Goal: Task Accomplishment & Management: Manage account settings

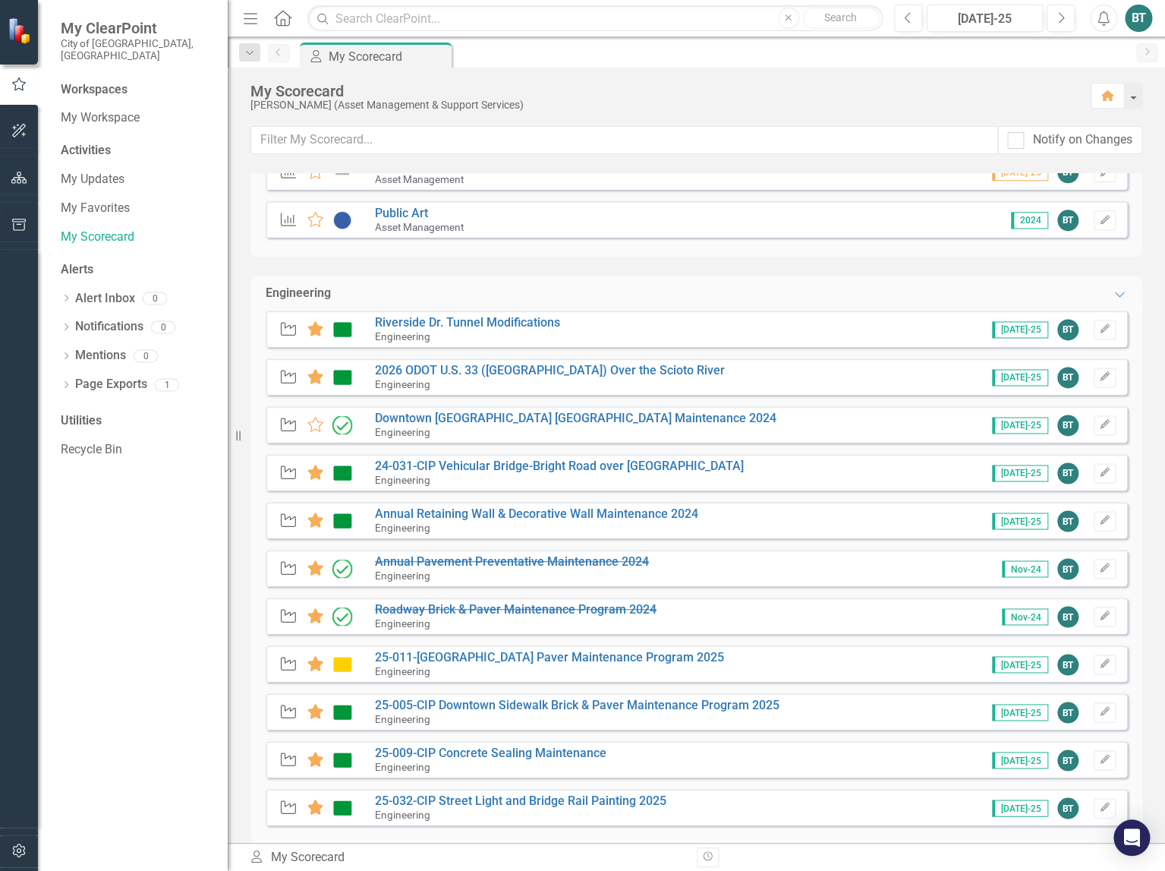
scroll to position [840, 0]
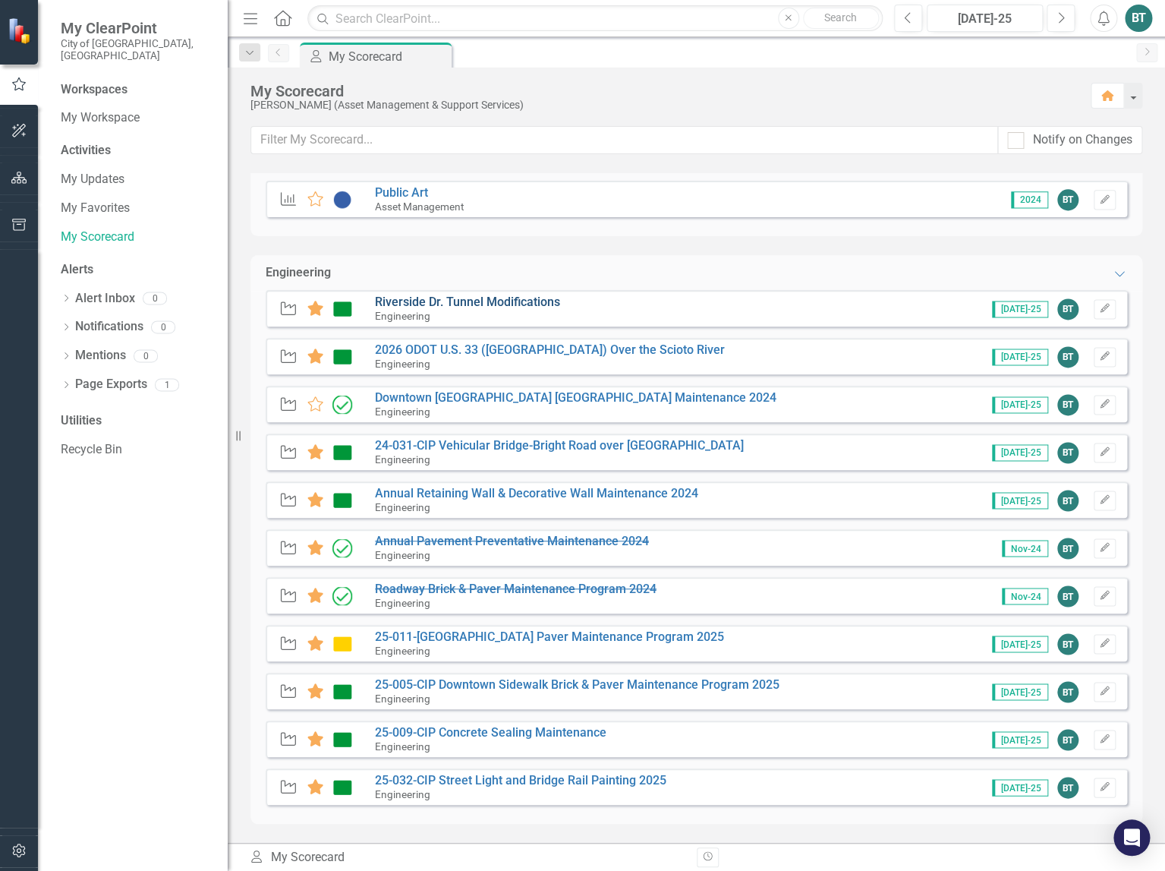
click at [528, 298] on link "Riverside Dr. Tunnel Modifications" at bounding box center [467, 302] width 185 height 14
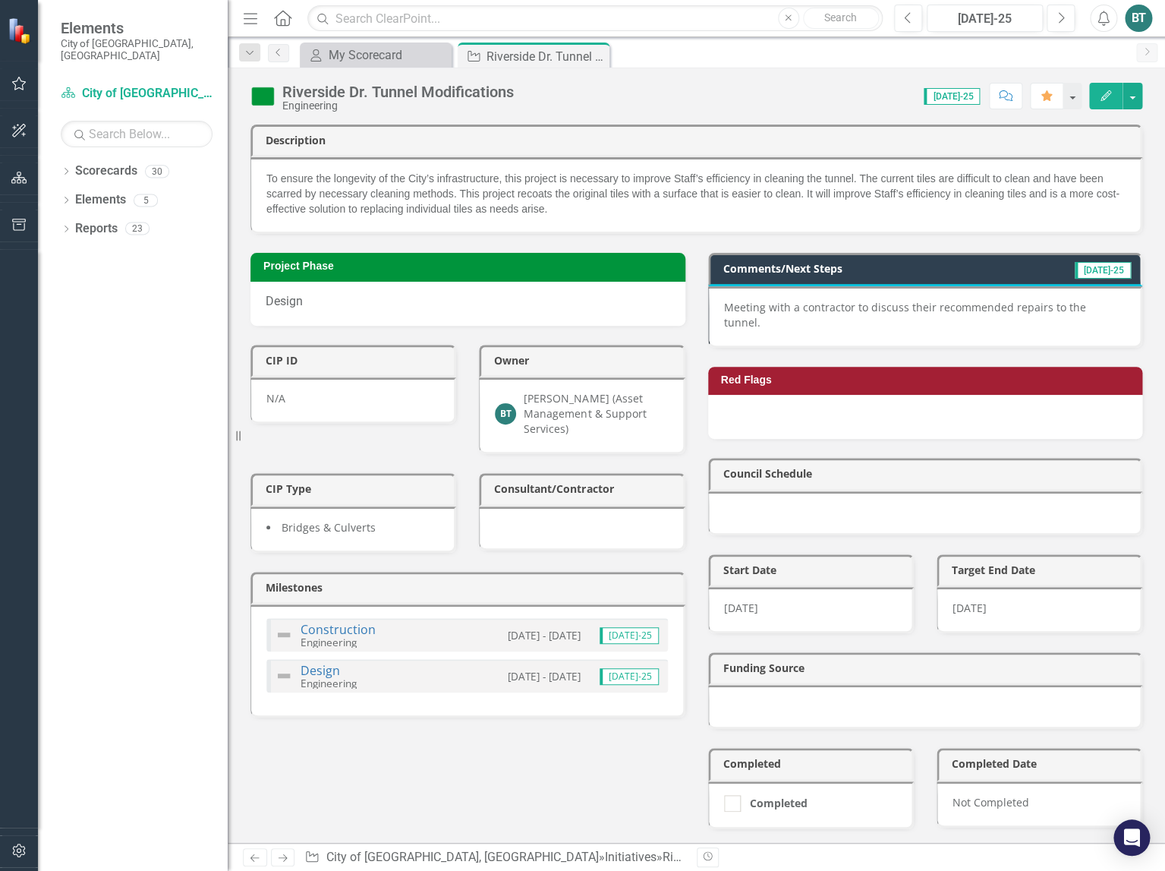
click at [972, 101] on span "[DATE]-25" at bounding box center [952, 96] width 56 height 17
click at [957, 95] on span "[DATE]-25" at bounding box center [952, 96] width 56 height 17
click at [1079, 266] on span "[DATE]-25" at bounding box center [1103, 270] width 56 height 17
click at [1058, 18] on icon "Next" at bounding box center [1061, 18] width 8 height 14
click at [988, 307] on p "Meeting with a contractor to discuss their recommended repairs to the tunnel." at bounding box center [925, 315] width 402 height 30
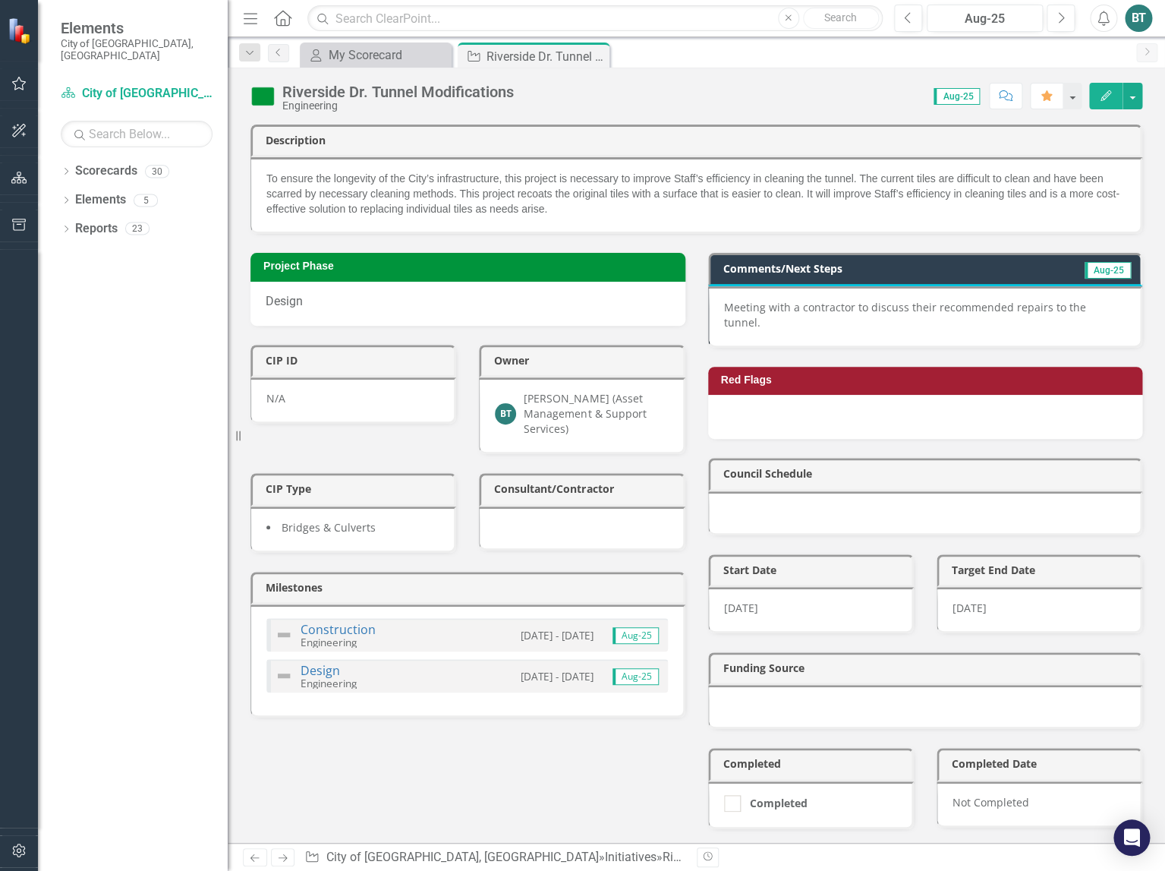
click at [988, 307] on p "Meeting with a contractor to discuss their recommended repairs to the tunnel." at bounding box center [925, 315] width 402 height 30
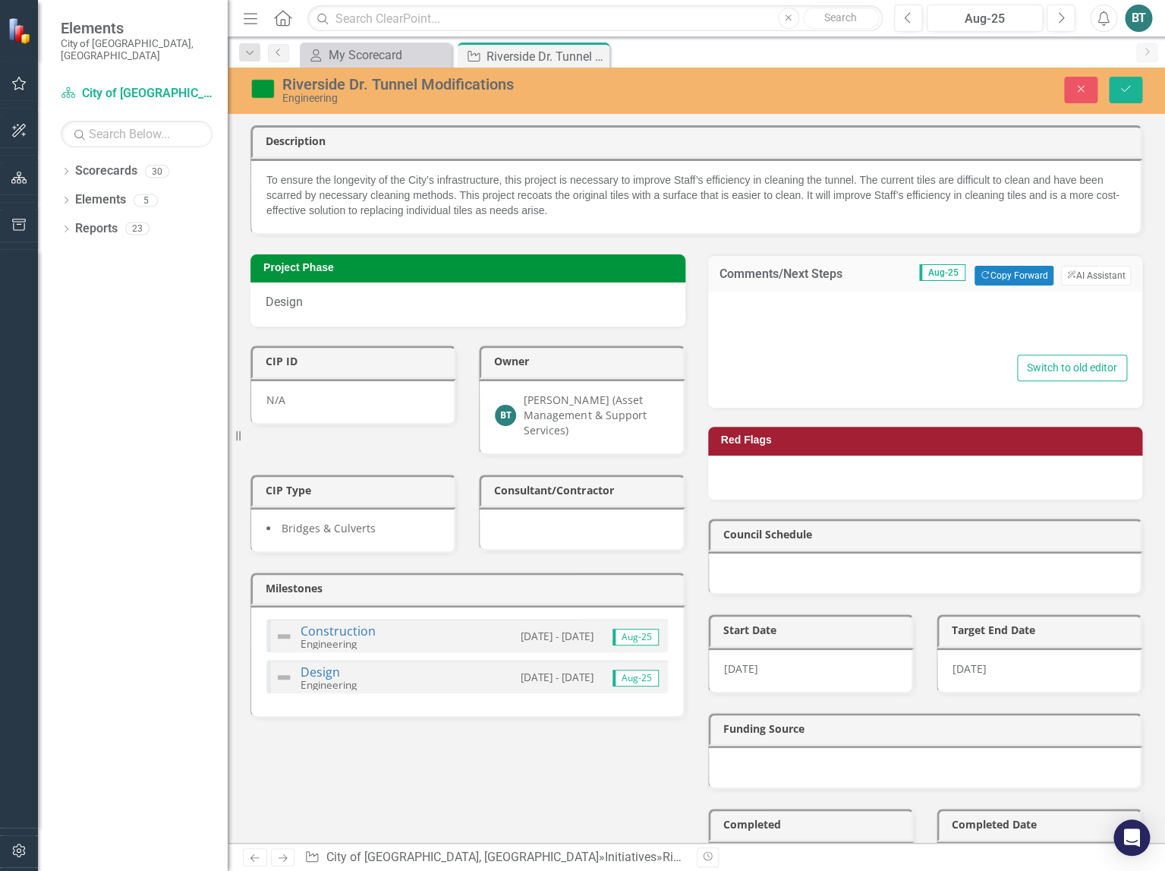
type textarea "<p>Meeting with a contractor to discuss their recommended repairs to the tunnel…"
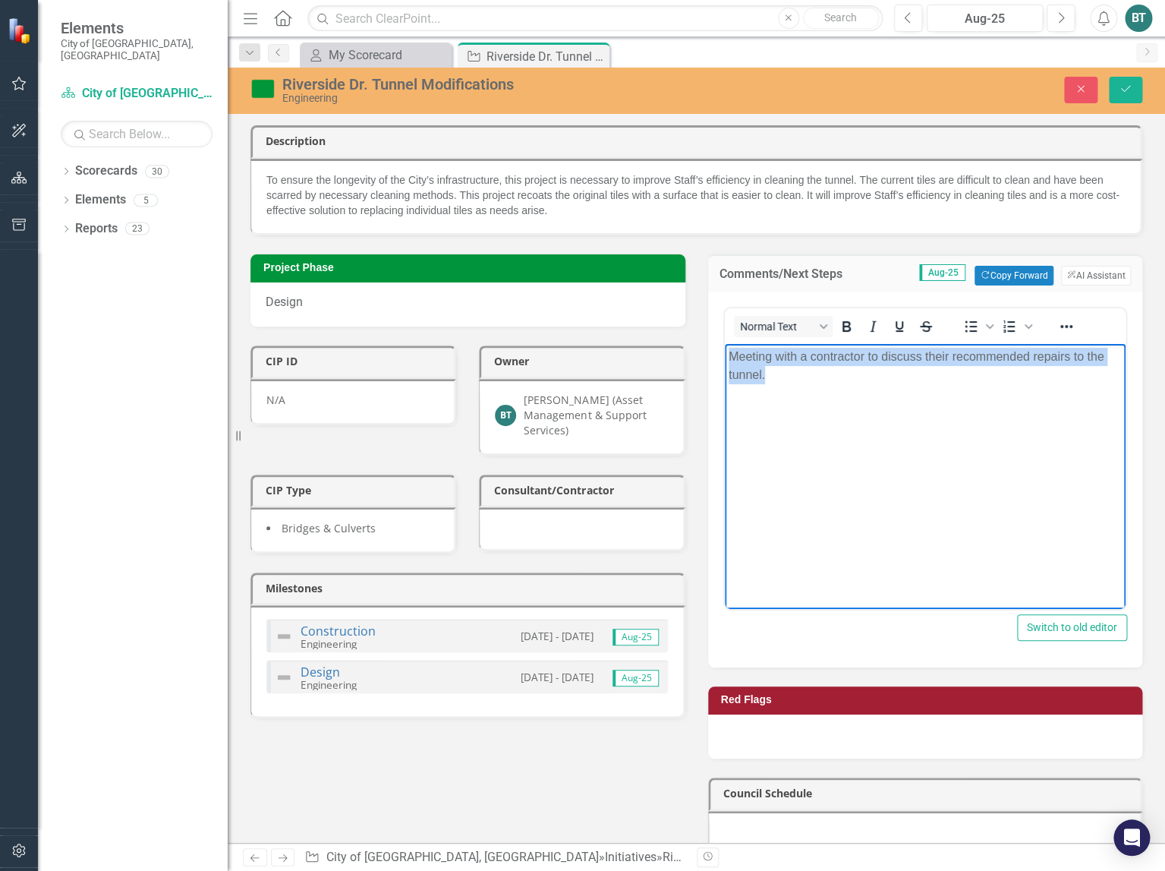
drag, startPoint x: 815, startPoint y: 377, endPoint x: 701, endPoint y: 349, distance: 117.8
click at [724, 349] on html "Meeting with a contractor to discuss their recommended repairs to the tunnel." at bounding box center [925, 457] width 402 height 228
click at [805, 358] on p "Got price to recoat the tunnel. Work will commence soon." at bounding box center [925, 356] width 394 height 18
click at [889, 360] on p "Got price to re-coat the tunnel. Work will commence soon." at bounding box center [925, 356] width 394 height 18
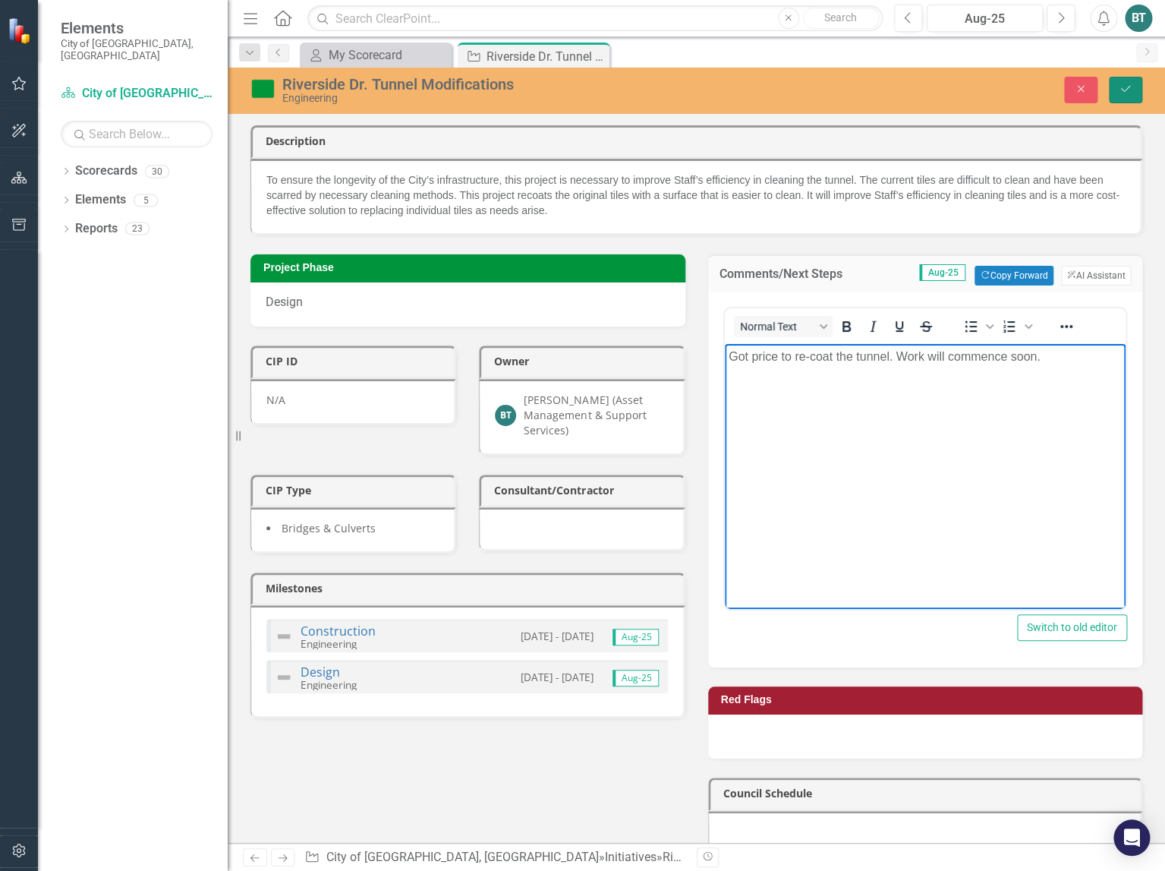
click at [1079, 88] on button "Save" at bounding box center [1125, 90] width 33 height 27
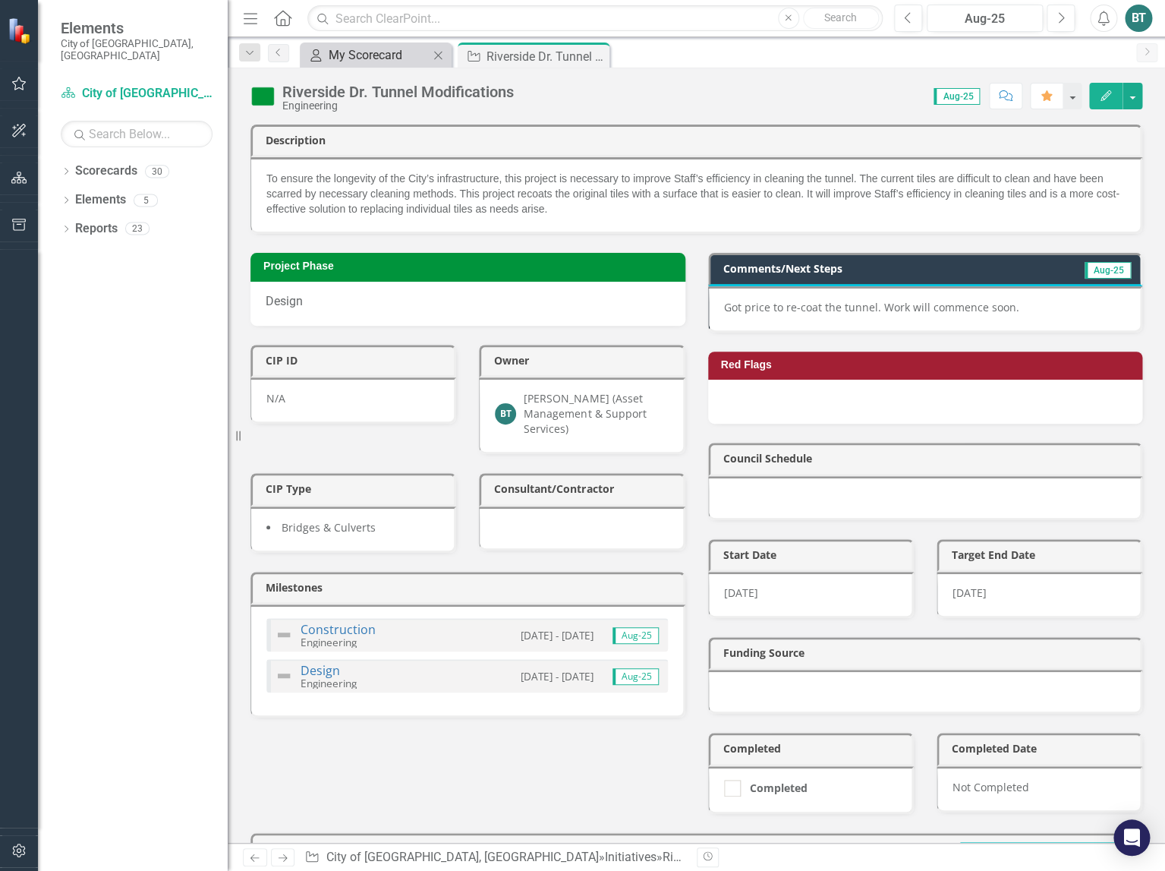
click at [512, 56] on div "Riverside Dr. Tunnel Modifications" at bounding box center [546, 56] width 119 height 19
click at [401, 55] on div "My Scorecard" at bounding box center [379, 55] width 100 height 19
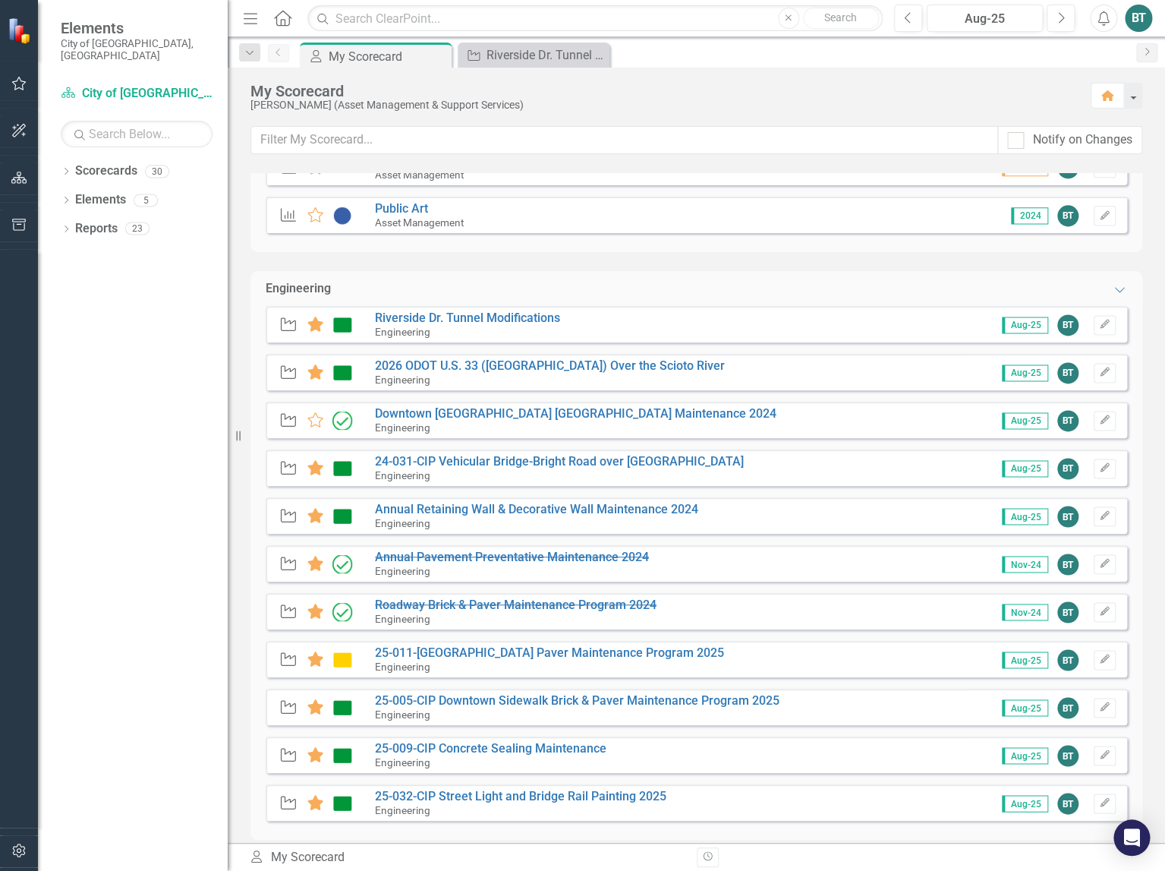
scroll to position [840, 0]
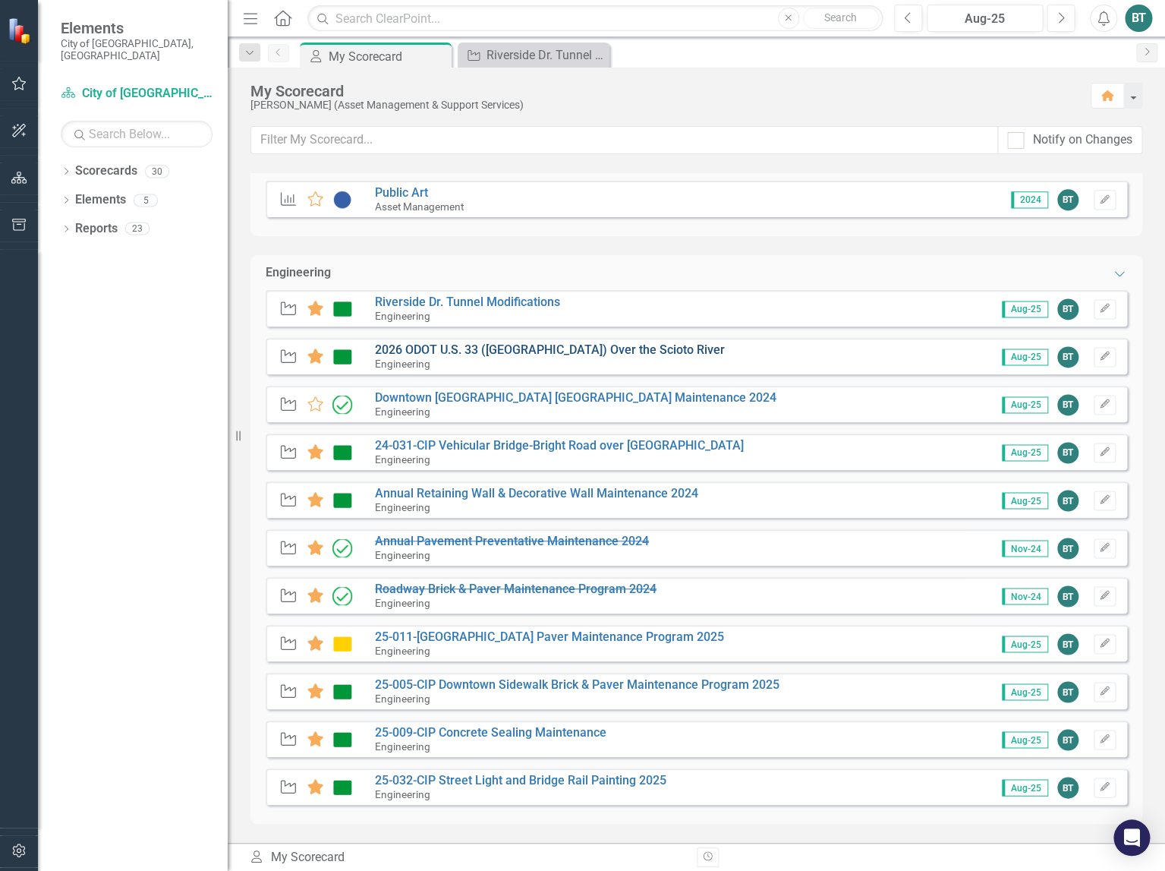
click at [640, 348] on link "2026 ODOT U.S. 33 ([GEOGRAPHIC_DATA]) Over the Scioto River" at bounding box center [550, 349] width 350 height 14
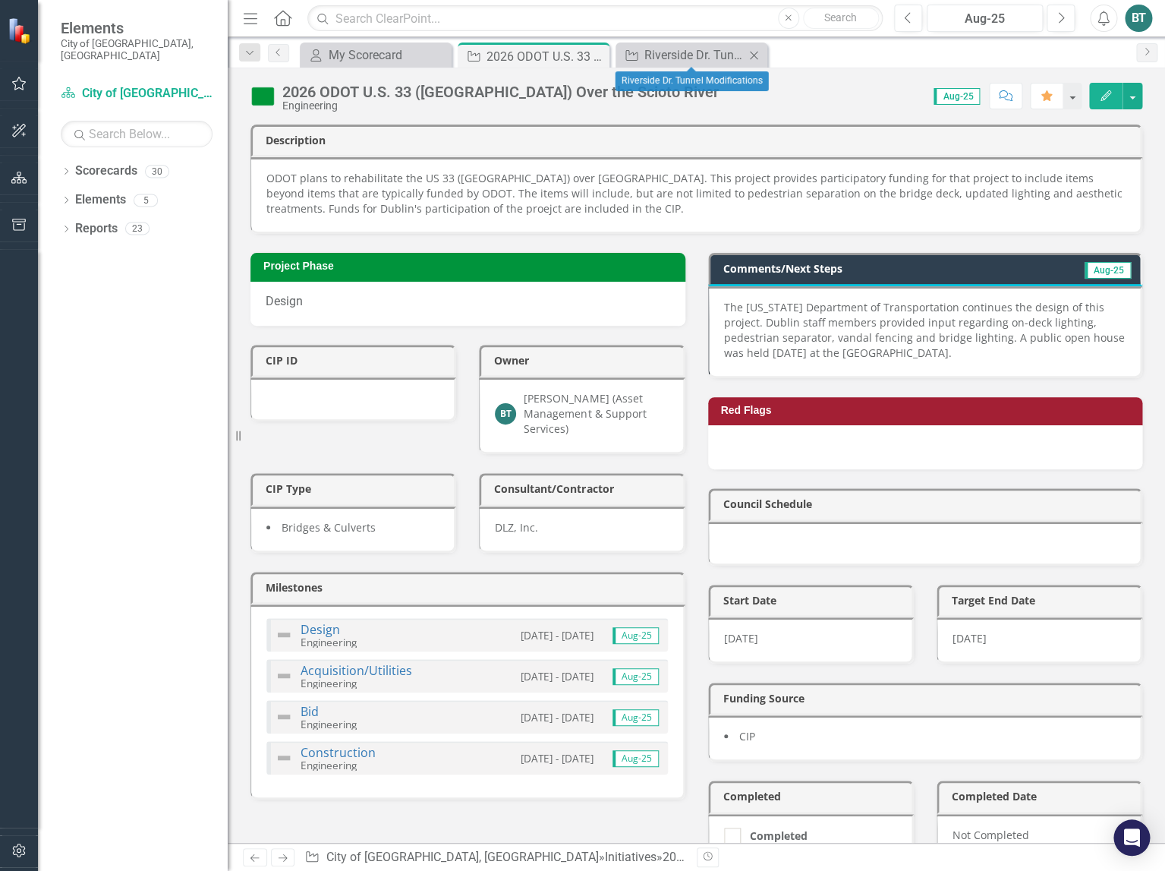
click at [755, 56] on icon at bounding box center [754, 55] width 8 height 8
click at [597, 59] on icon "Close" at bounding box center [595, 56] width 15 height 12
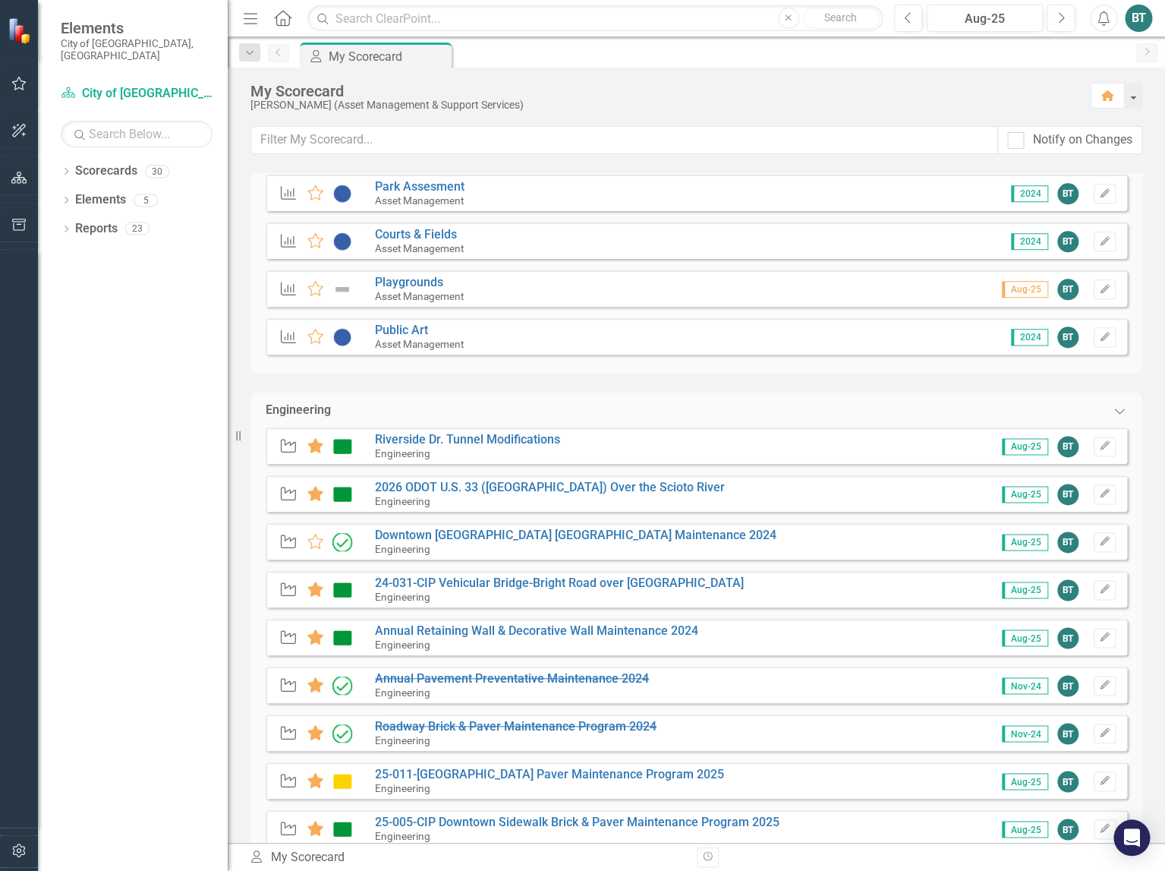
scroll to position [840, 0]
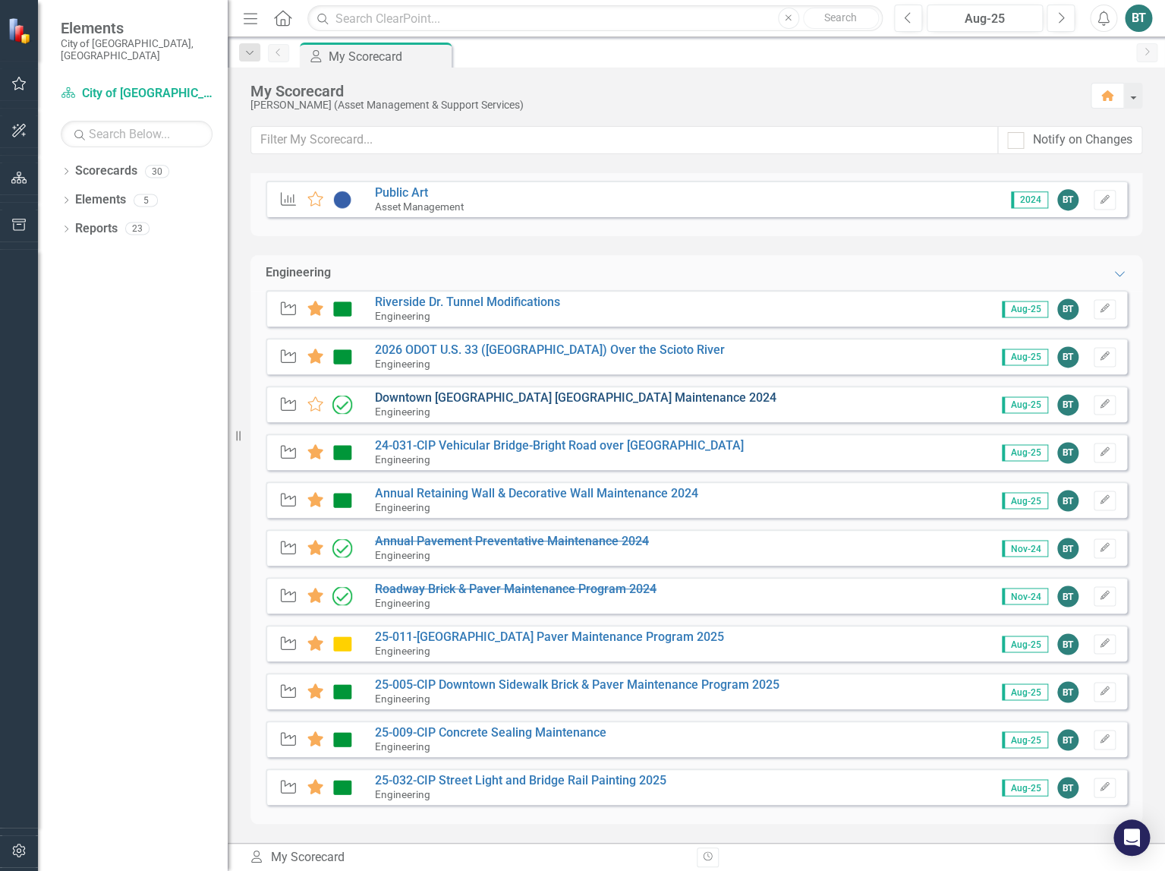
click at [576, 397] on link "Downtown [GEOGRAPHIC_DATA] [GEOGRAPHIC_DATA] Maintenance 2024" at bounding box center [576, 397] width 402 height 14
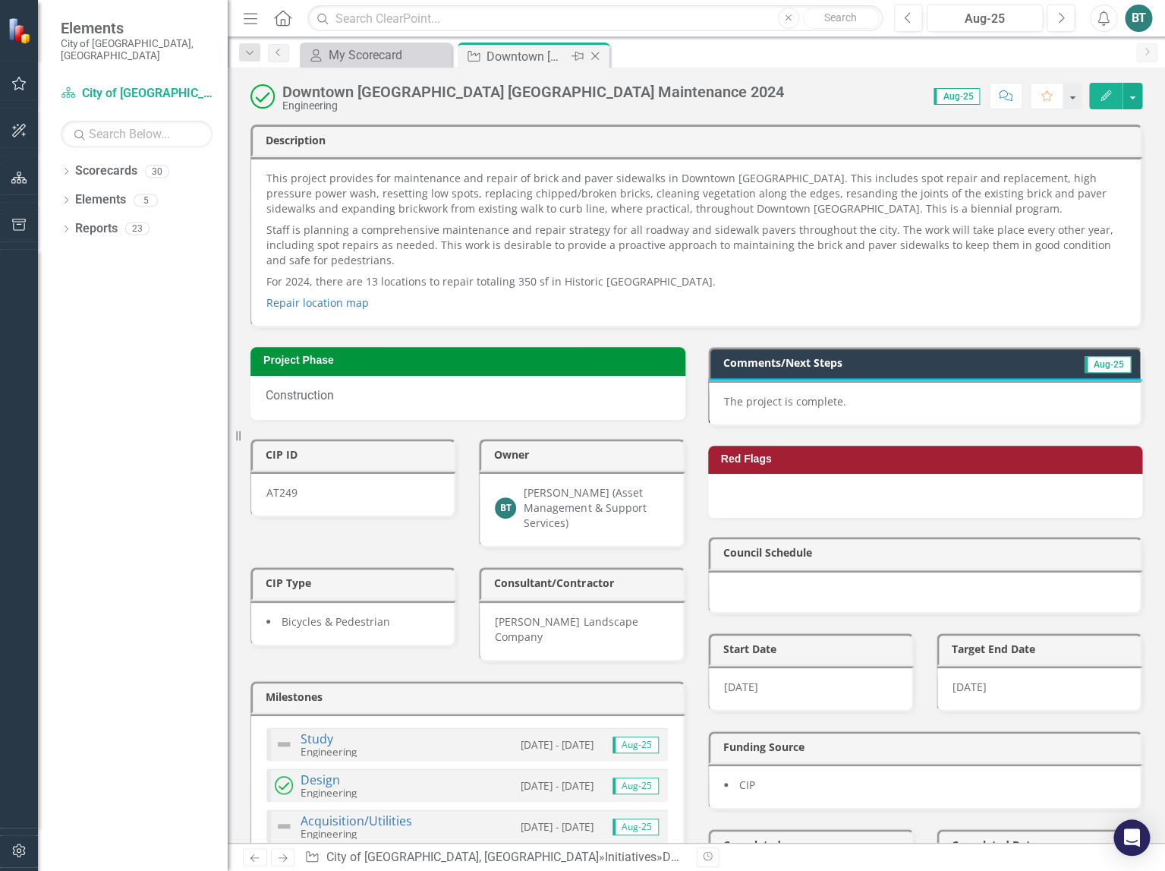
click at [593, 55] on icon "Close" at bounding box center [595, 56] width 15 height 12
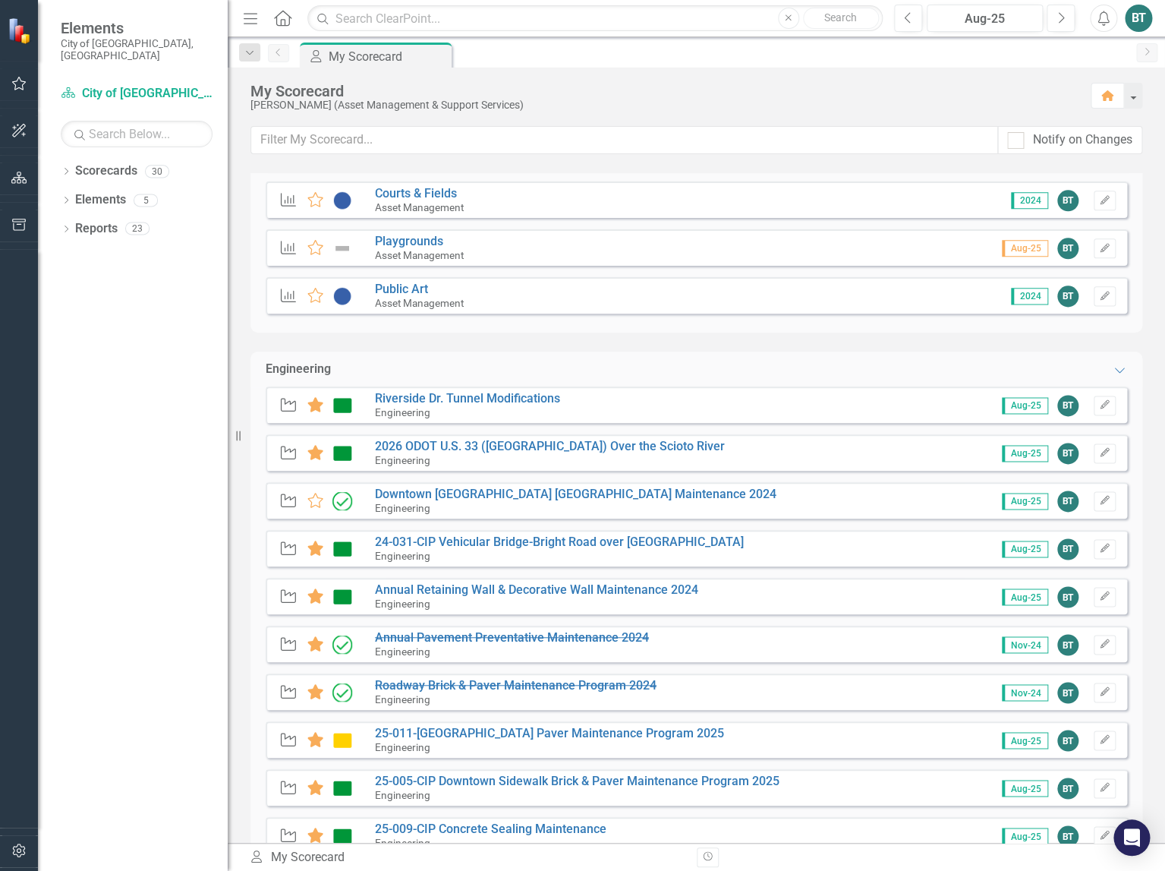
scroll to position [840, 0]
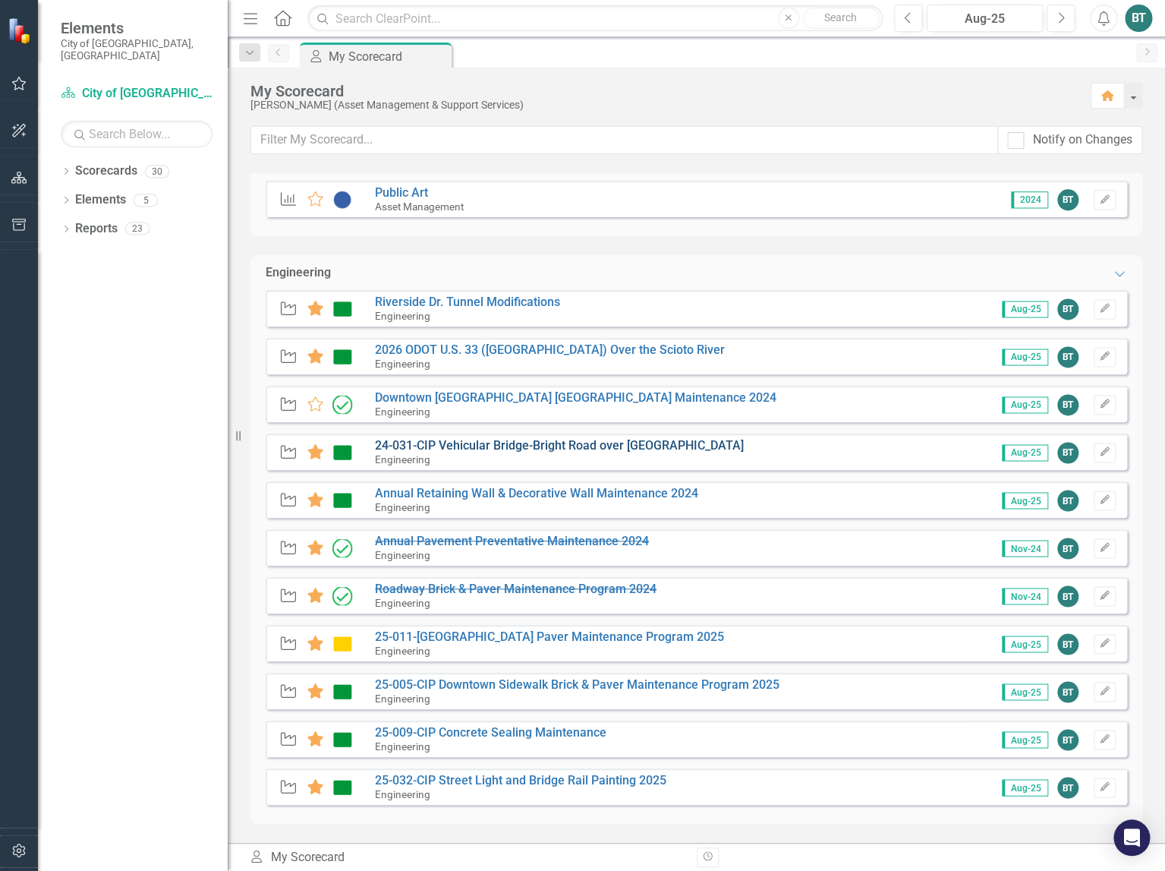
click at [646, 449] on link "24-031-CIP Vehicular Bridge-Bright Road over [GEOGRAPHIC_DATA]" at bounding box center [559, 445] width 369 height 14
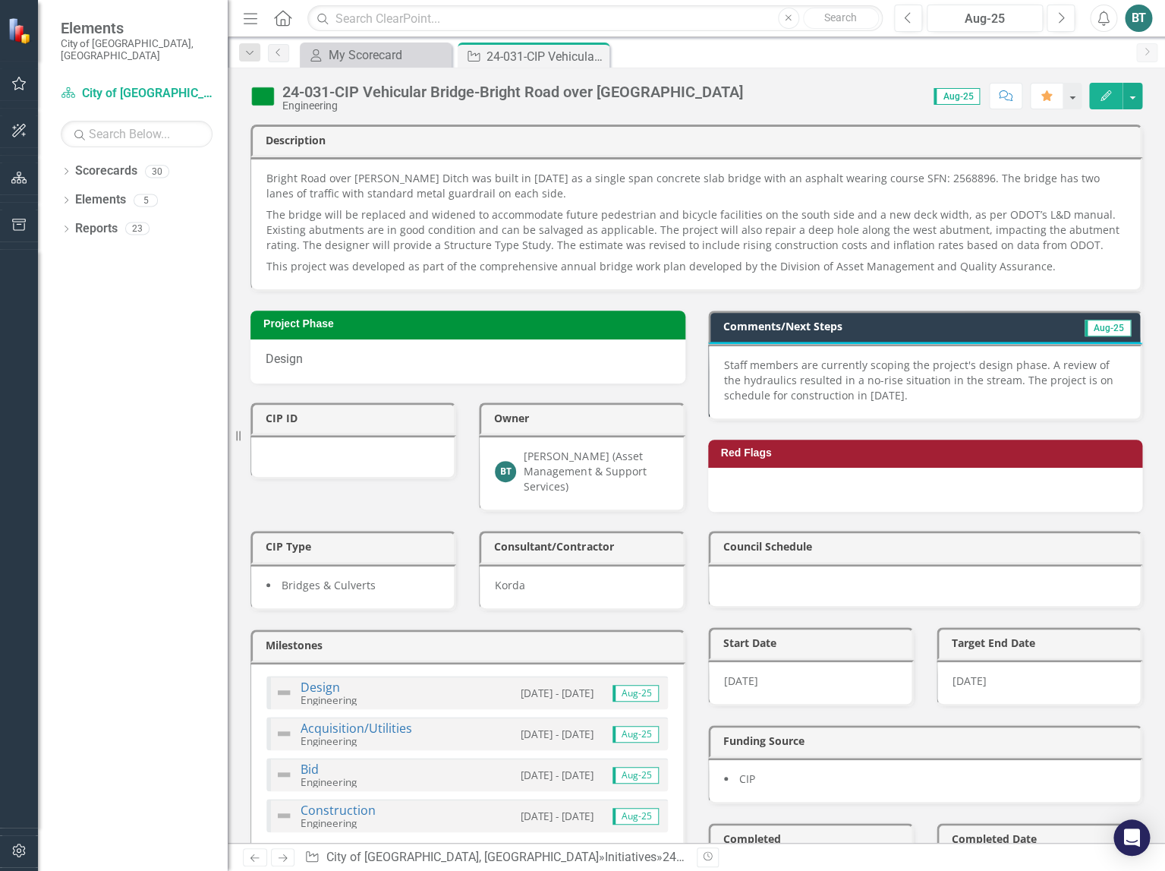
click at [909, 395] on p "Staff members are currently scoping the project's design phase. A review of the…" at bounding box center [925, 381] width 402 height 46
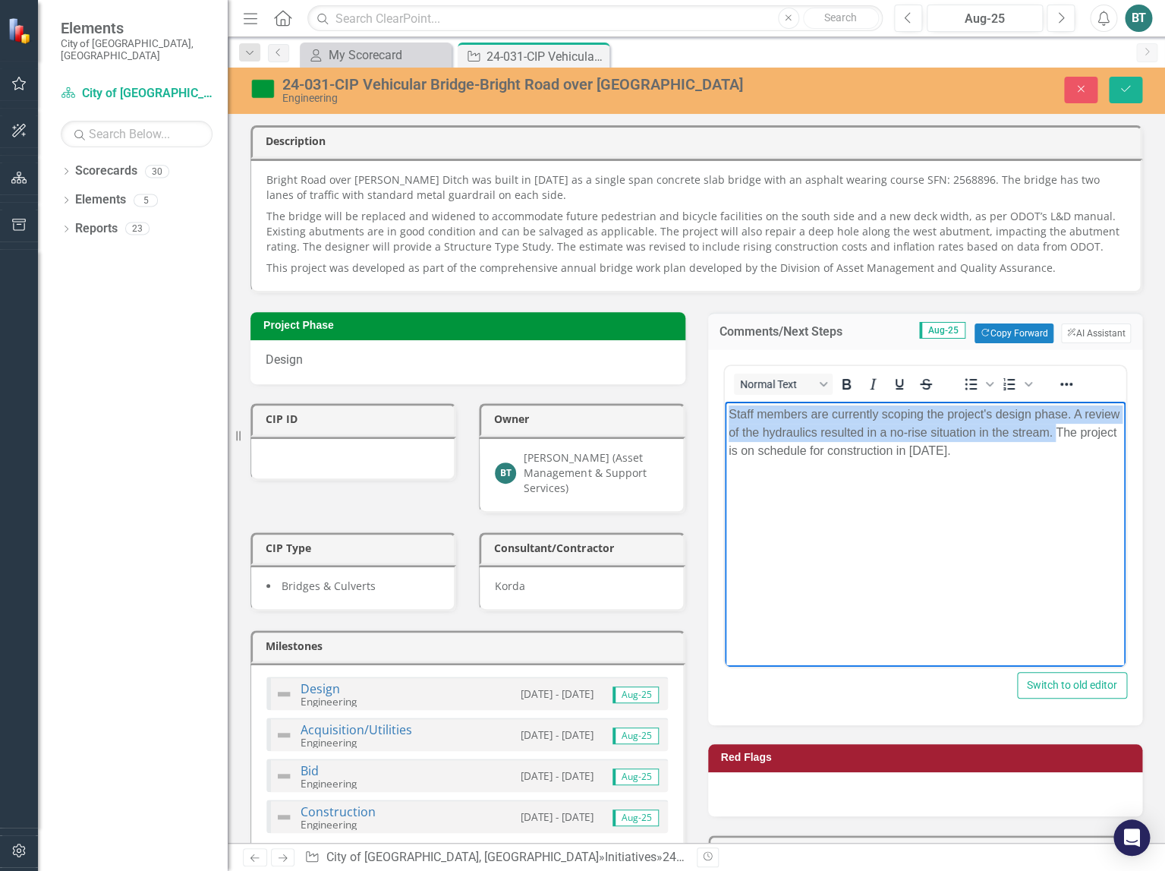
drag, startPoint x: 1054, startPoint y: 434, endPoint x: 711, endPoint y: 409, distance: 344.0
click at [724, 409] on html "Staff members are currently scoping the project's design phase. A review of the…" at bounding box center [925, 516] width 402 height 228
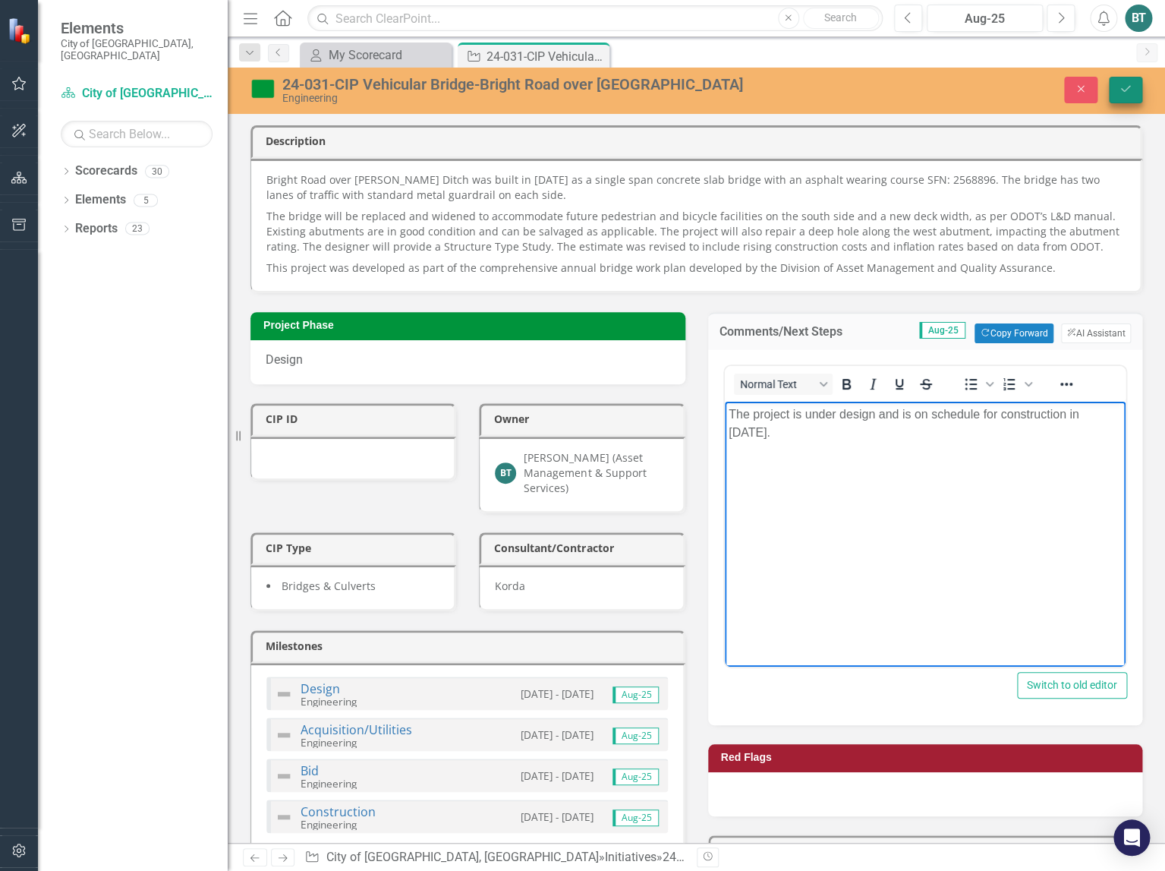
click at [1079, 89] on icon "Save" at bounding box center [1126, 88] width 14 height 11
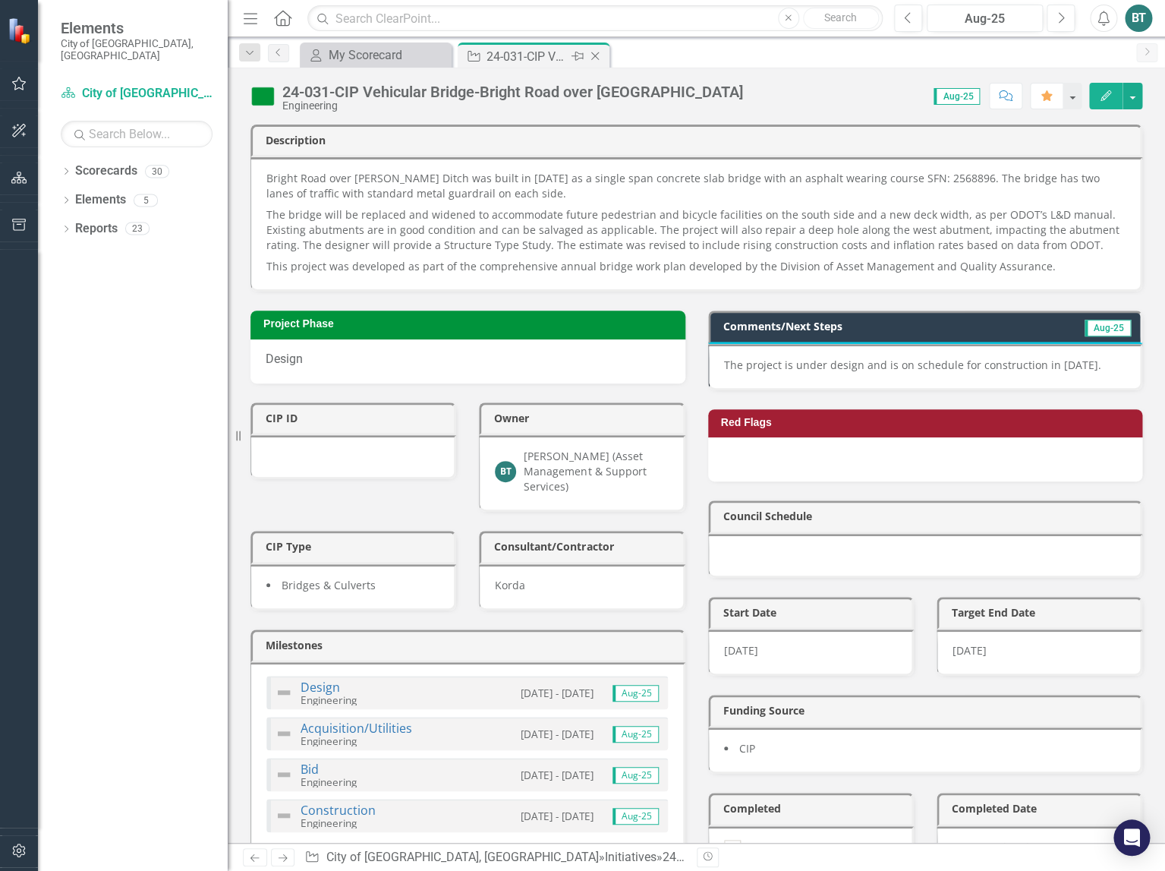
click at [603, 53] on icon "Close" at bounding box center [595, 56] width 15 height 12
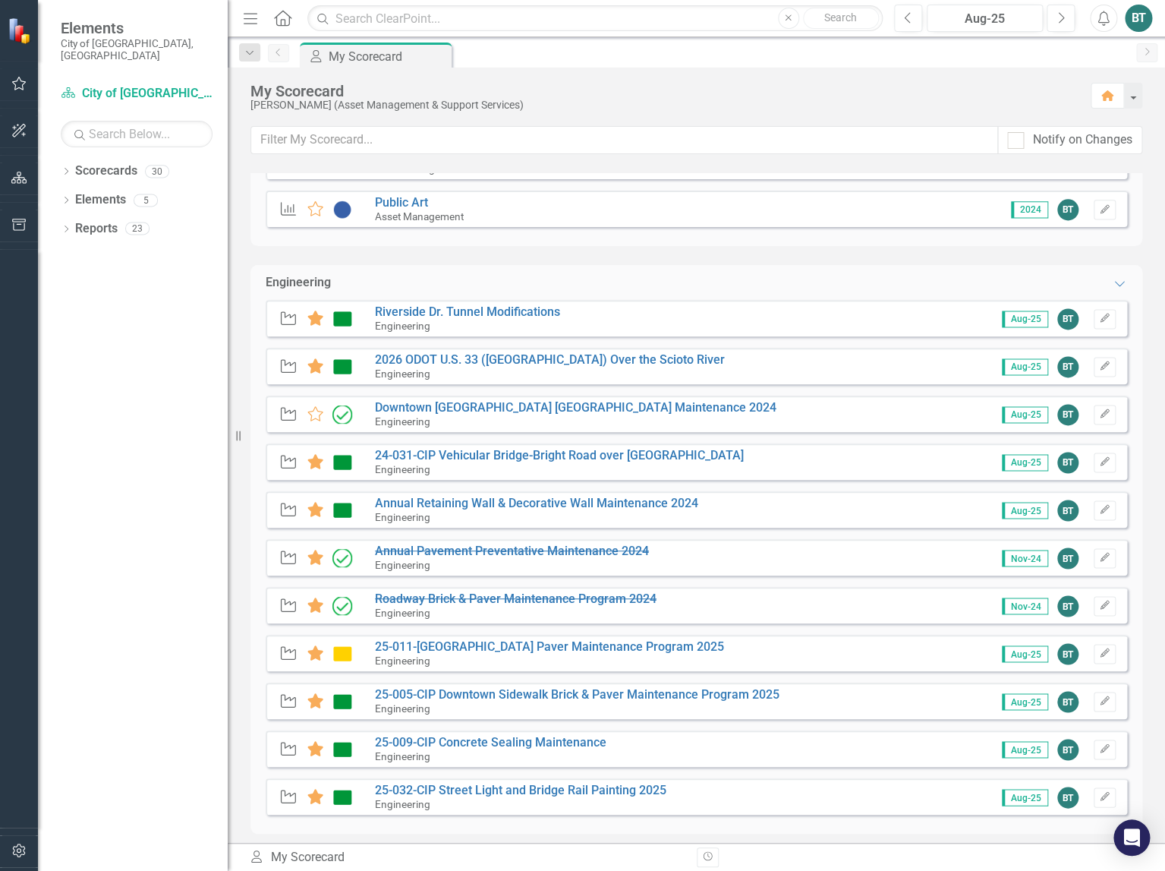
scroll to position [840, 0]
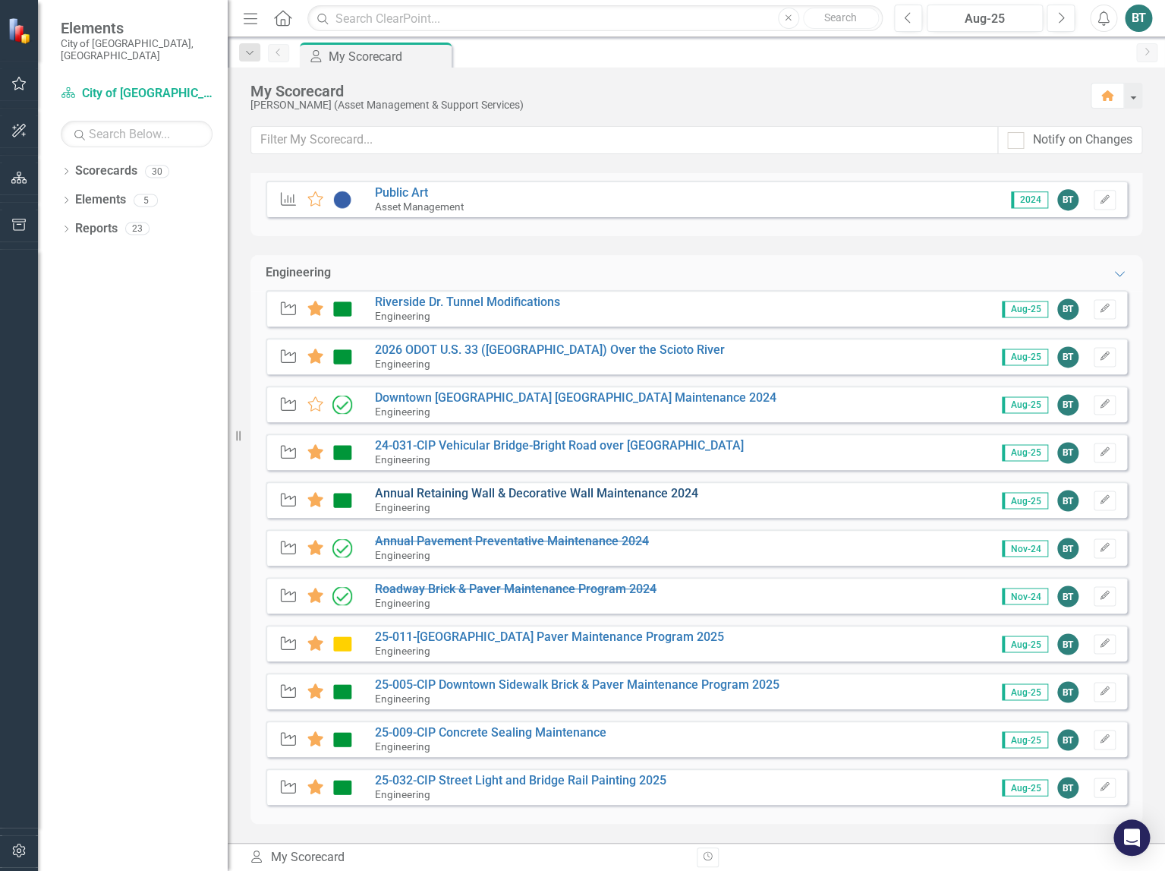
click at [559, 492] on link "Annual Retaining Wall & Decorative Wall Maintenance 2024" at bounding box center [536, 493] width 323 height 14
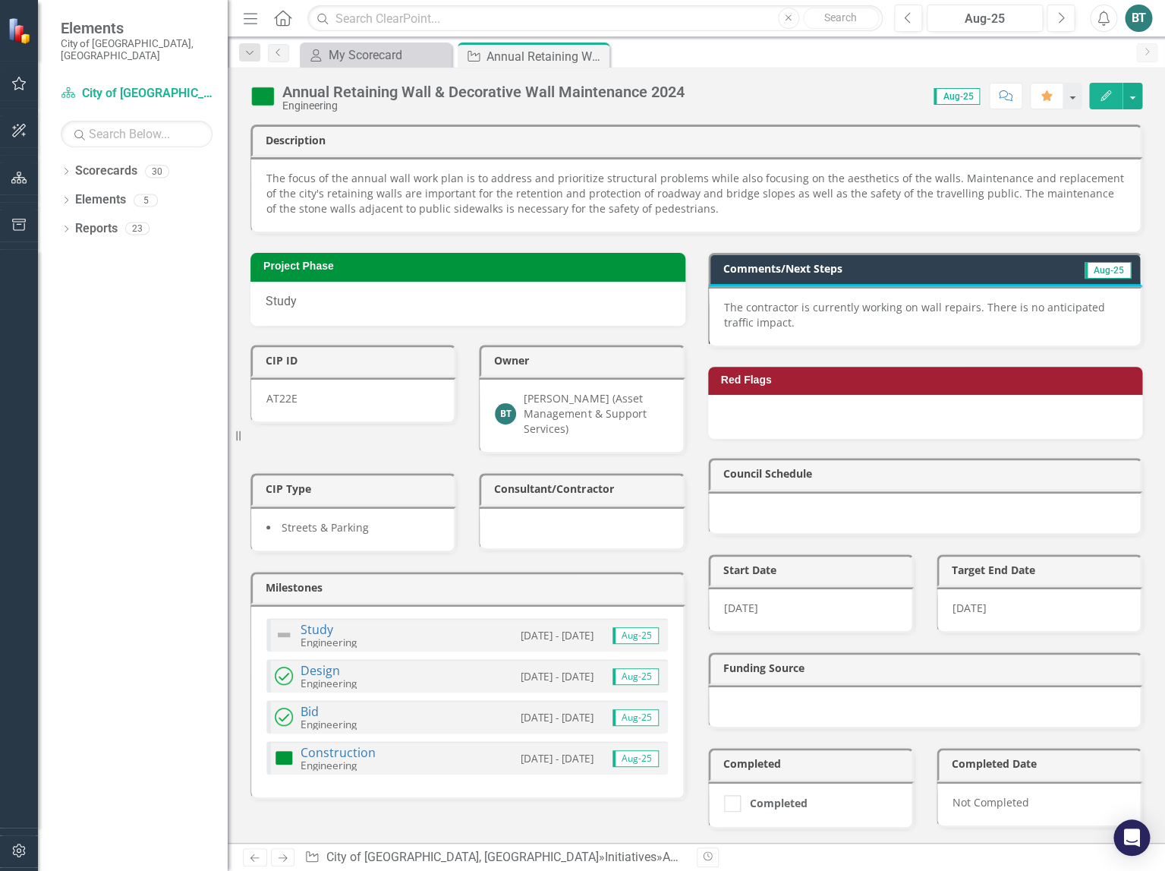
click at [813, 320] on p "The contractor is currently working on wall repairs. There is no anticipated tr…" at bounding box center [925, 315] width 402 height 30
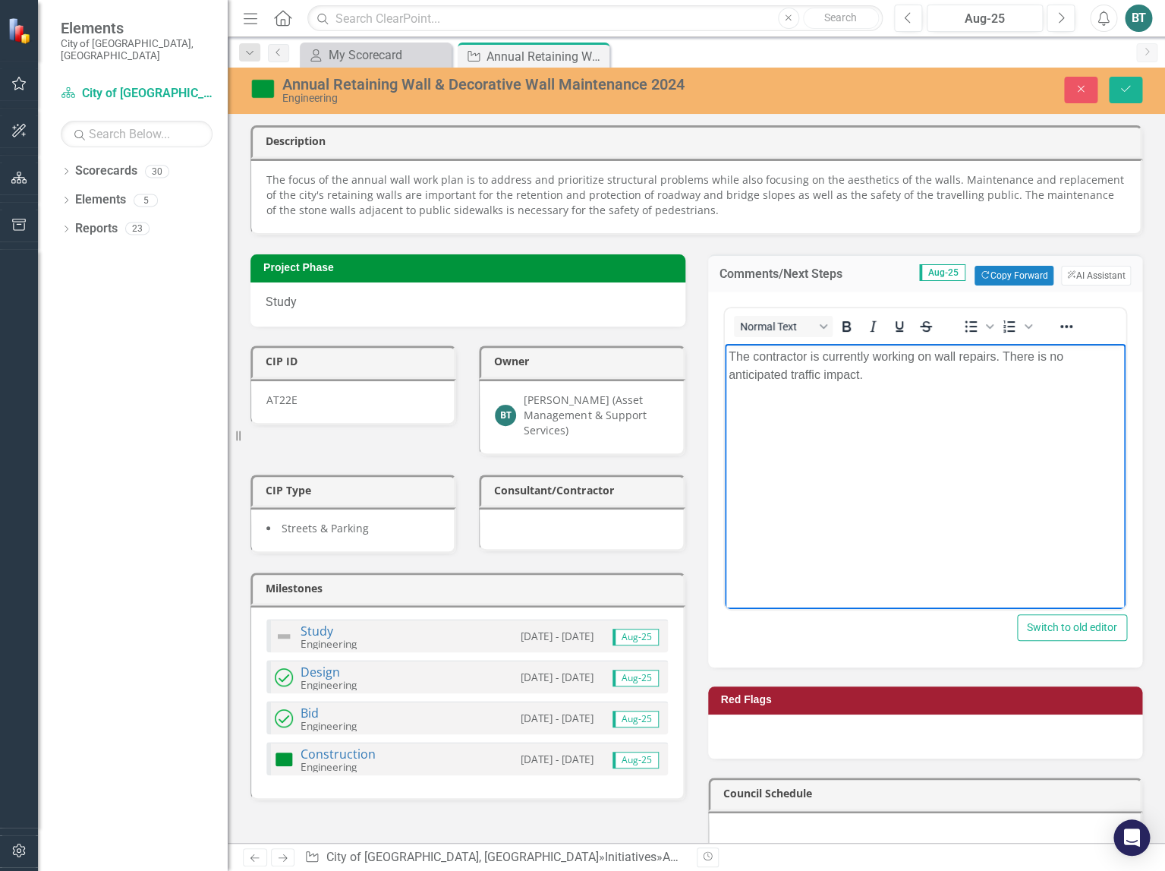
drag, startPoint x: 882, startPoint y: 371, endPoint x: 721, endPoint y: 338, distance: 164.4
click at [724, 343] on html "The contractor is currently working on wall repairs. There is no anticipated tr…" at bounding box center [925, 457] width 402 height 228
click at [1079, 87] on icon "Save" at bounding box center [1126, 88] width 14 height 11
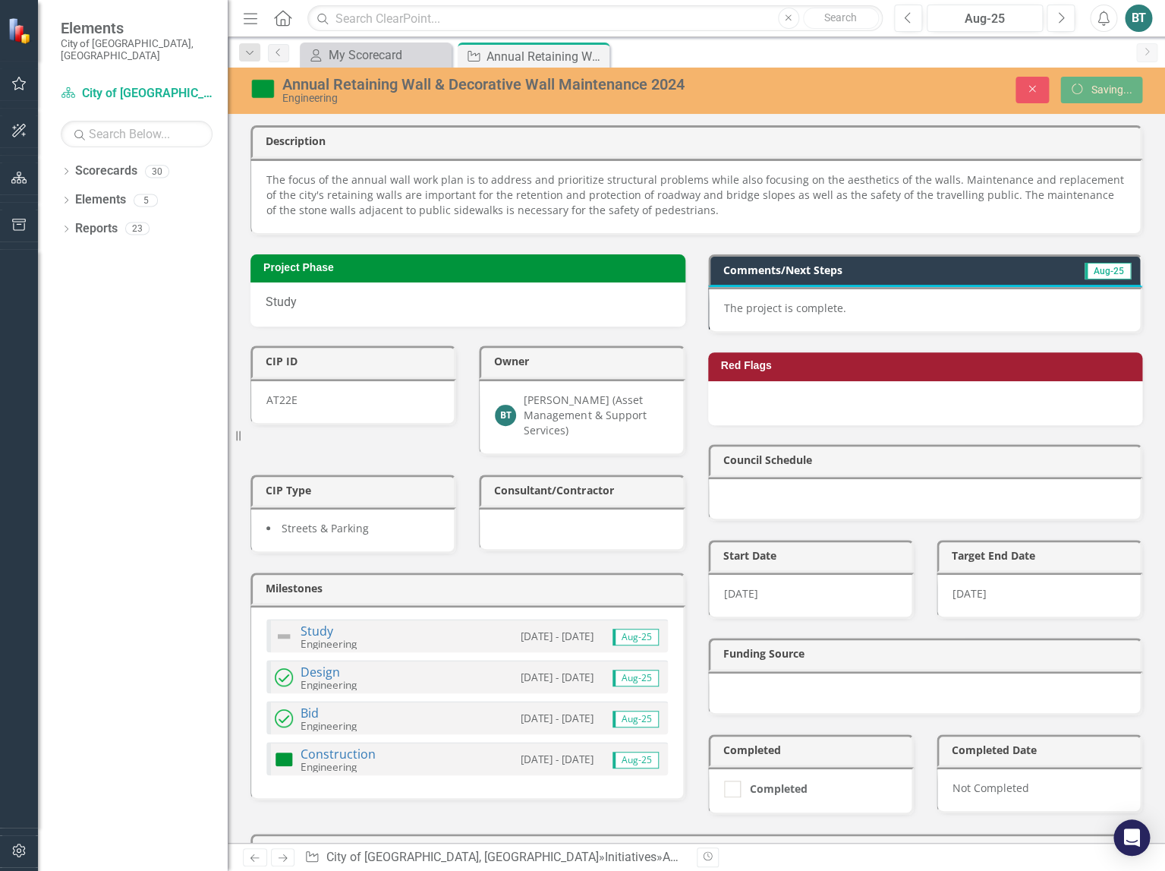
click at [529, 144] on h3 "Description" at bounding box center [699, 140] width 867 height 11
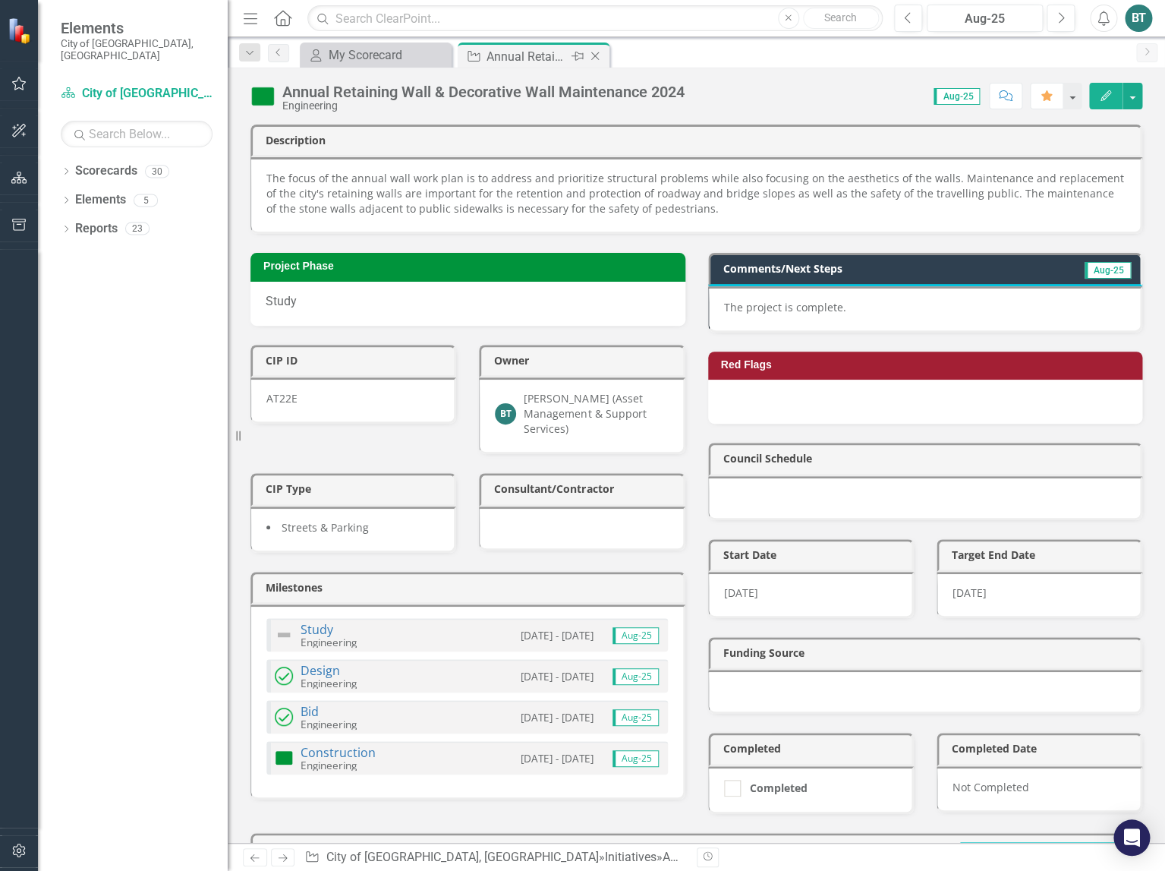
click at [597, 55] on icon "Close" at bounding box center [595, 56] width 15 height 12
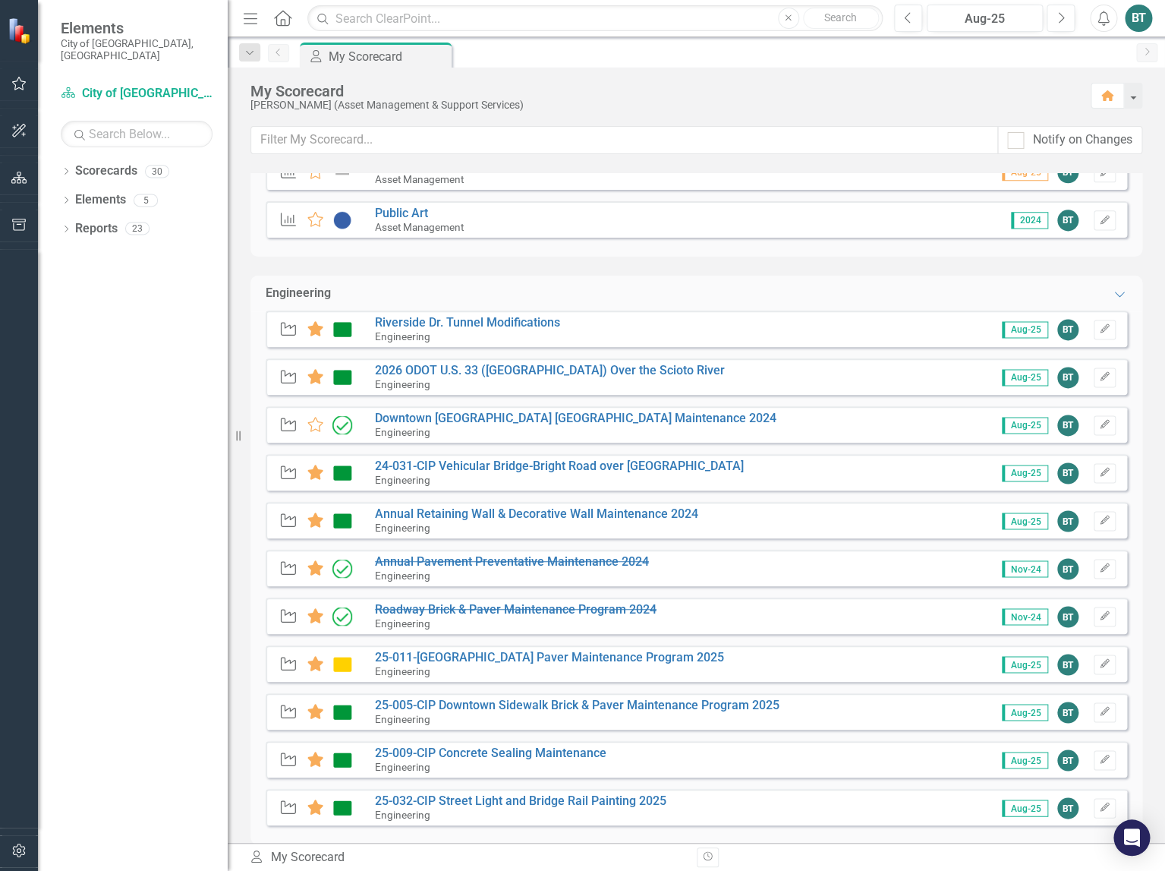
scroll to position [840, 0]
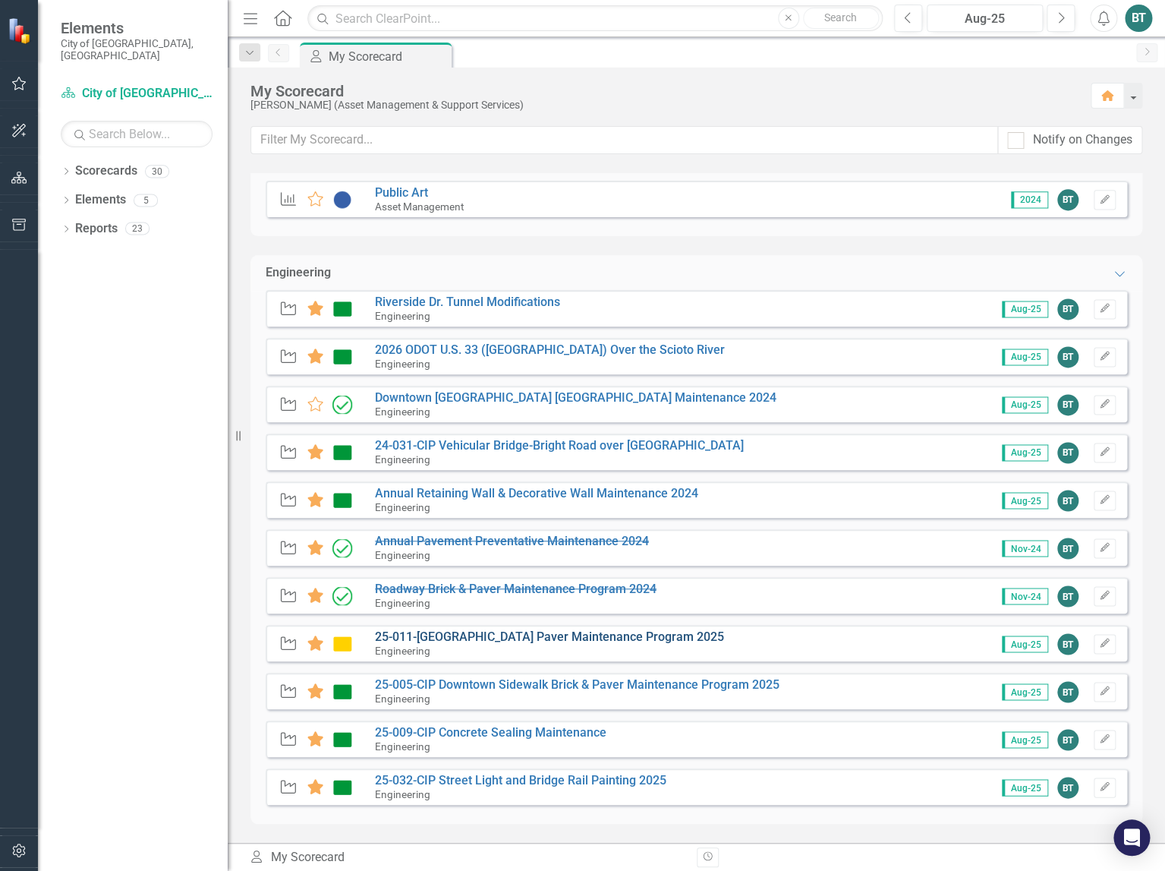
click at [652, 562] on link "25-011-[GEOGRAPHIC_DATA] Paver Maintenance Program 2025" at bounding box center [549, 636] width 349 height 14
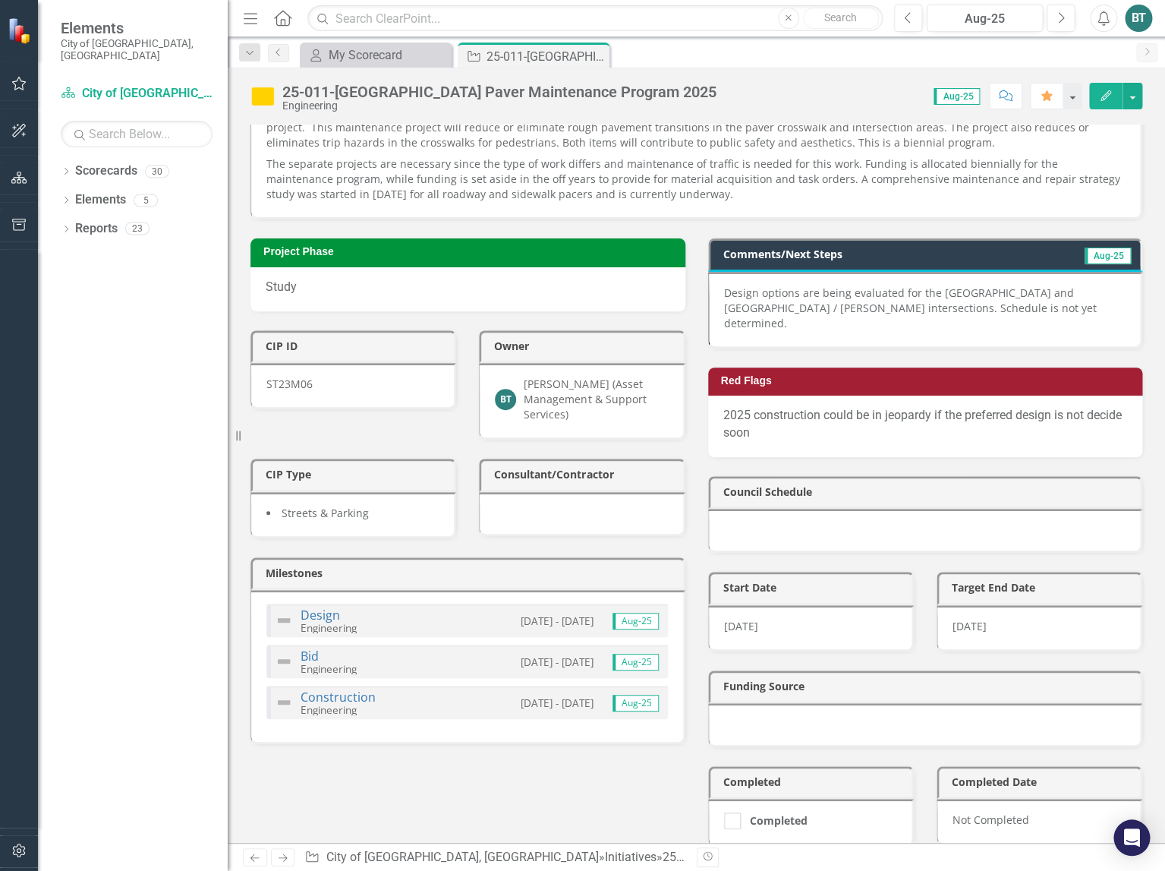
scroll to position [83, 0]
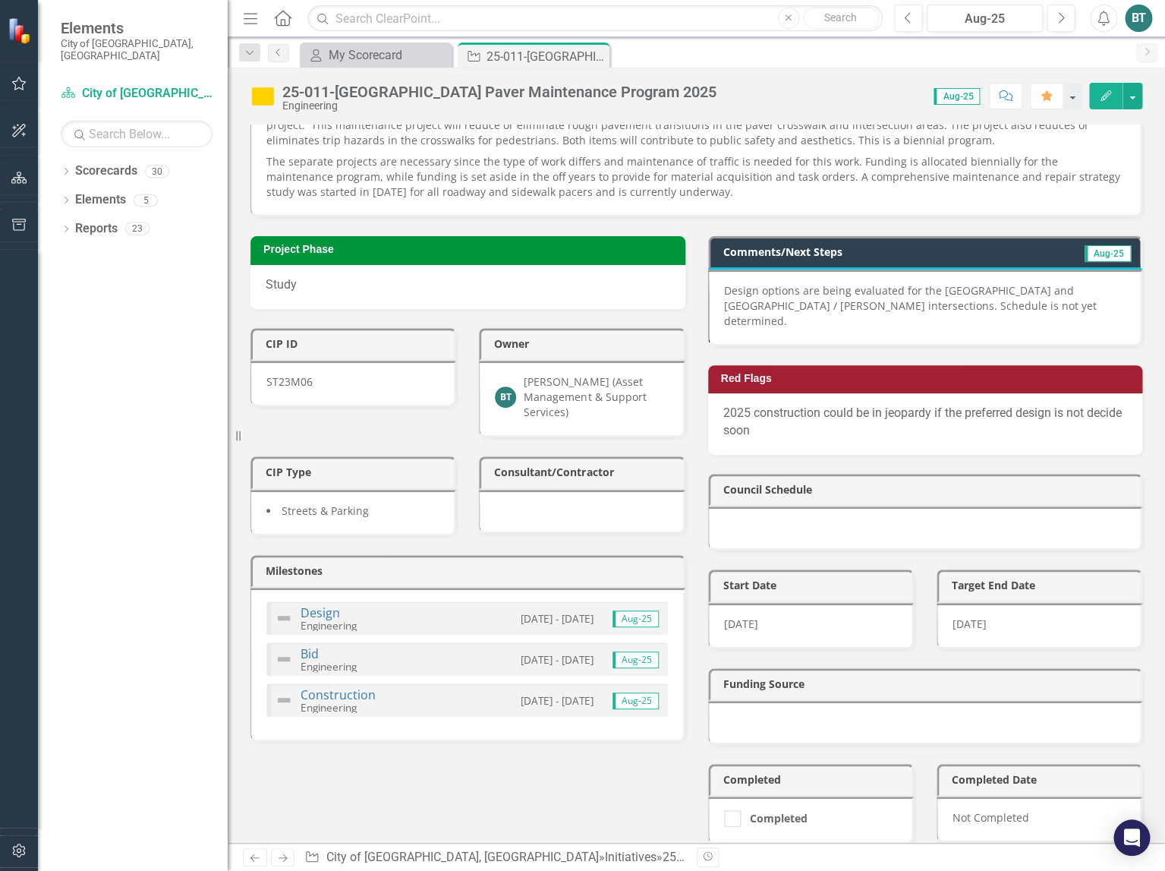
click at [925, 405] on p "2025 construction could be in jeopardy if the preferred design is not decide so…" at bounding box center [925, 422] width 405 height 35
click at [800, 423] on p "2025 construction could be in jeopardy if the preferred design is not decide so…" at bounding box center [925, 422] width 405 height 35
click at [781, 418] on p "2025 construction could be in jeopardy if the preferred design is not decide so…" at bounding box center [925, 422] width 405 height 35
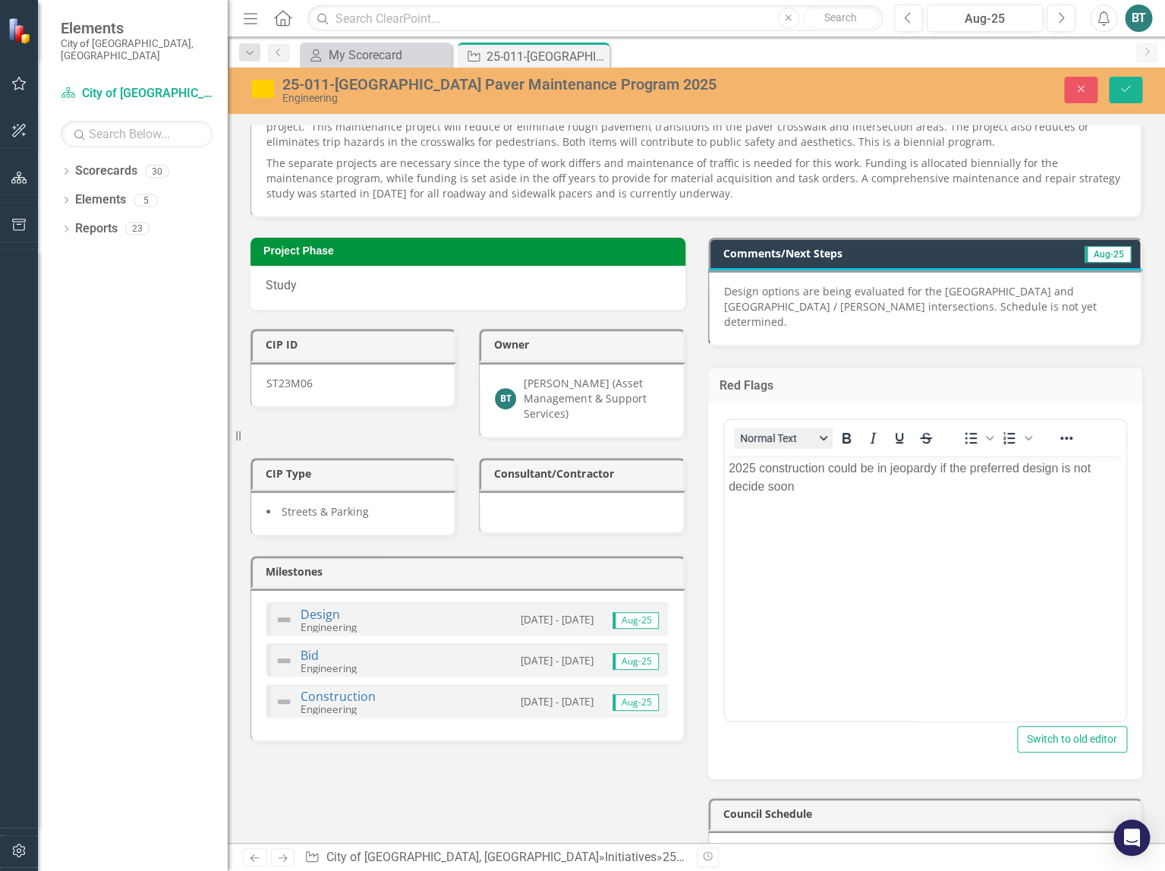
scroll to position [0, 0]
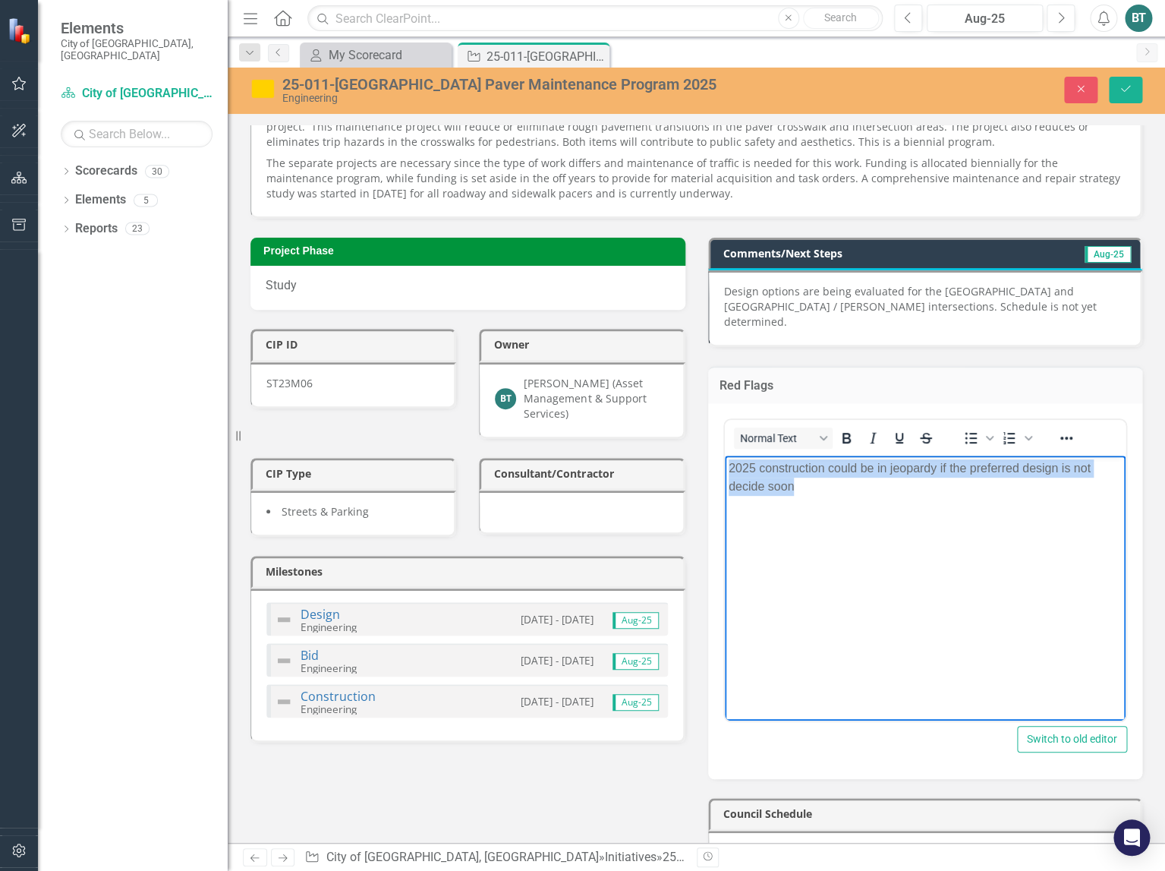
drag, startPoint x: 802, startPoint y: 491, endPoint x: 709, endPoint y: 468, distance: 95.6
click at [724, 468] on html "2025 construction could be in jeopardy if the preferred design is not decide so…" at bounding box center [925, 569] width 402 height 228
click at [1034, 298] on p "Design options are being evaluated for the Riverside / Bridge Park and Riversid…" at bounding box center [925, 307] width 402 height 46
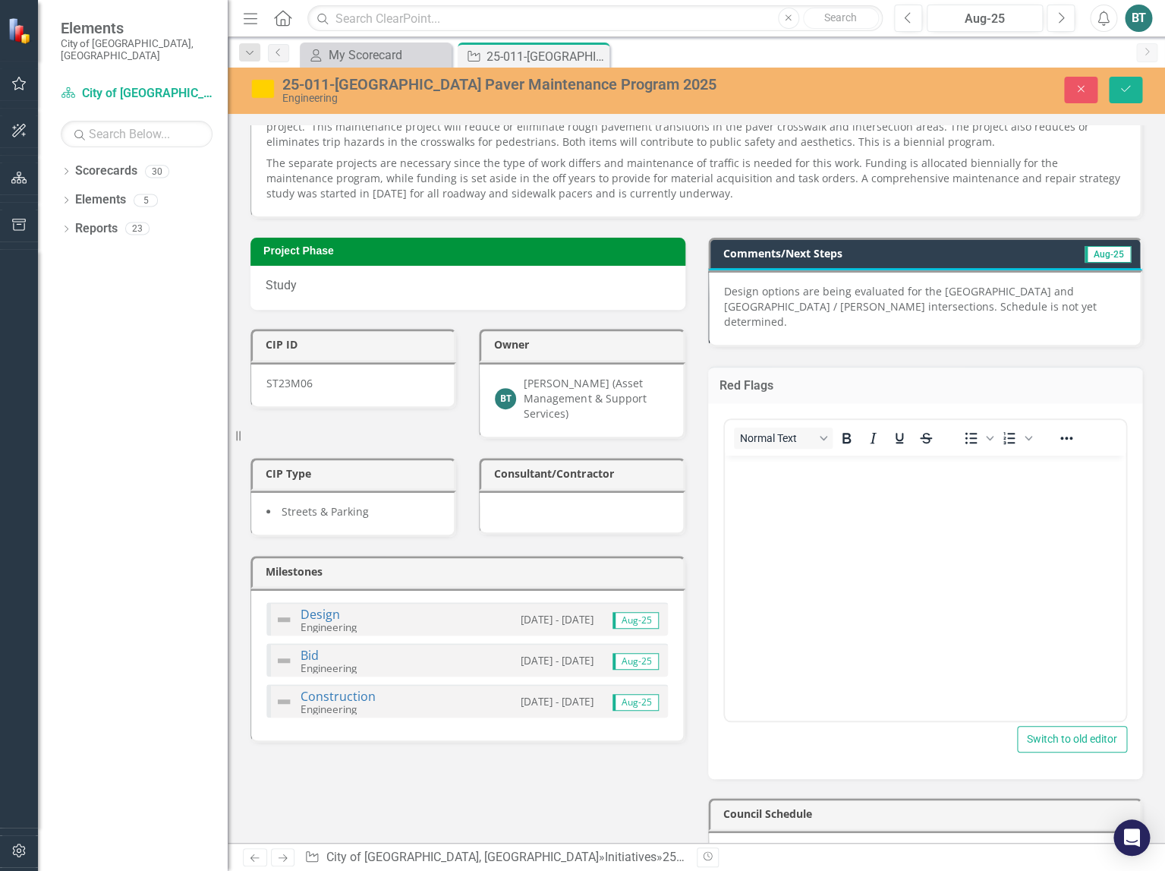
click at [1028, 304] on p "Design options are being evaluated for the Riverside / Bridge Park and Riversid…" at bounding box center [925, 307] width 402 height 46
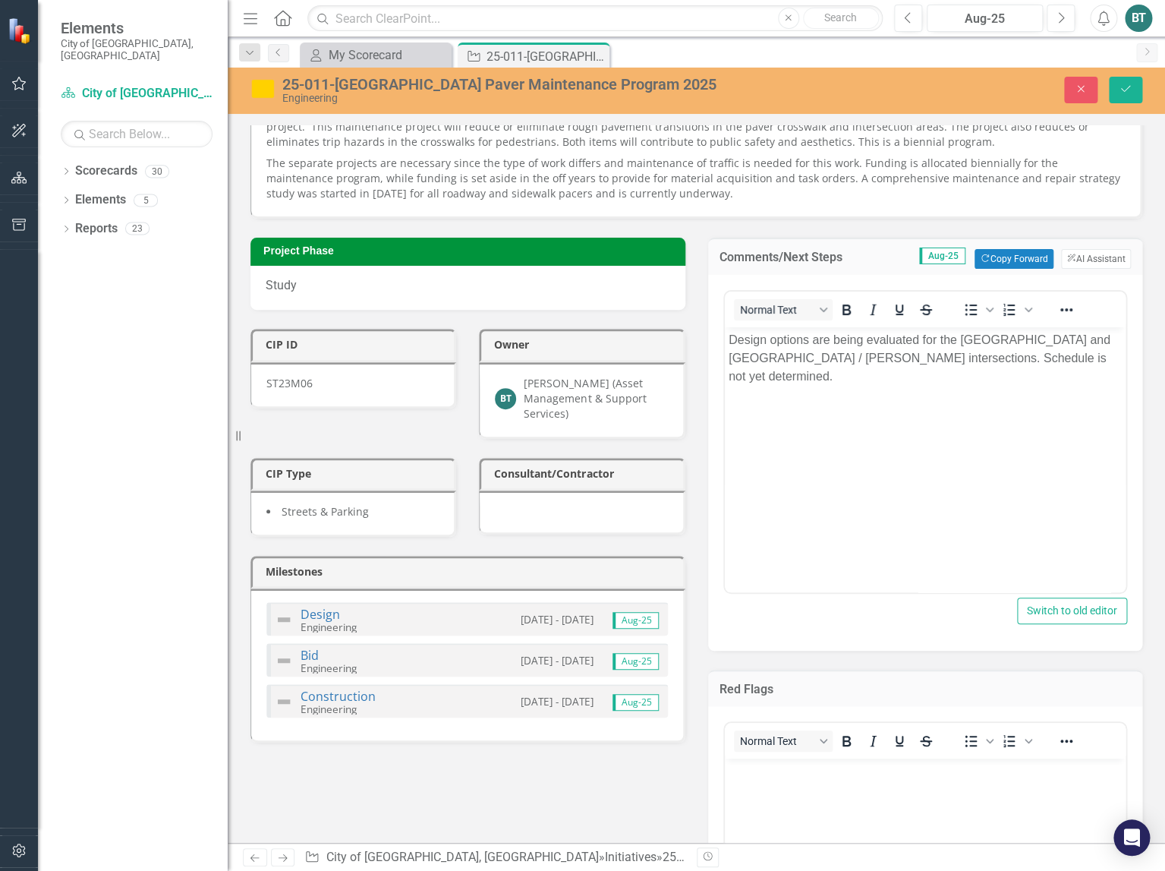
click at [1012, 390] on body "Design options are being evaluated for the Riverside / Bridge Park and Riversid…" at bounding box center [925, 440] width 402 height 228
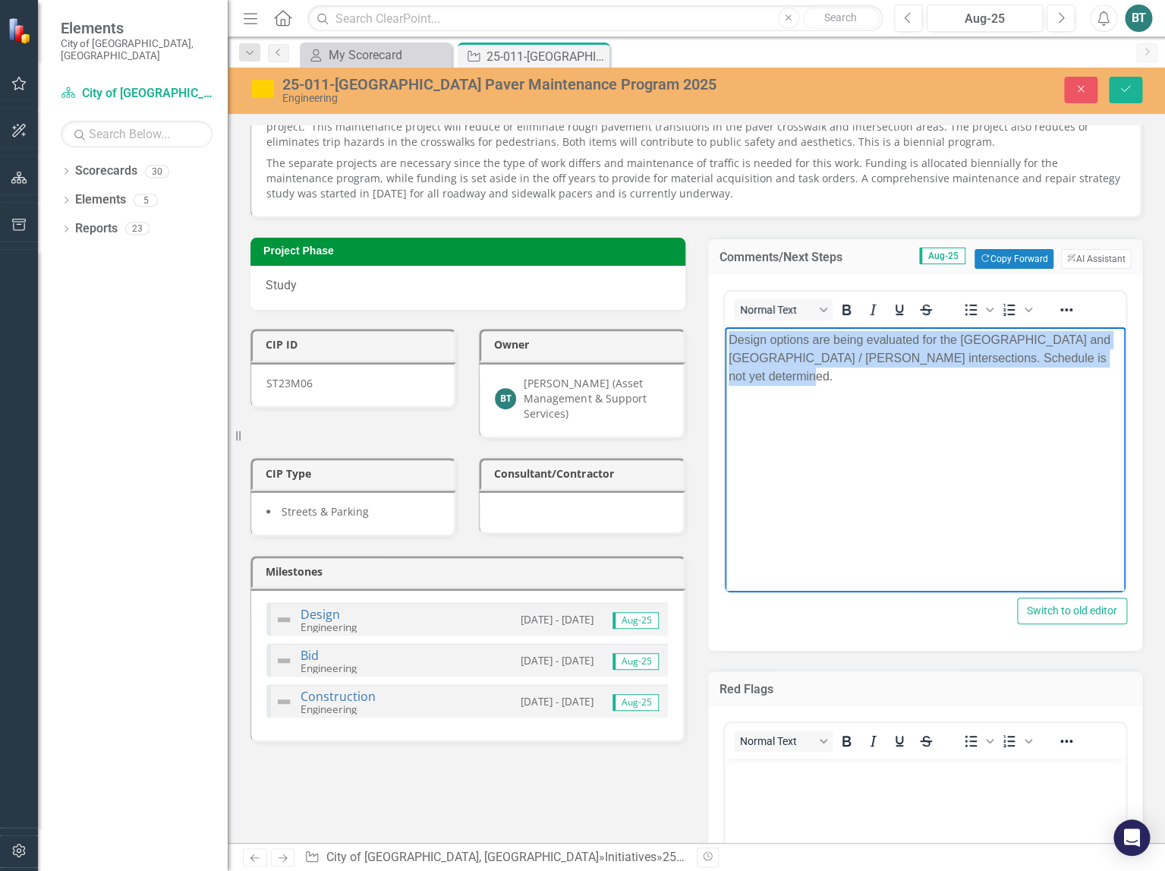
drag, startPoint x: 1110, startPoint y: 359, endPoint x: 708, endPoint y: 332, distance: 402.5
click at [724, 332] on html "Design options are being evaluated for the Riverside / Bridge Park and Riversid…" at bounding box center [925, 440] width 402 height 228
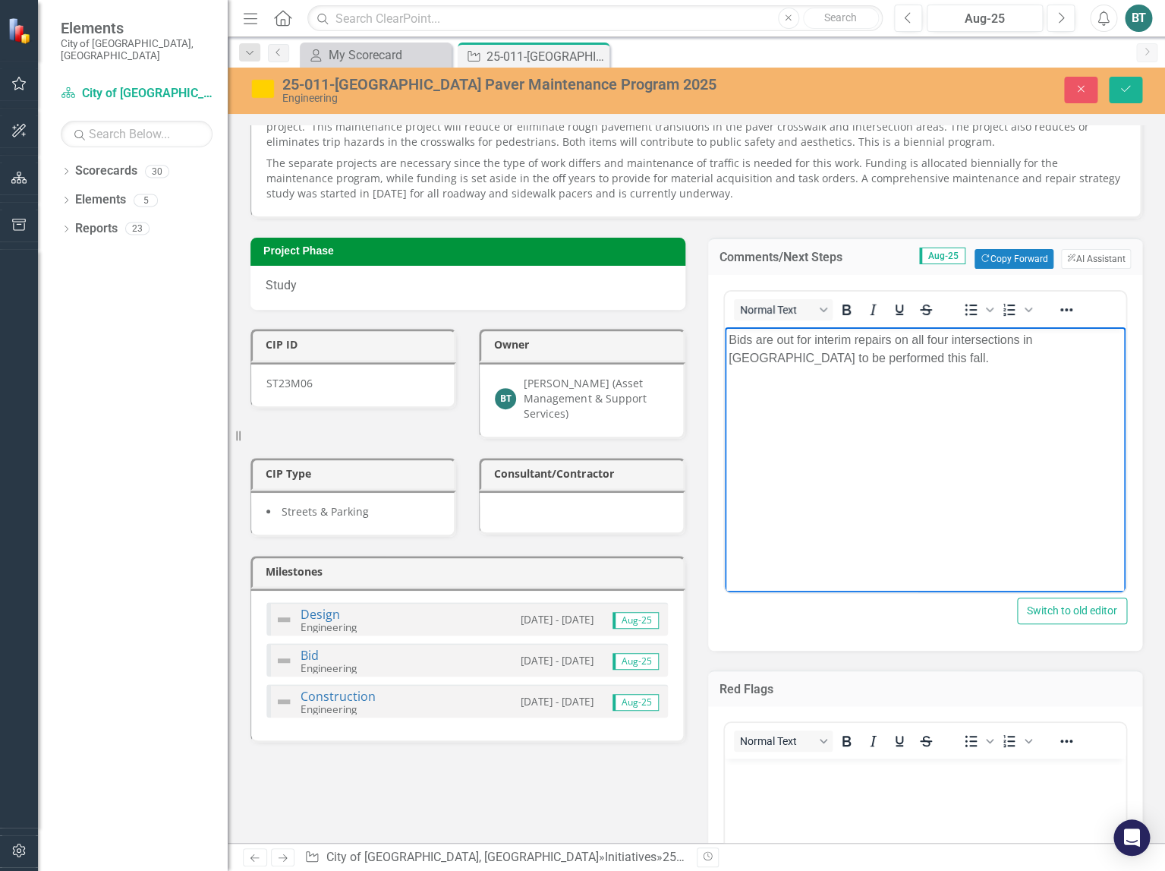
click at [891, 358] on p "Bids are out for interim repairs on all four intersections in Bridge Park to be…" at bounding box center [925, 348] width 394 height 36
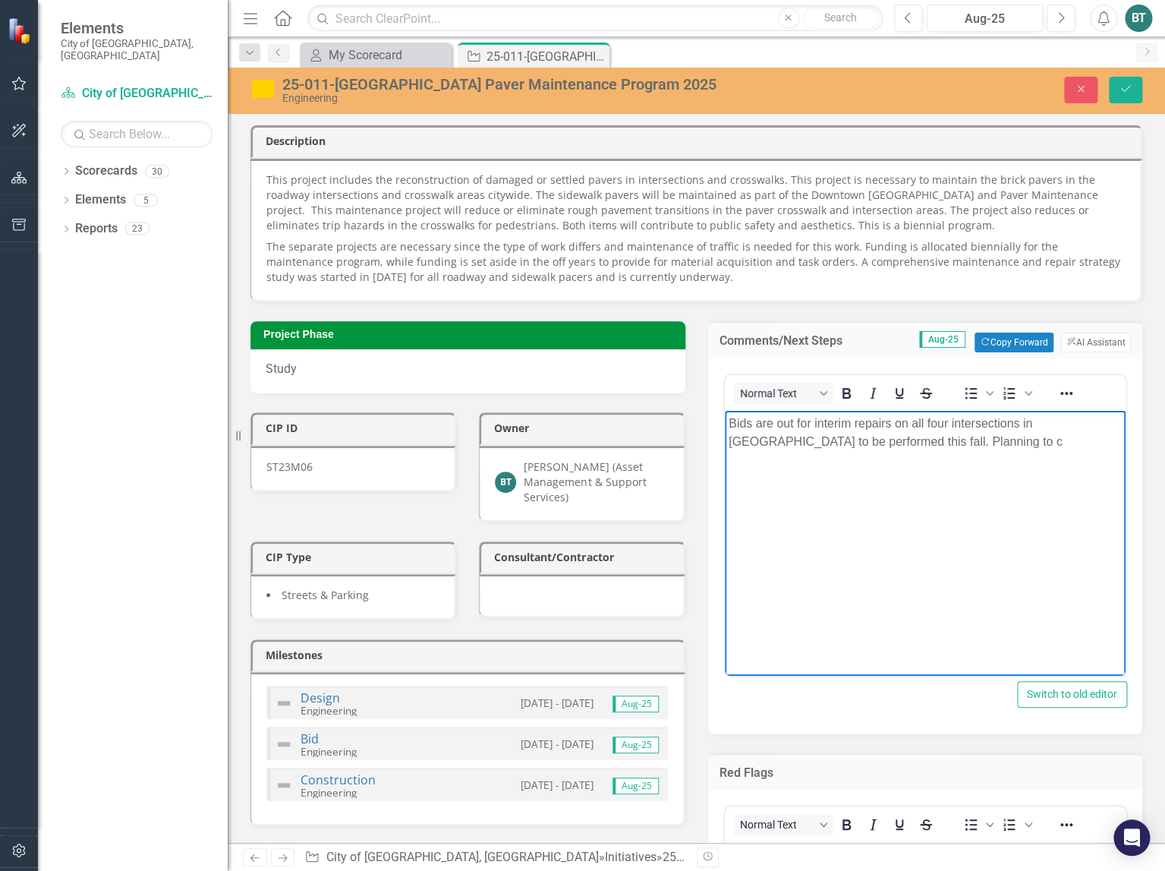
scroll to position [83, 0]
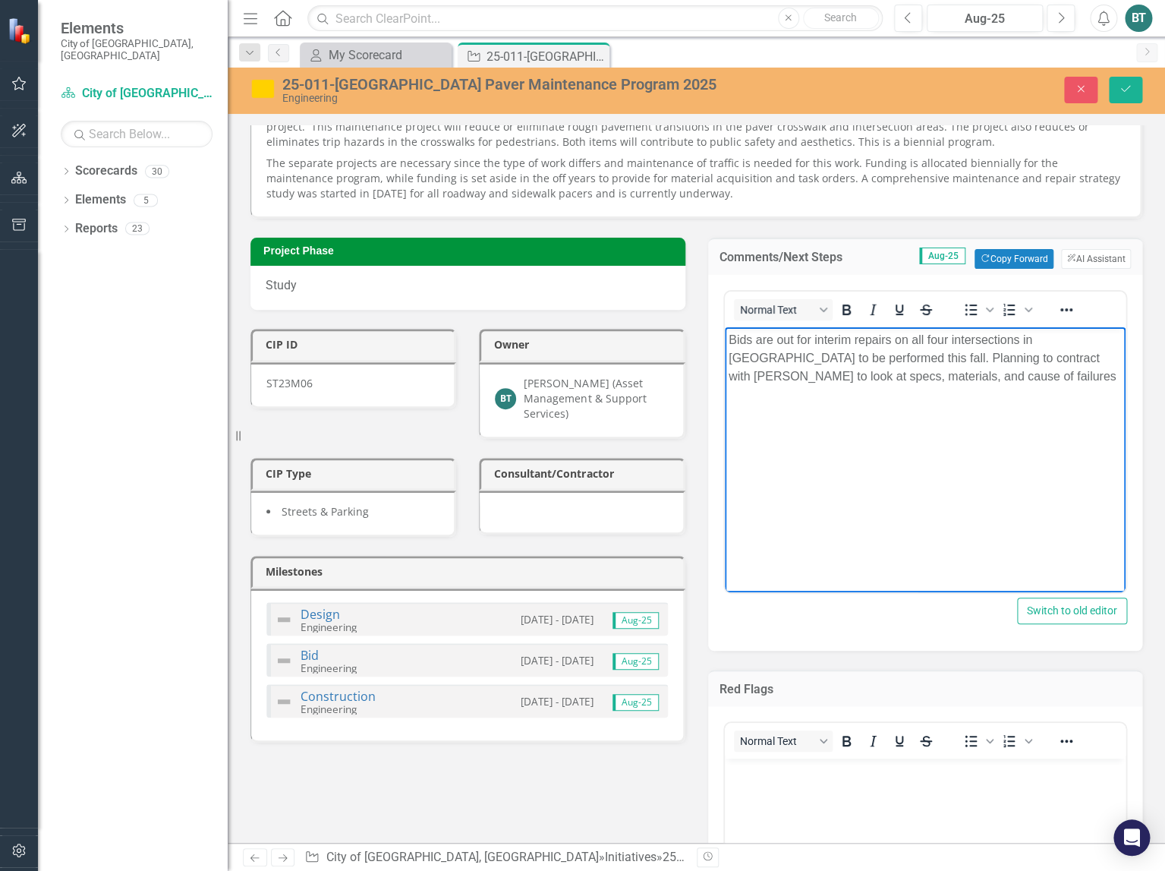
click at [966, 382] on p "Bids are out for interim repairs on all four intersections in [GEOGRAPHIC_DATA]…" at bounding box center [925, 357] width 394 height 55
click at [263, 88] on img at bounding box center [262, 89] width 24 height 24
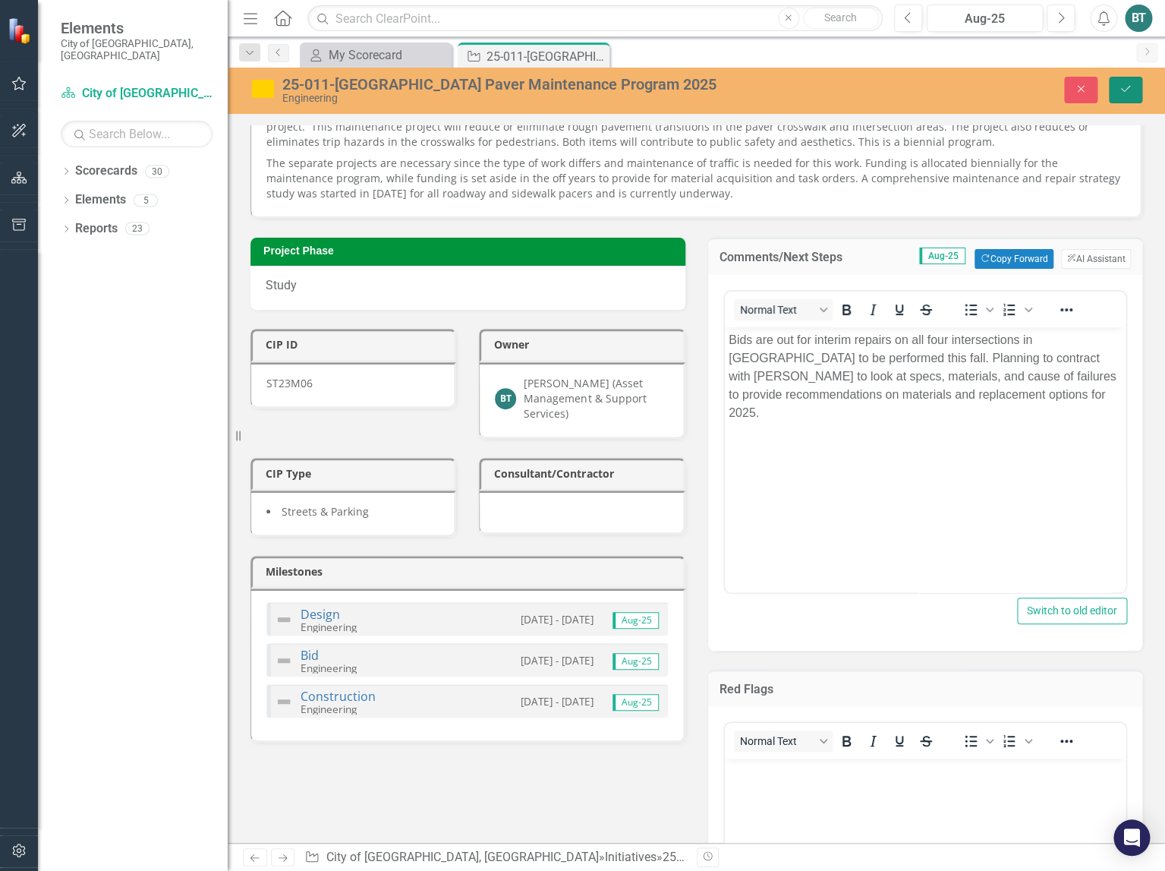
click at [1130, 87] on icon "submit" at bounding box center [1125, 89] width 9 height 6
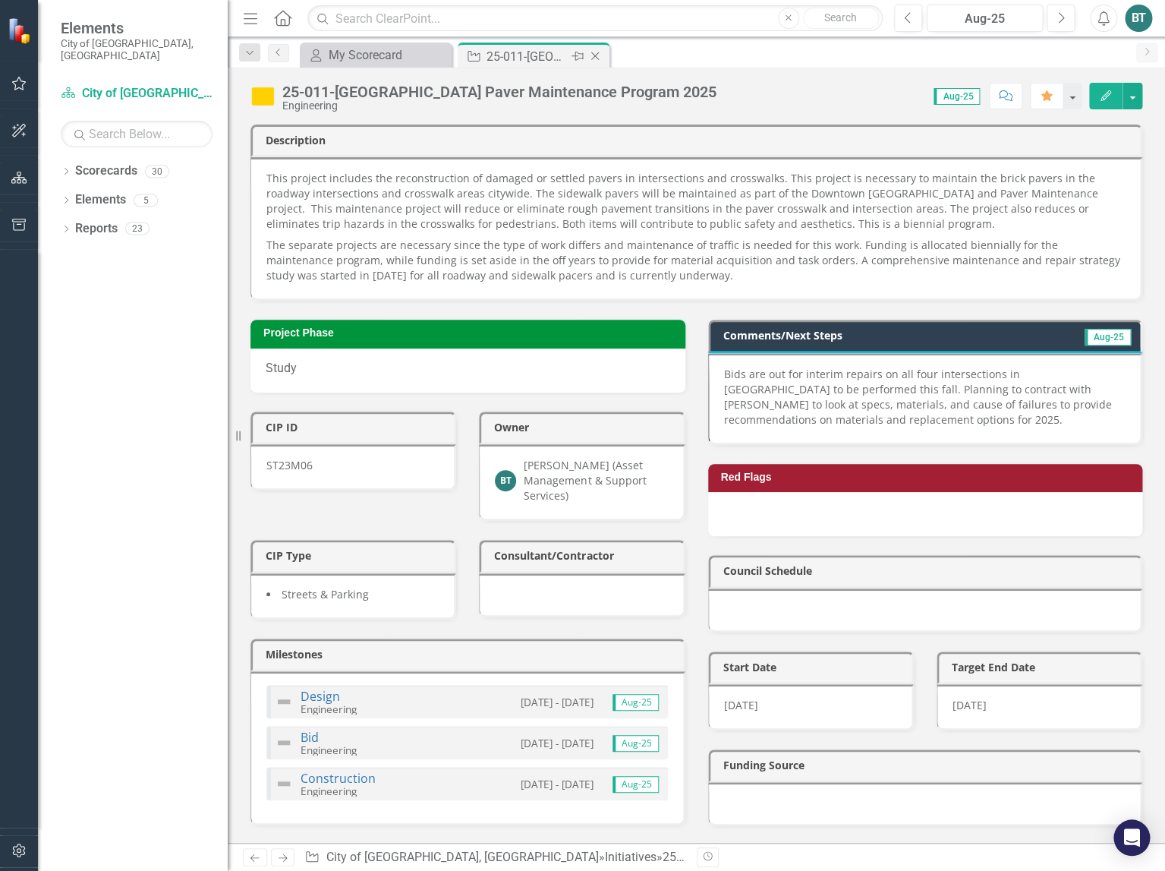
click at [595, 58] on icon "Close" at bounding box center [595, 56] width 15 height 12
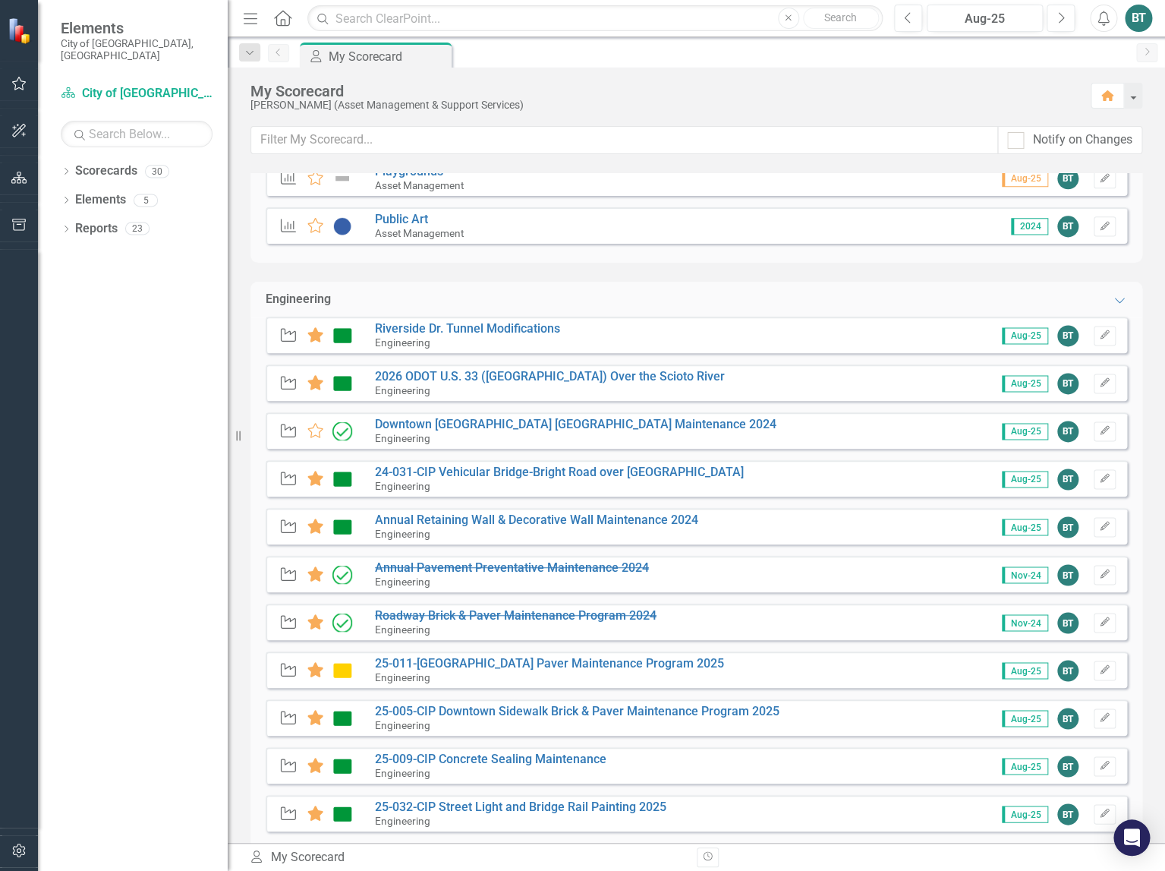
scroll to position [840, 0]
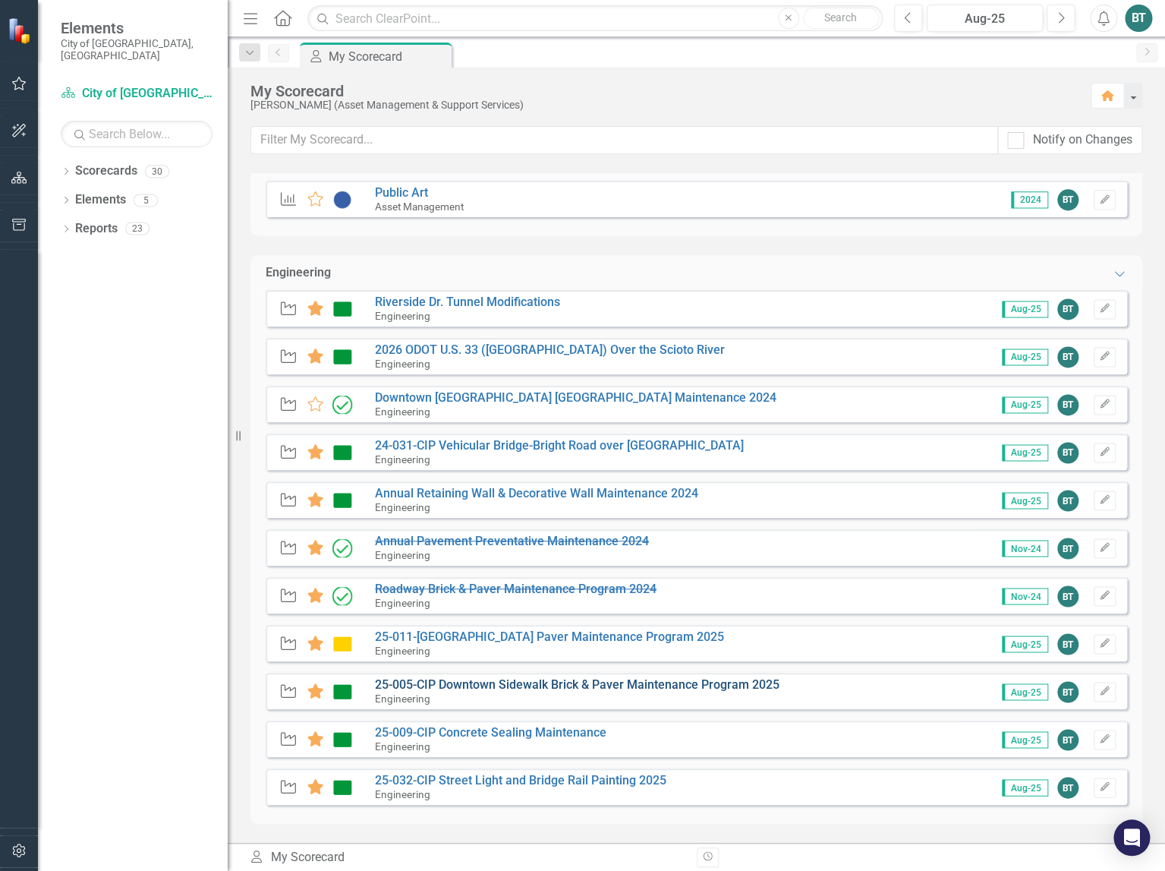
click at [601, 685] on link "25-005-CIP Downtown Sidewalk Brick & Paver Maintenance Program 2025" at bounding box center [577, 684] width 405 height 14
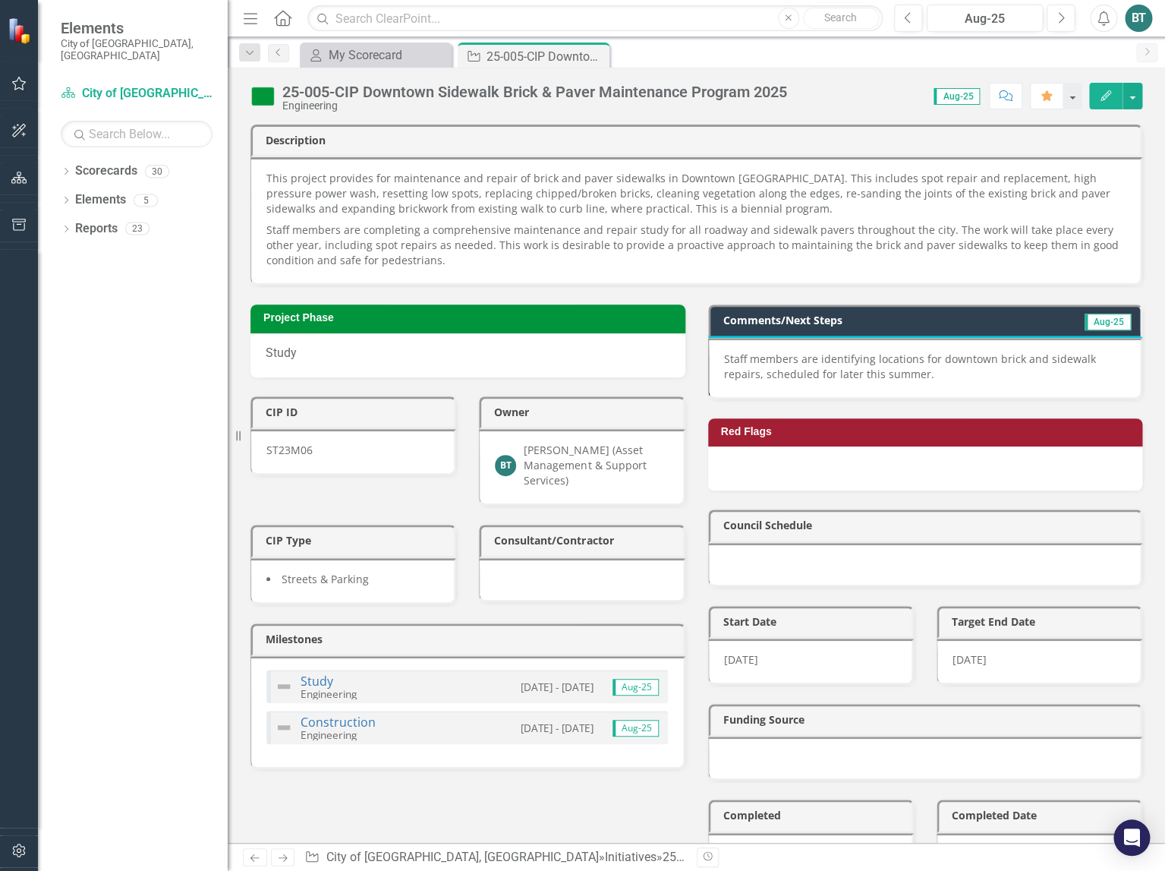
click at [927, 371] on p "Staff members are identifying locations for downtown brick and sidewalk repairs…" at bounding box center [925, 366] width 402 height 30
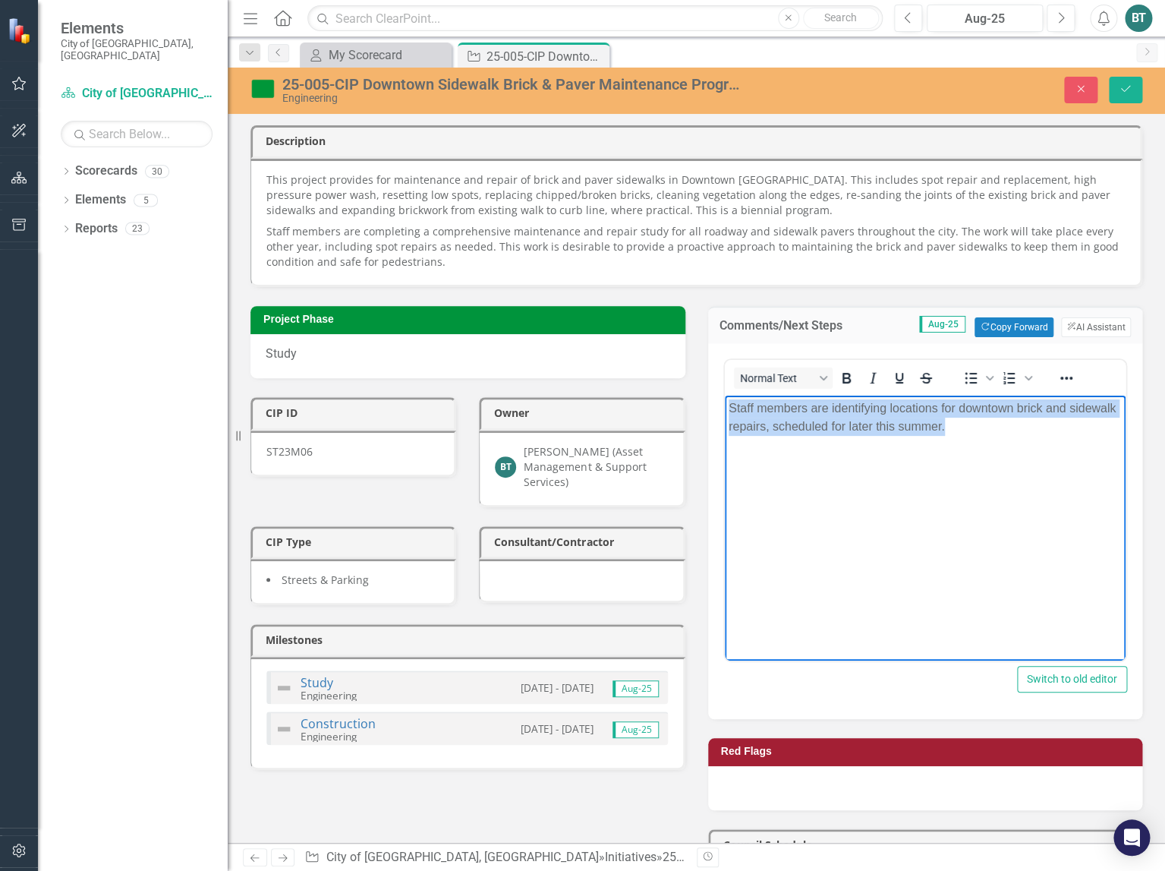
drag, startPoint x: 965, startPoint y: 432, endPoint x: 672, endPoint y: 410, distance: 293.8
click at [724, 410] on html "Staff members are identifying locations for downtown brick and sidewalk repairs…" at bounding box center [925, 509] width 402 height 228
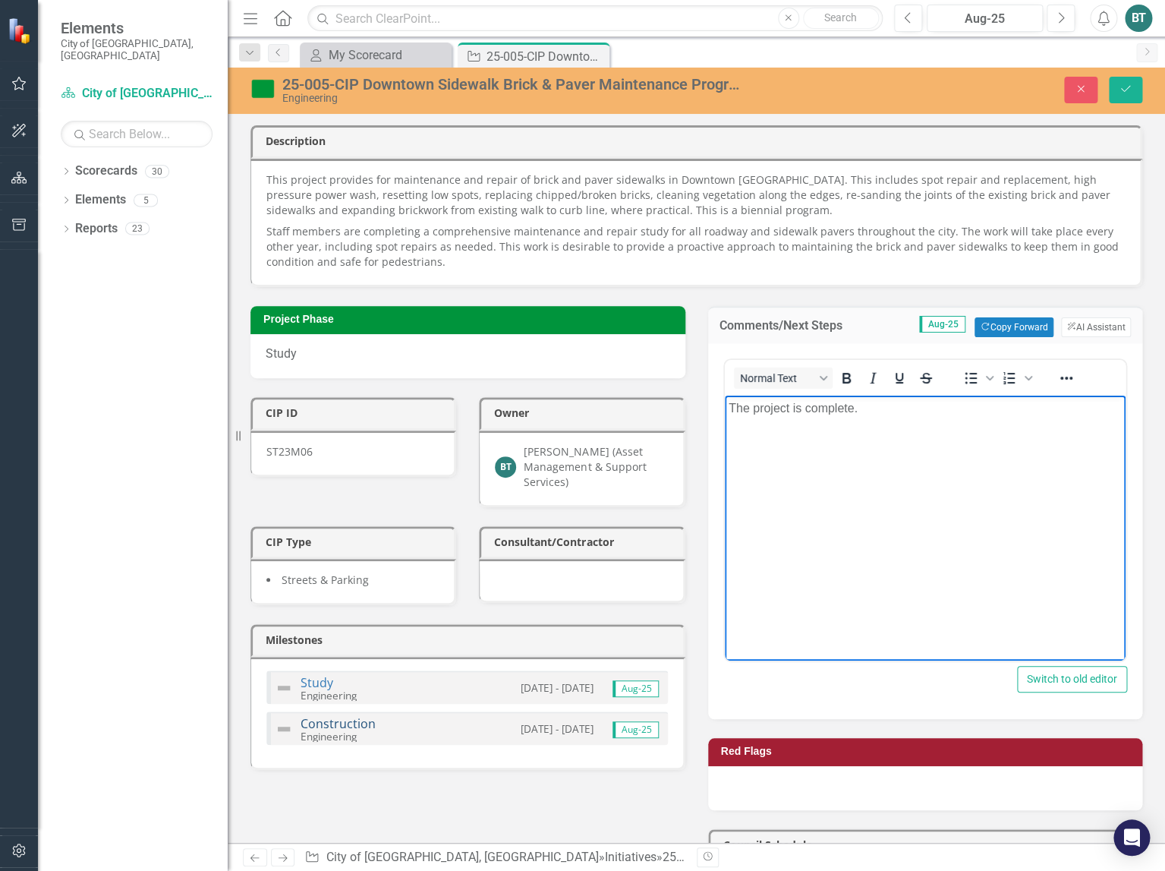
click at [324, 723] on link "Construction" at bounding box center [338, 723] width 75 height 17
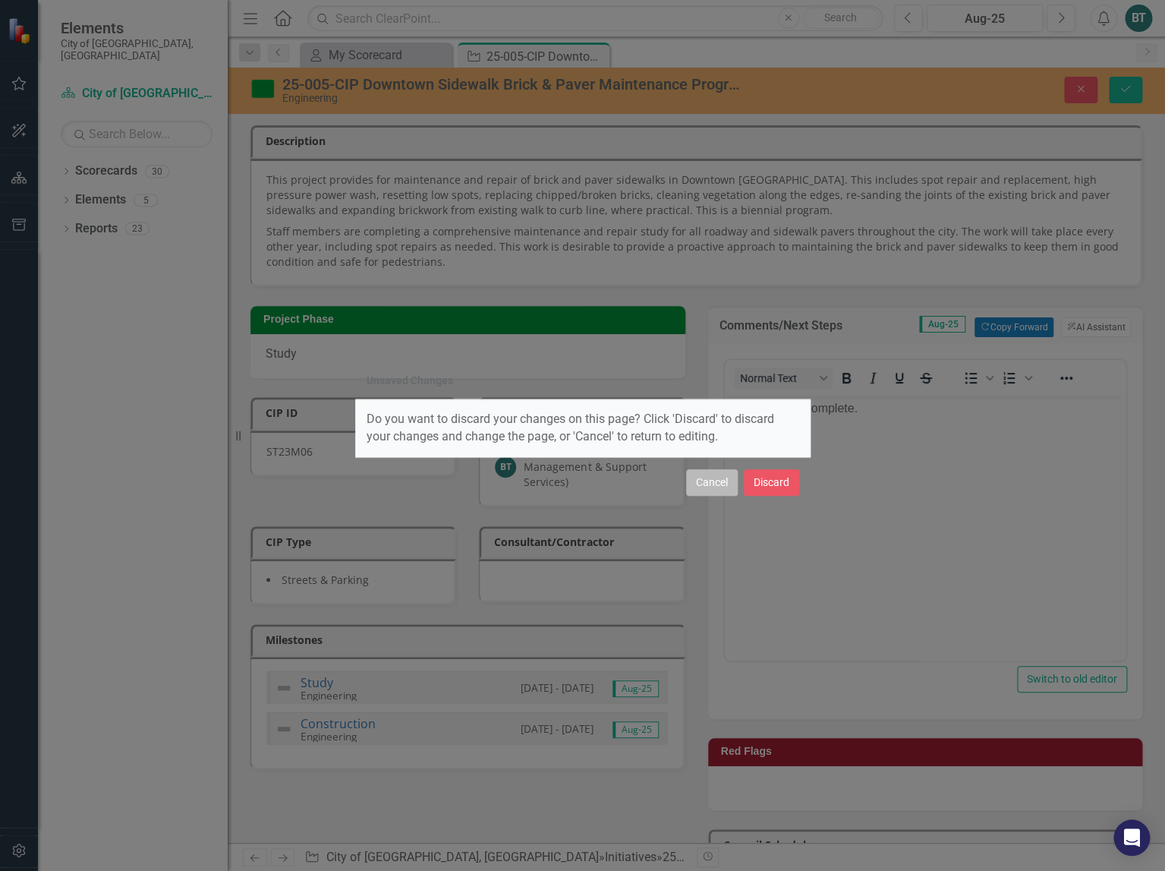
click at [718, 490] on button "Cancel" at bounding box center [712, 482] width 52 height 27
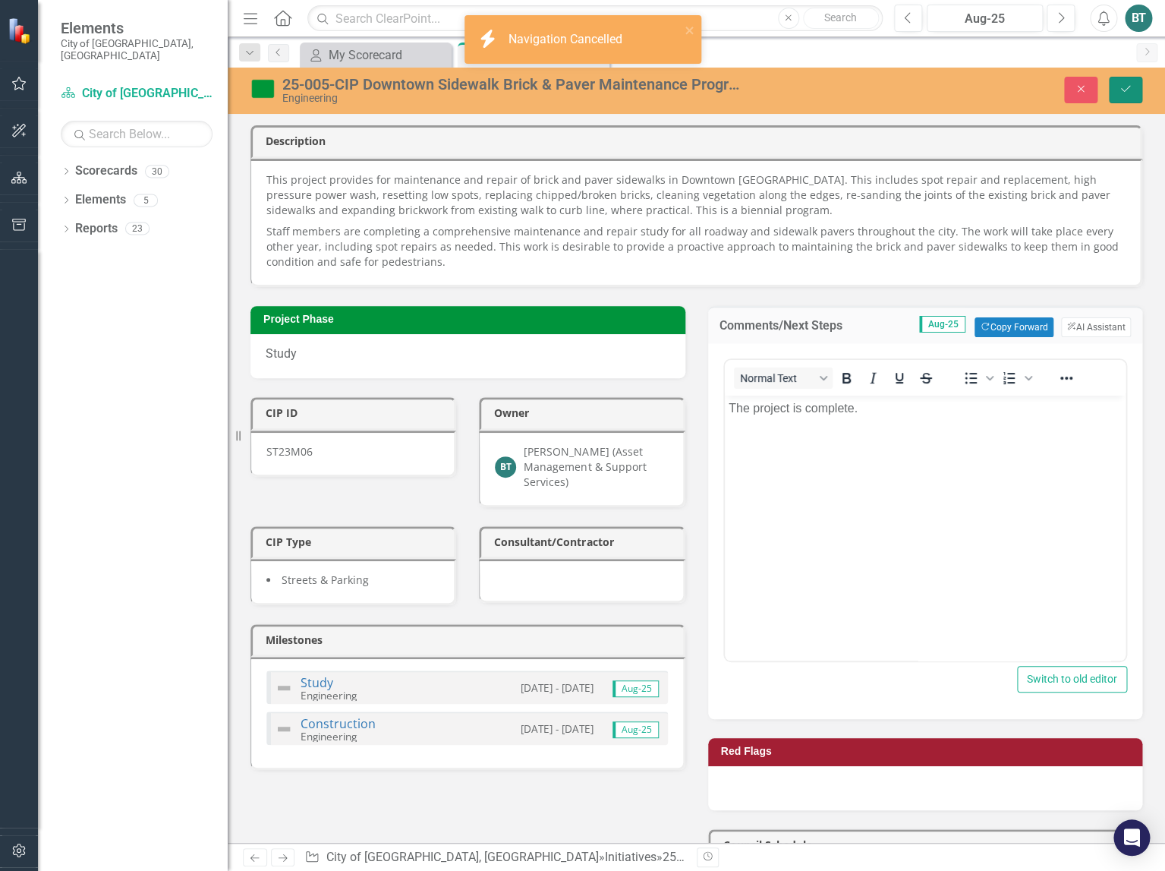
click at [1133, 85] on button "Save" at bounding box center [1125, 90] width 33 height 27
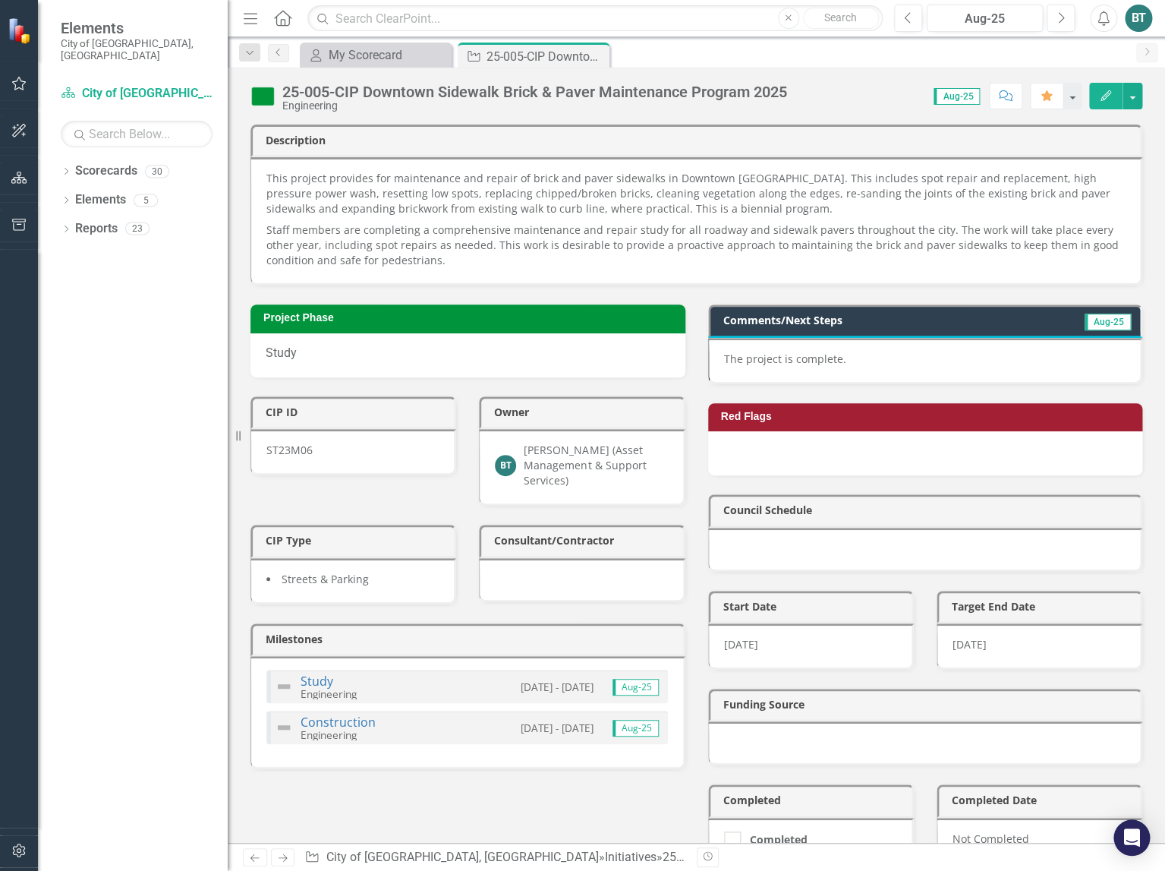
click at [285, 728] on img at bounding box center [284, 727] width 18 height 18
click at [327, 724] on link "Construction" at bounding box center [338, 722] width 75 height 17
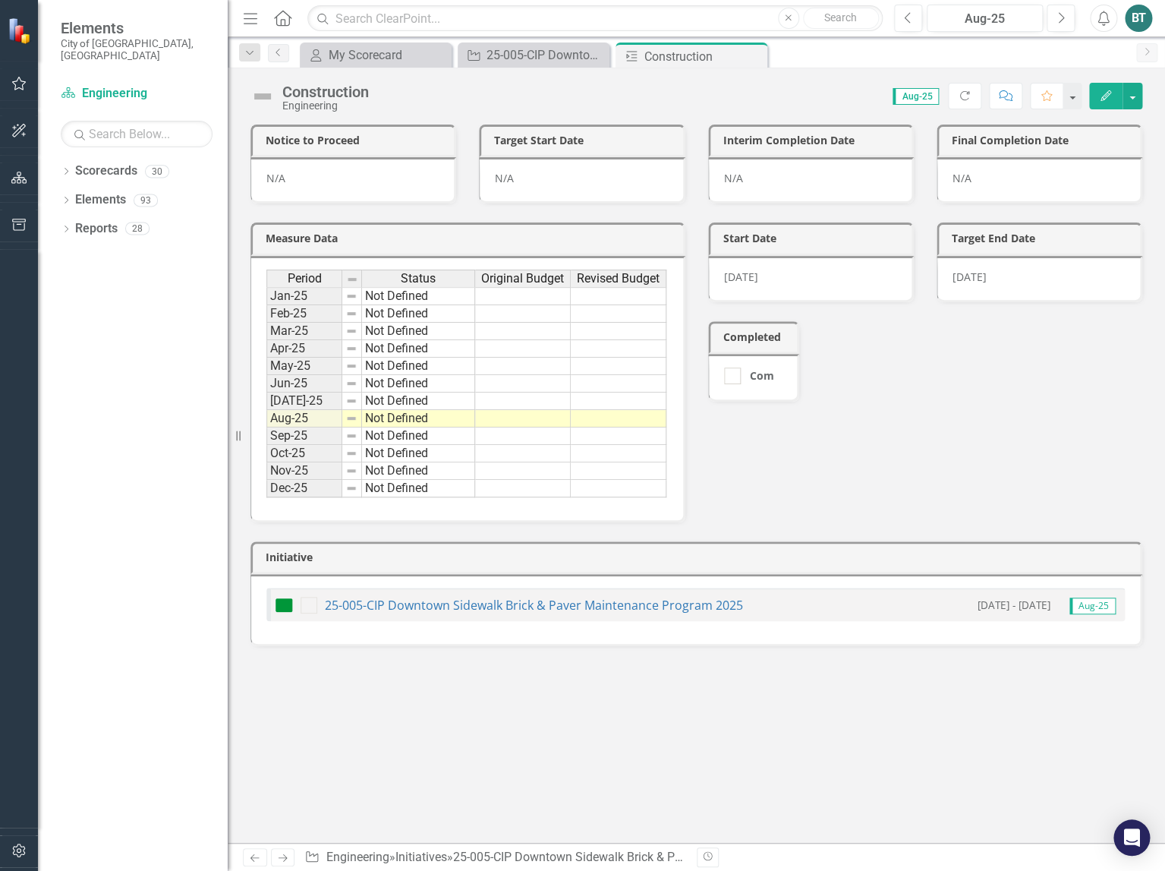
click at [263, 100] on img at bounding box center [262, 96] width 24 height 24
click at [263, 91] on img at bounding box center [262, 96] width 24 height 24
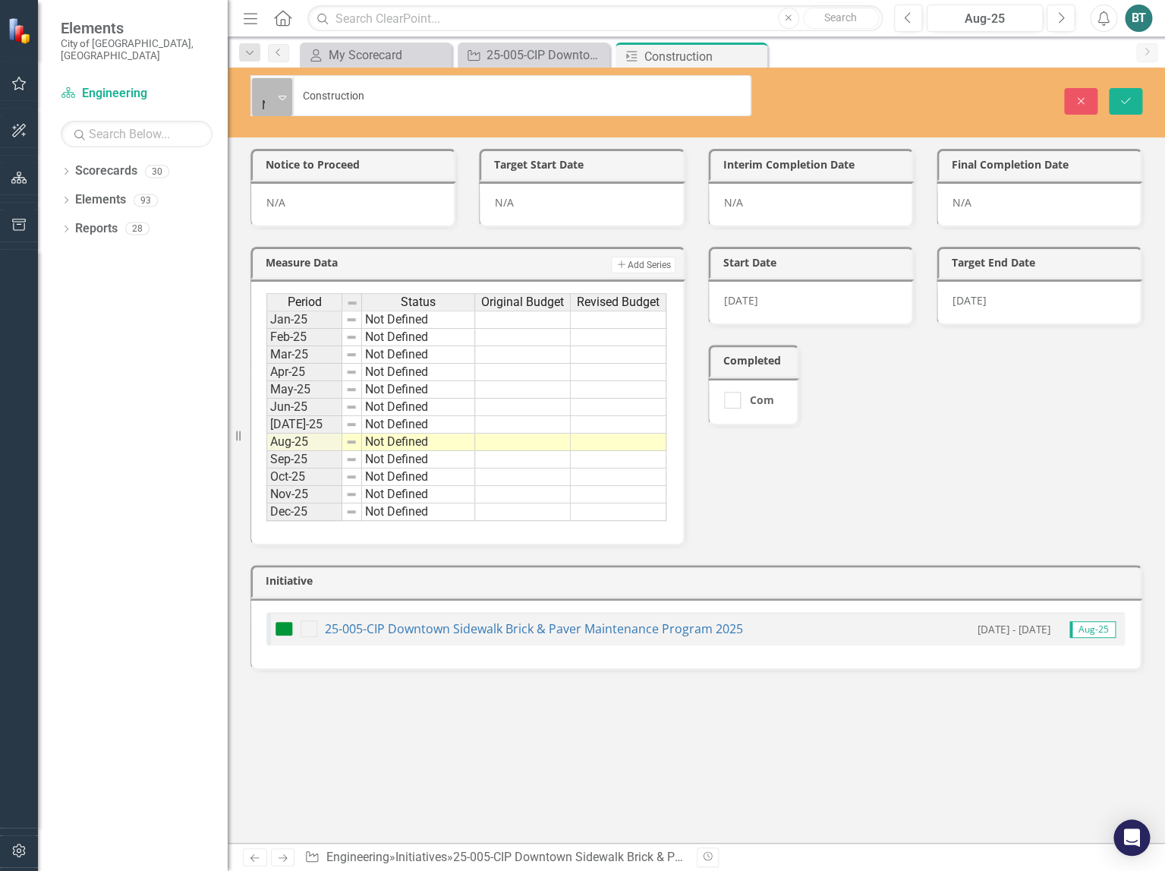
click at [285, 93] on icon "Expand" at bounding box center [283, 97] width 8 height 12
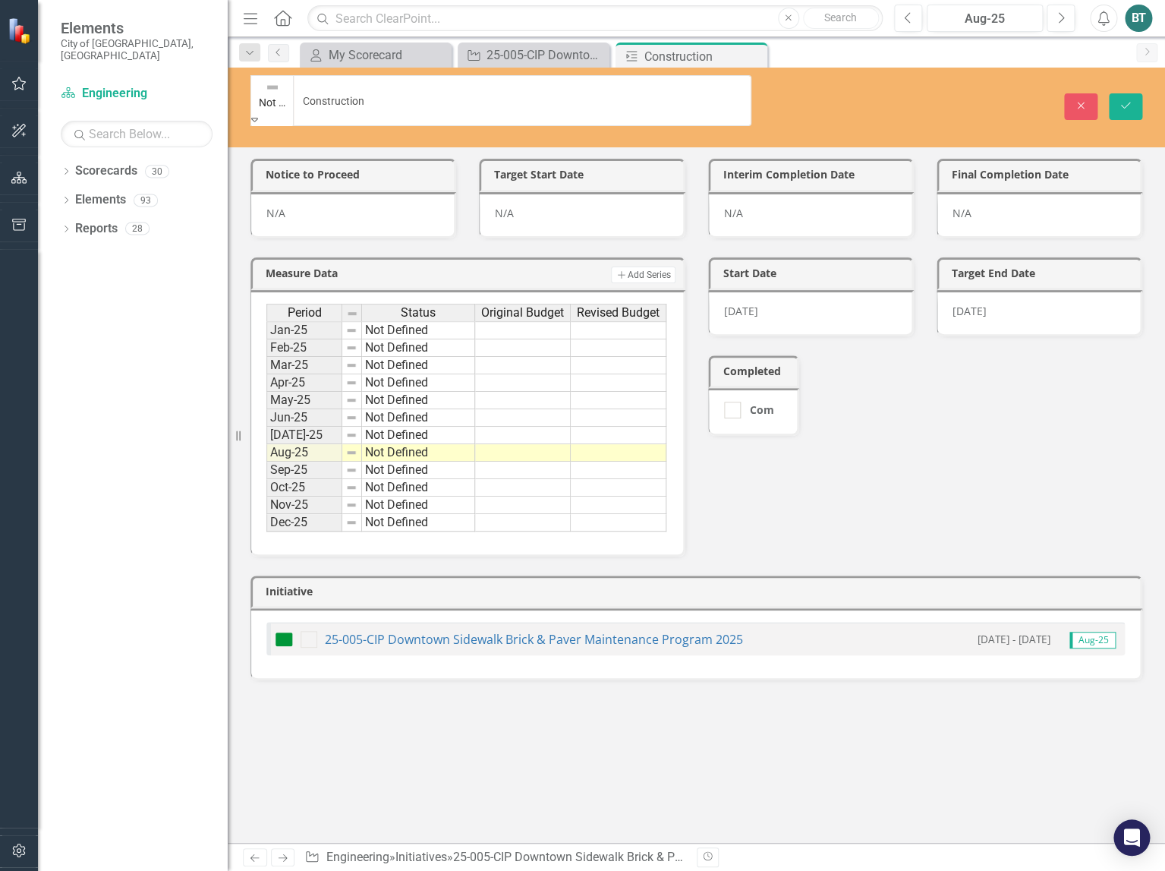
click at [1119, 100] on icon "Save" at bounding box center [1126, 105] width 14 height 11
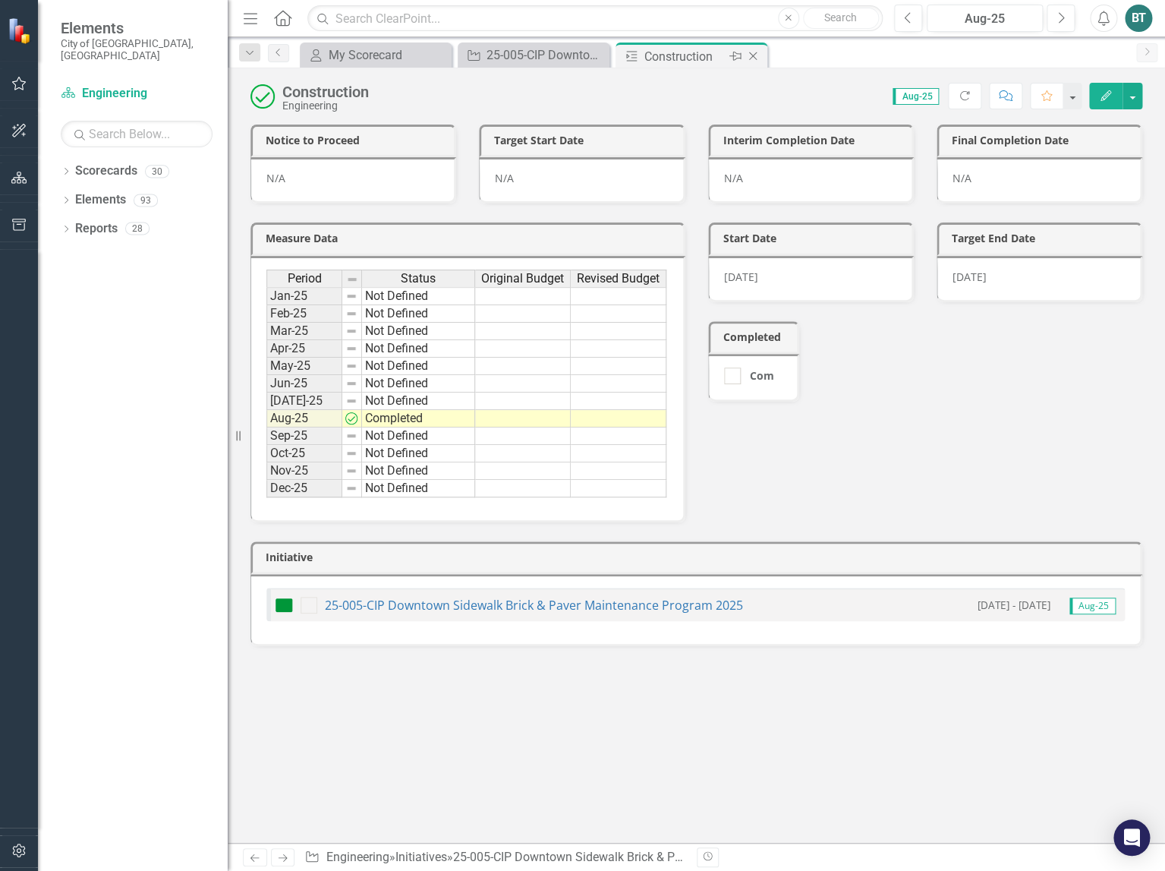
click at [753, 57] on icon at bounding box center [753, 56] width 8 height 8
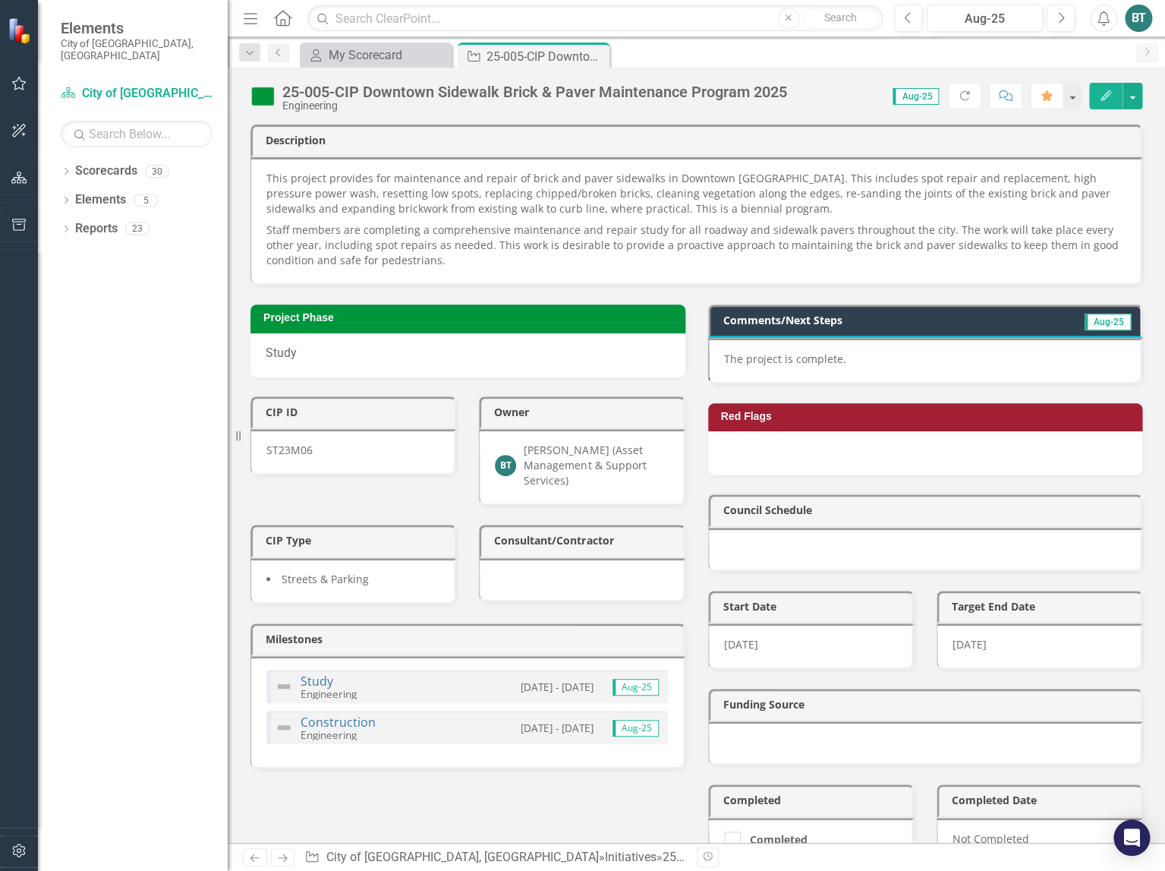
click at [265, 94] on img at bounding box center [262, 96] width 24 height 24
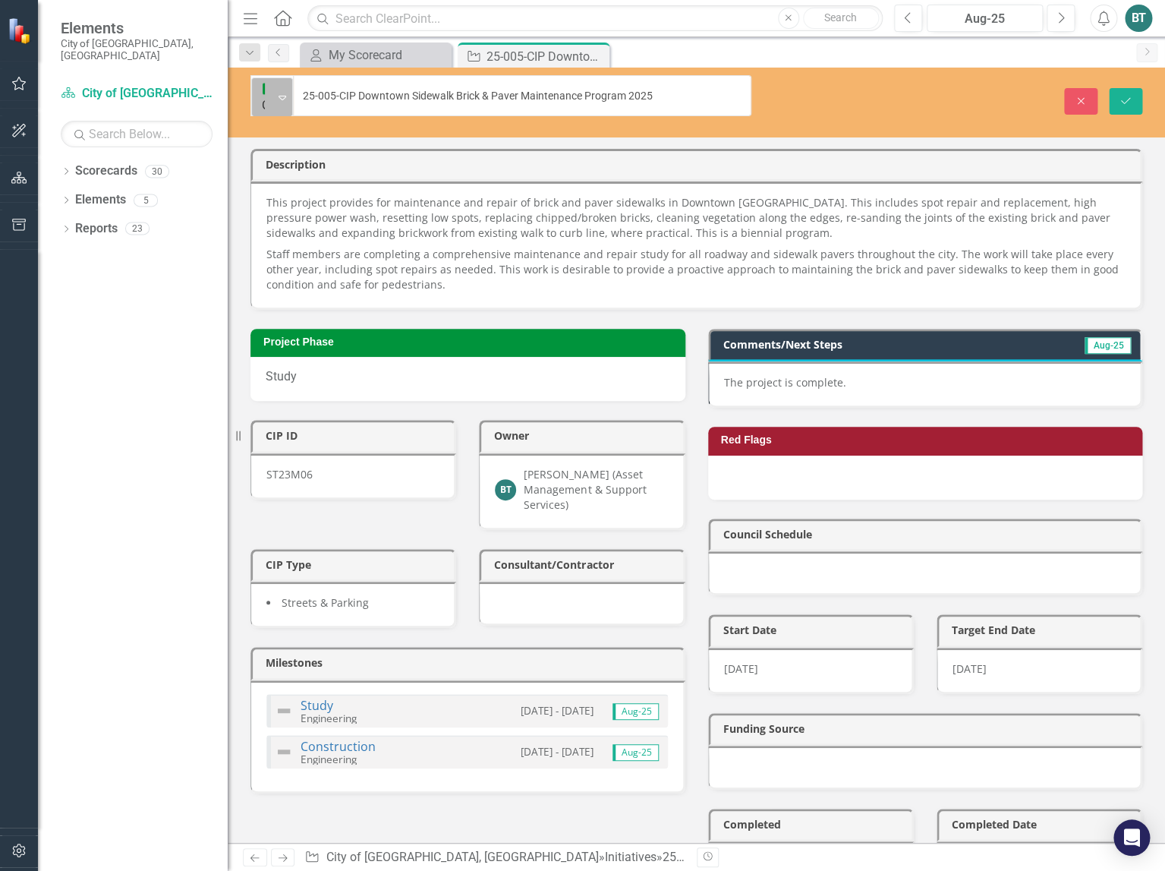
click at [273, 93] on div "On Target" at bounding box center [263, 97] width 18 height 38
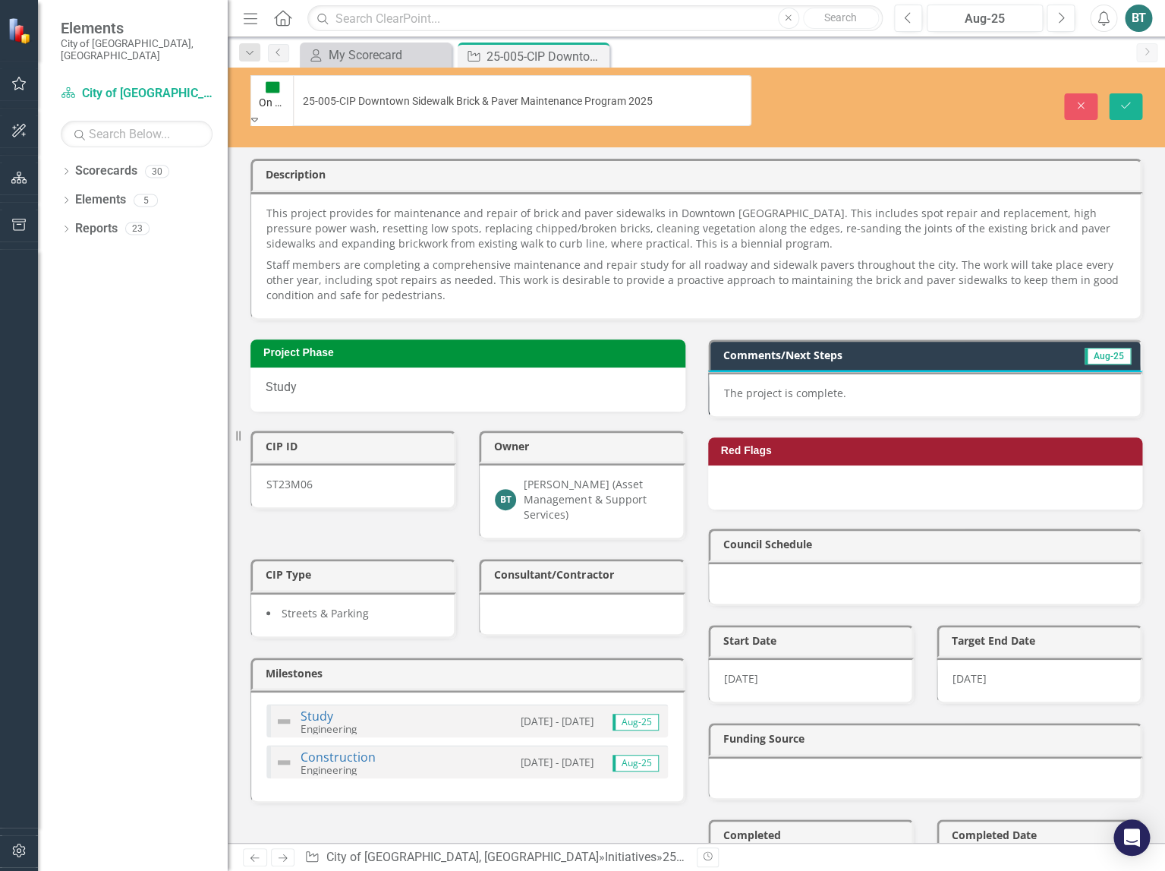
click at [1127, 100] on icon "Save" at bounding box center [1126, 105] width 14 height 11
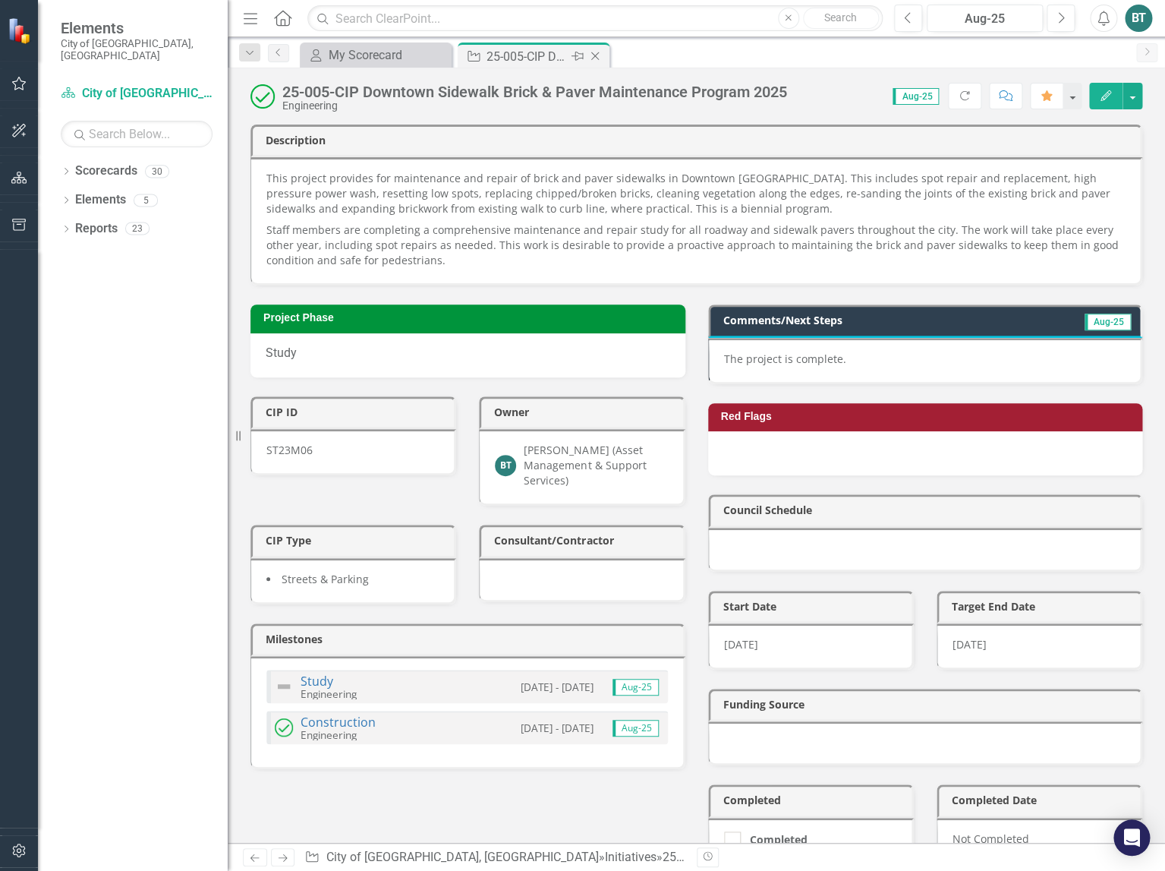
click at [597, 60] on icon "Close" at bounding box center [595, 56] width 15 height 12
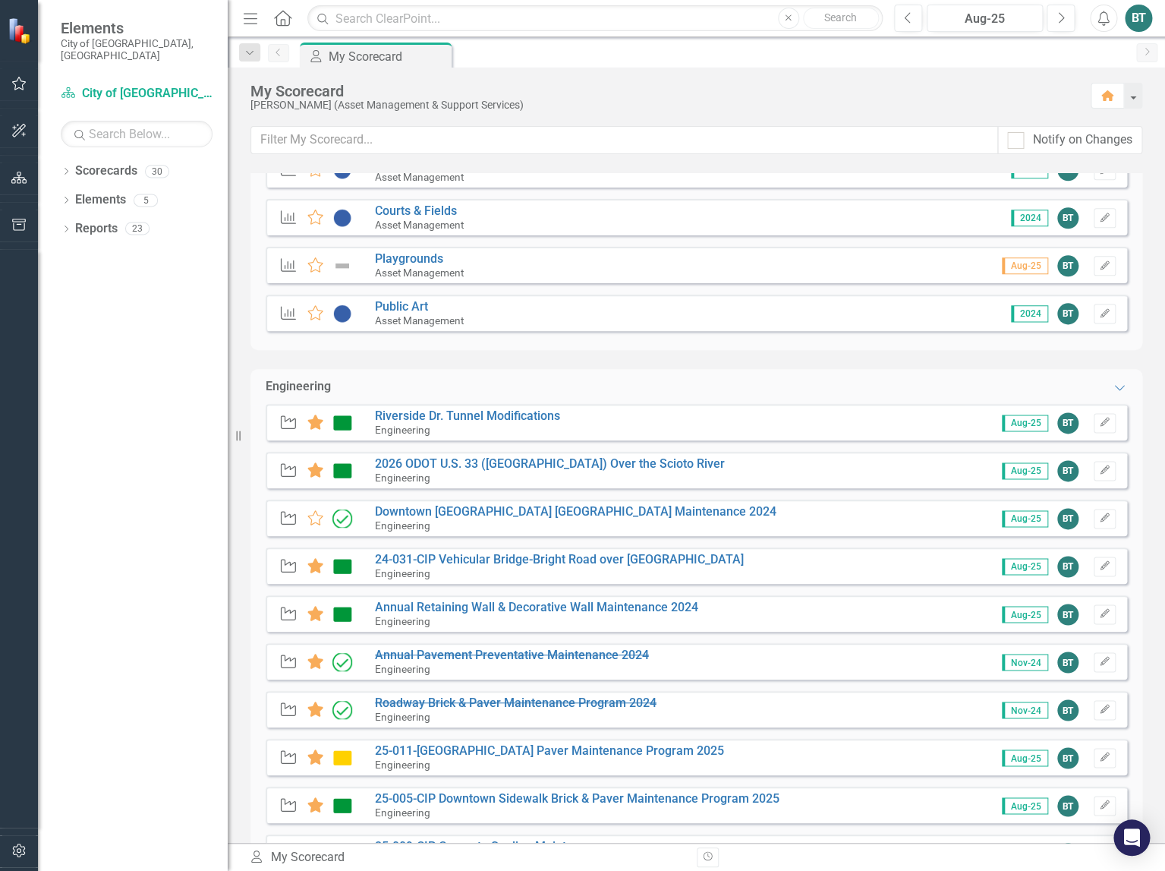
scroll to position [840, 0]
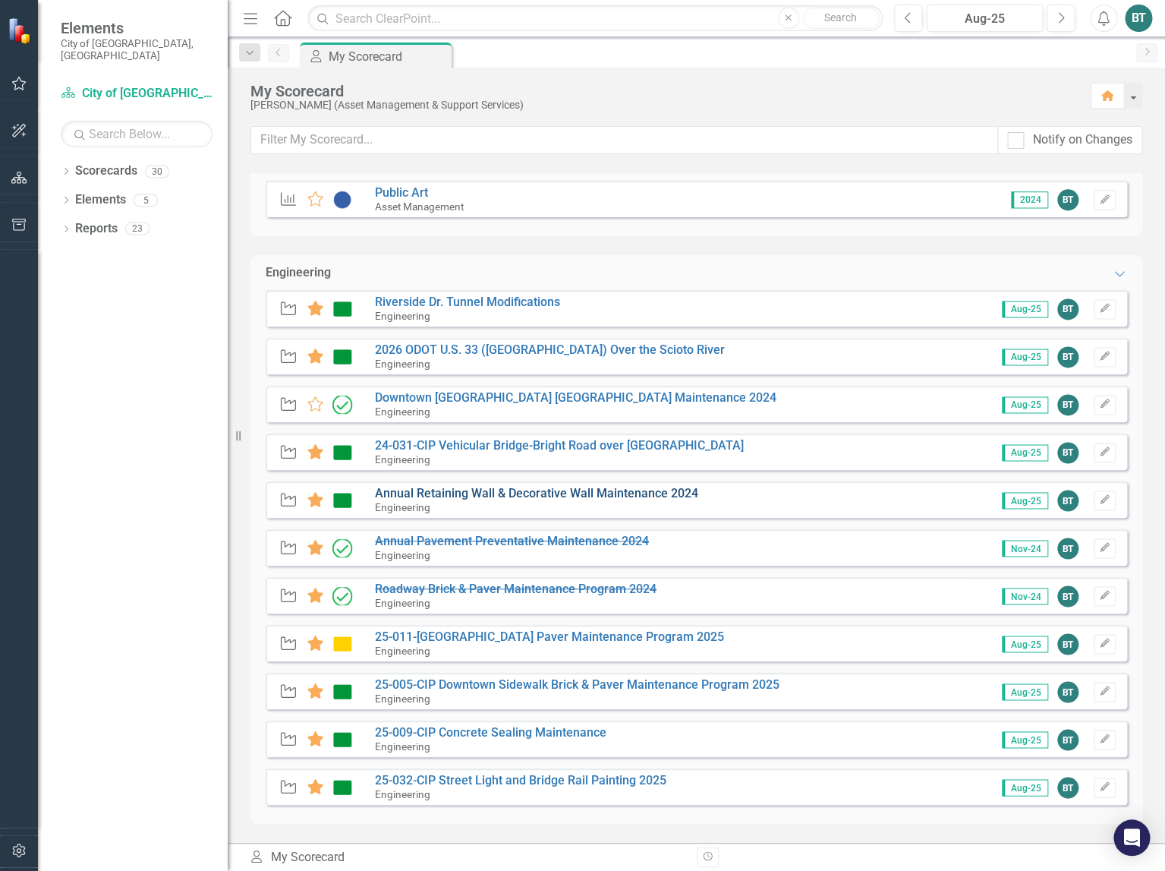
click at [661, 494] on link "Annual Retaining Wall & Decorative Wall Maintenance 2024" at bounding box center [536, 493] width 323 height 14
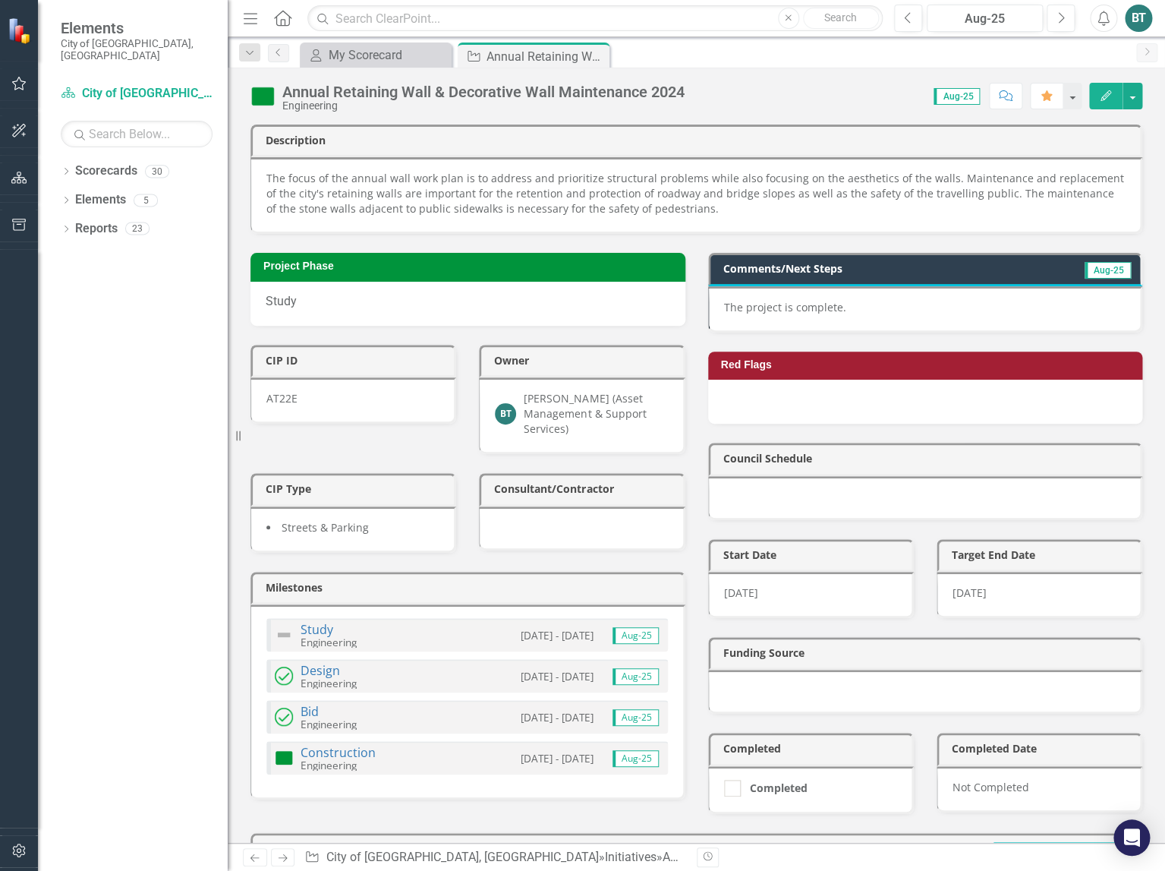
click at [259, 94] on img at bounding box center [262, 96] width 24 height 24
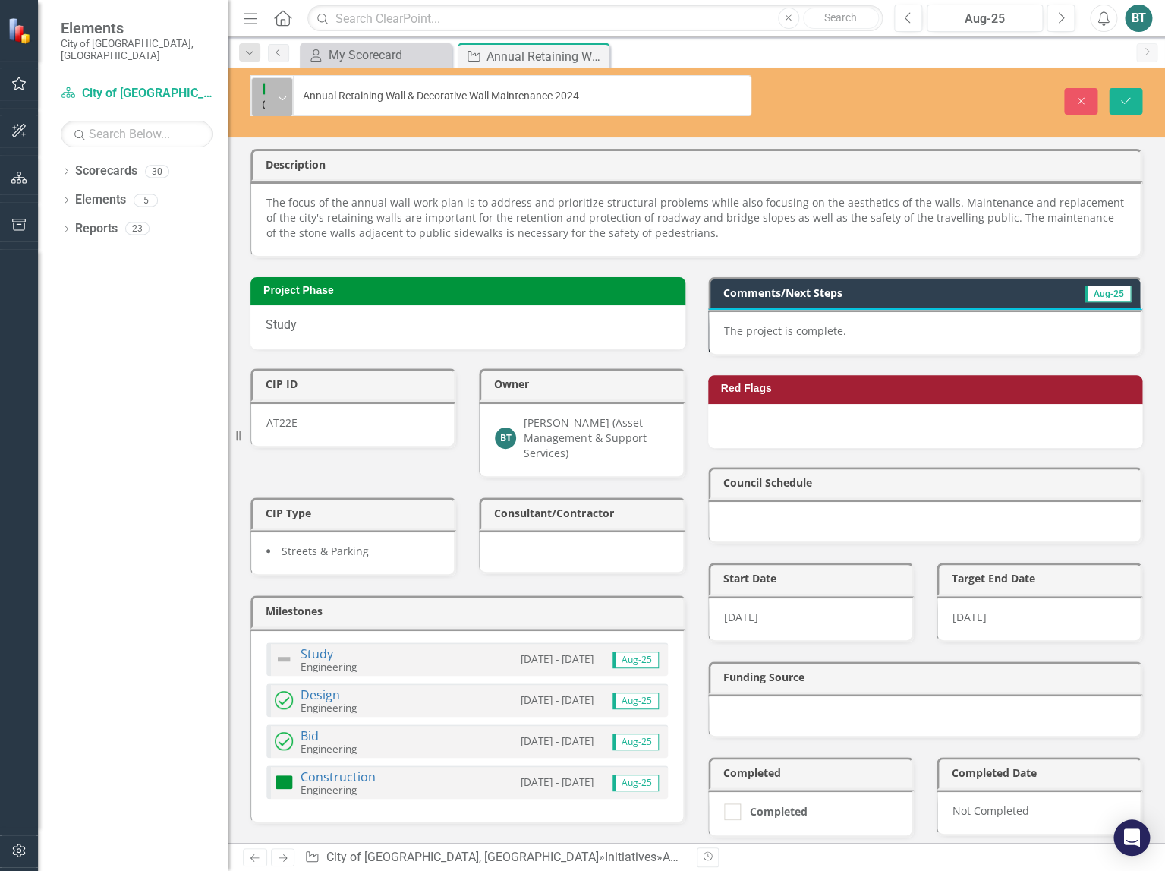
click at [285, 91] on icon "Expand" at bounding box center [283, 97] width 8 height 12
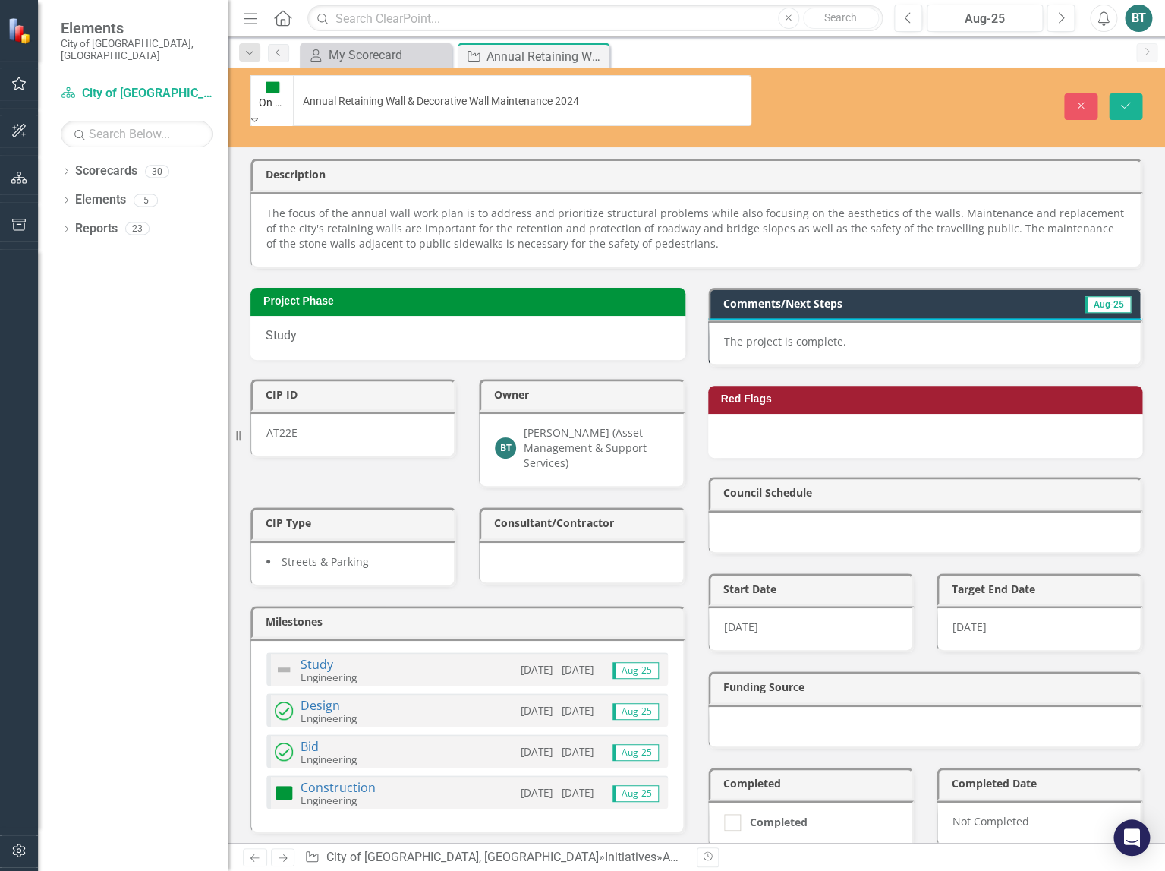
click at [1121, 100] on icon "Save" at bounding box center [1126, 105] width 14 height 11
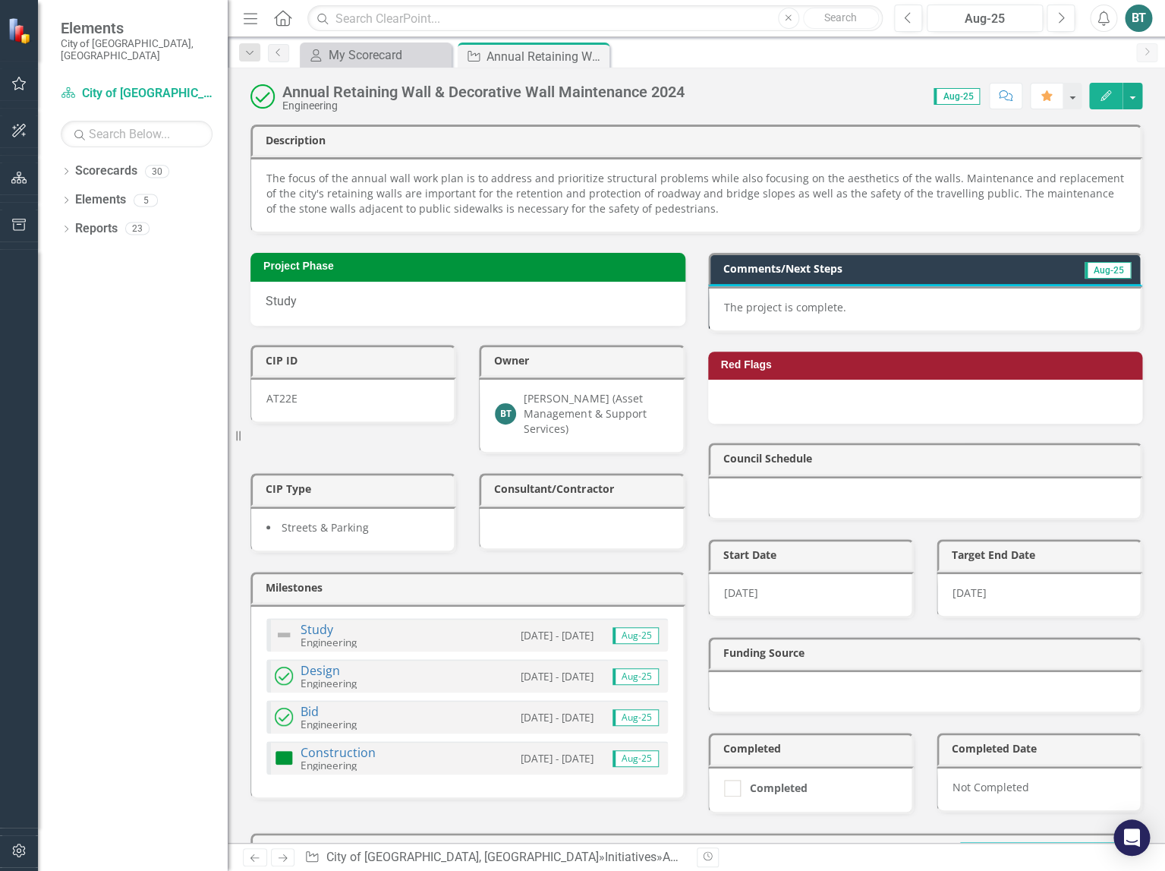
click at [286, 761] on img at bounding box center [284, 757] width 18 height 18
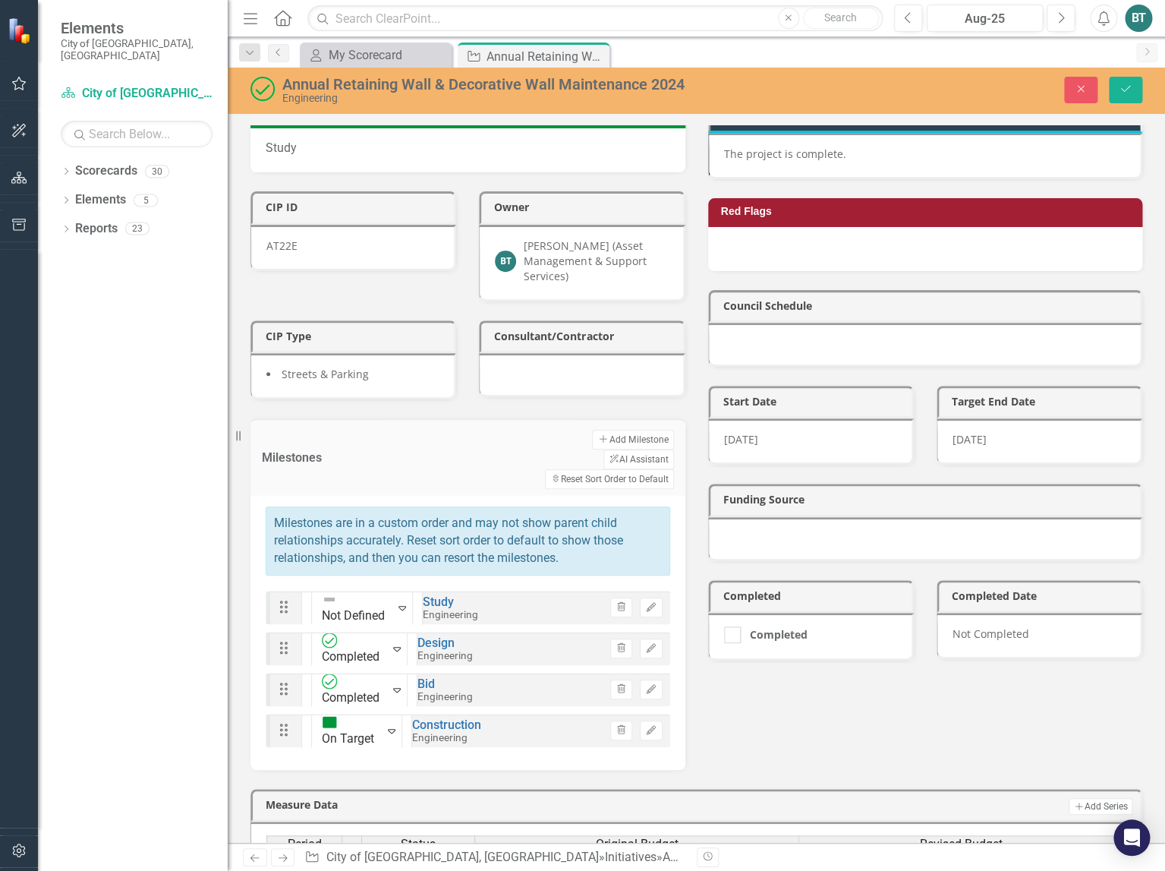
scroll to position [223, 0]
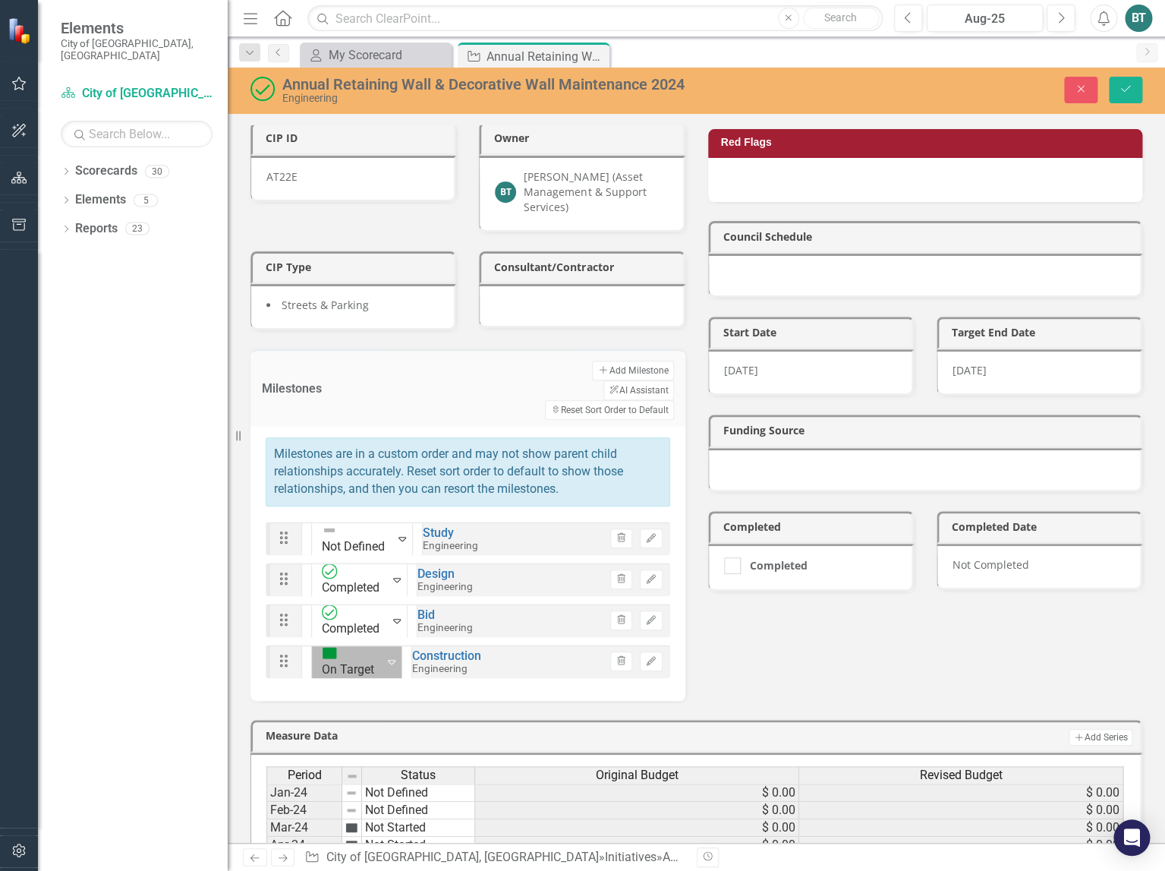
click at [388, 655] on icon "Expand" at bounding box center [392, 661] width 8 height 12
click at [1121, 93] on icon "Save" at bounding box center [1126, 88] width 14 height 11
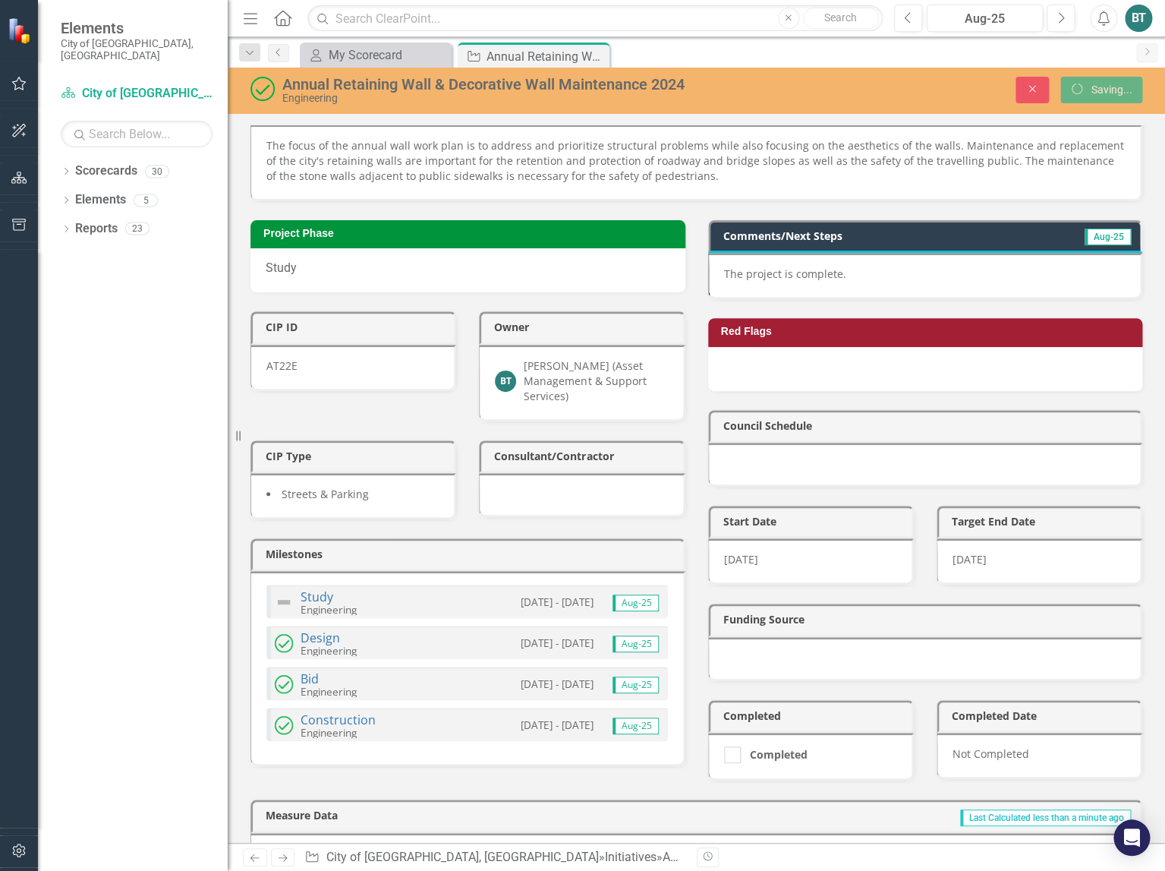
scroll to position [0, 0]
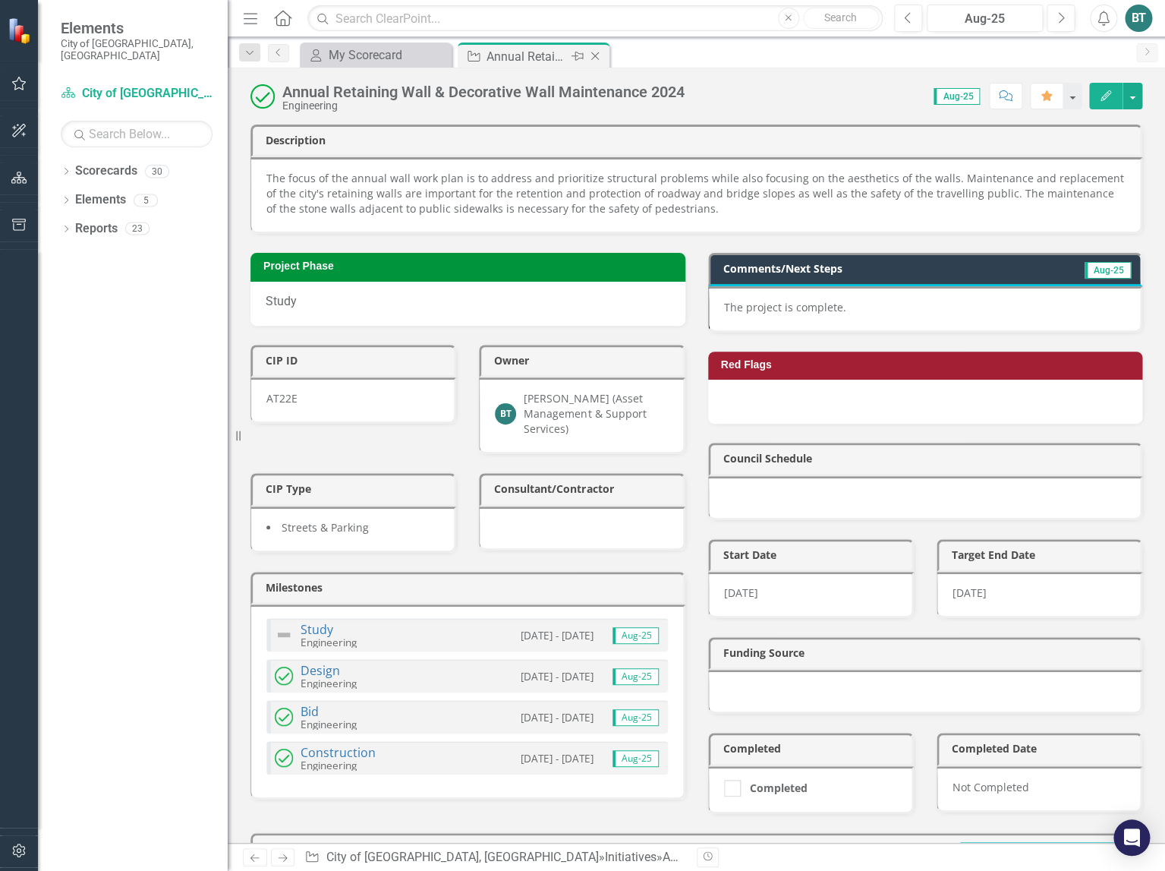
click at [600, 58] on icon "Close" at bounding box center [595, 56] width 15 height 12
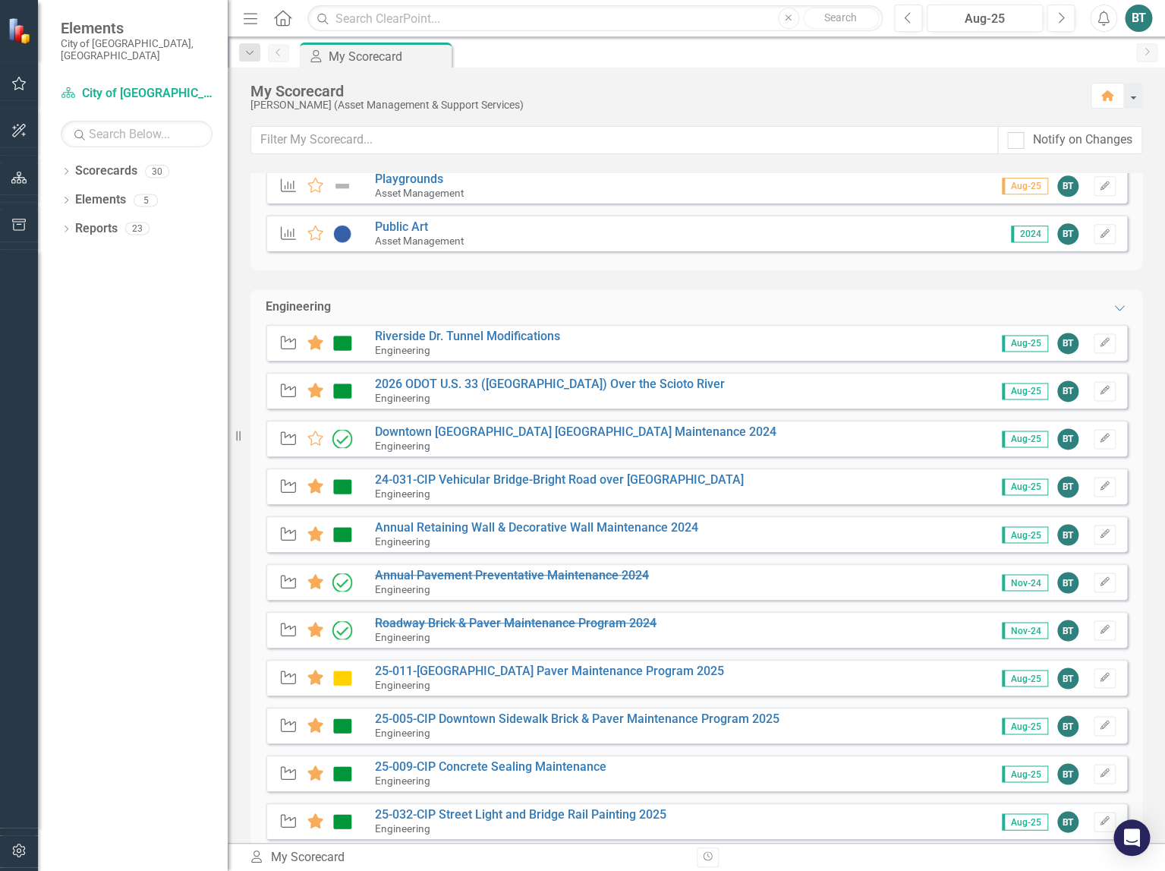
scroll to position [840, 0]
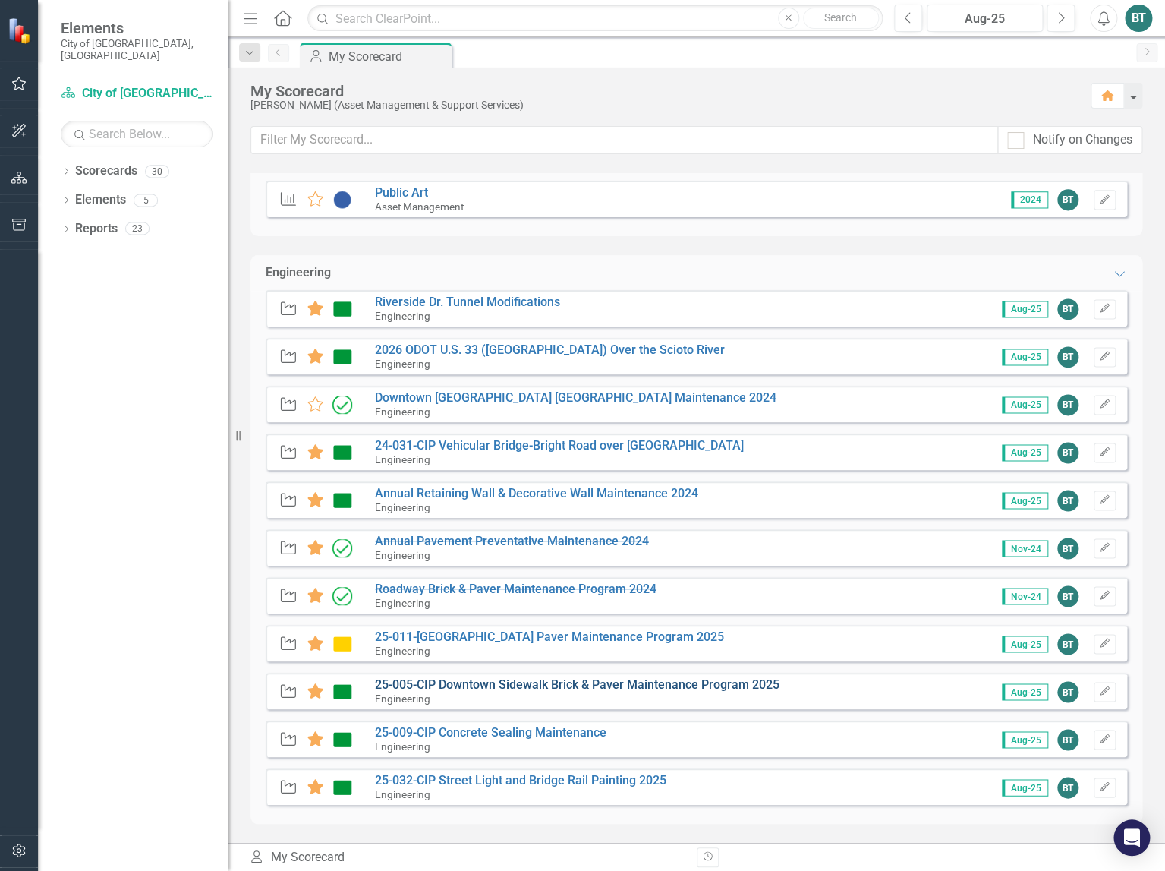
click at [596, 688] on link "25-005-CIP Downtown Sidewalk Brick & Paver Maintenance Program 2025" at bounding box center [577, 684] width 405 height 14
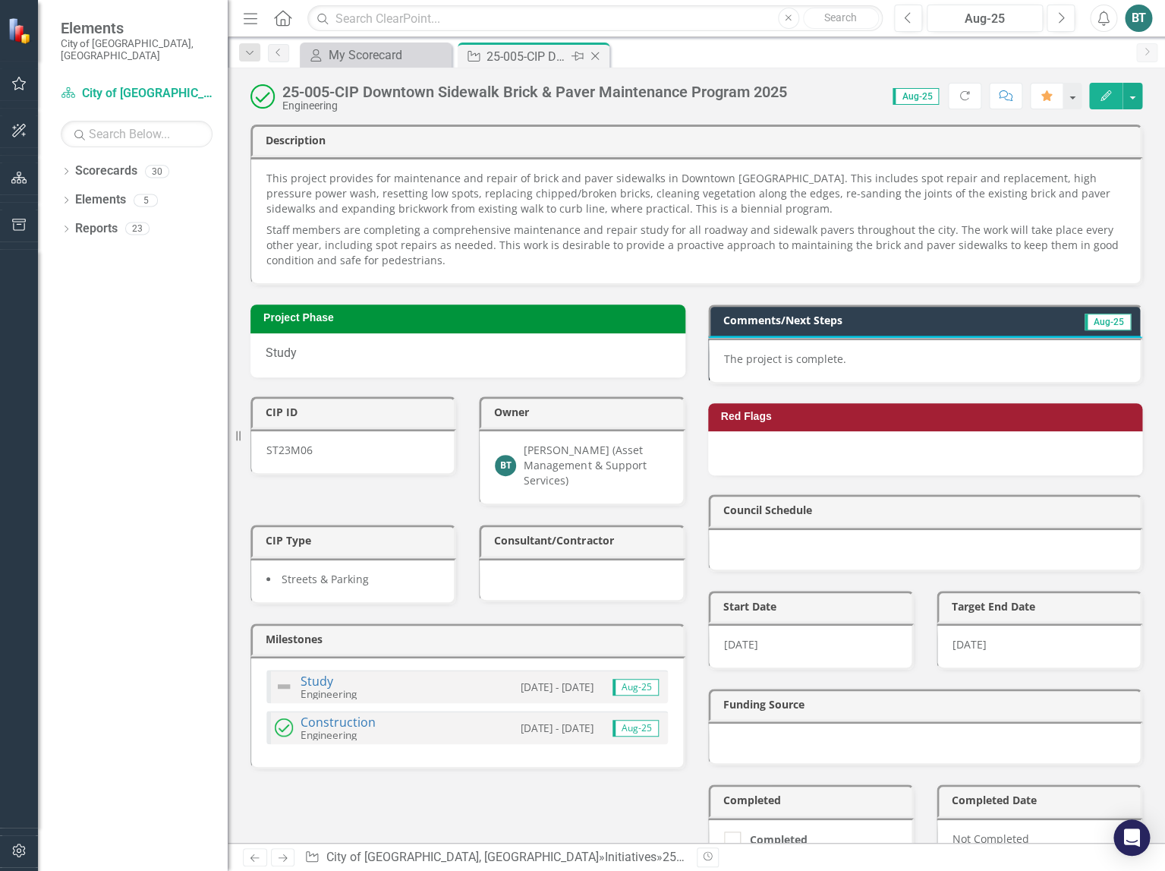
click at [597, 55] on icon "Close" at bounding box center [595, 56] width 15 height 12
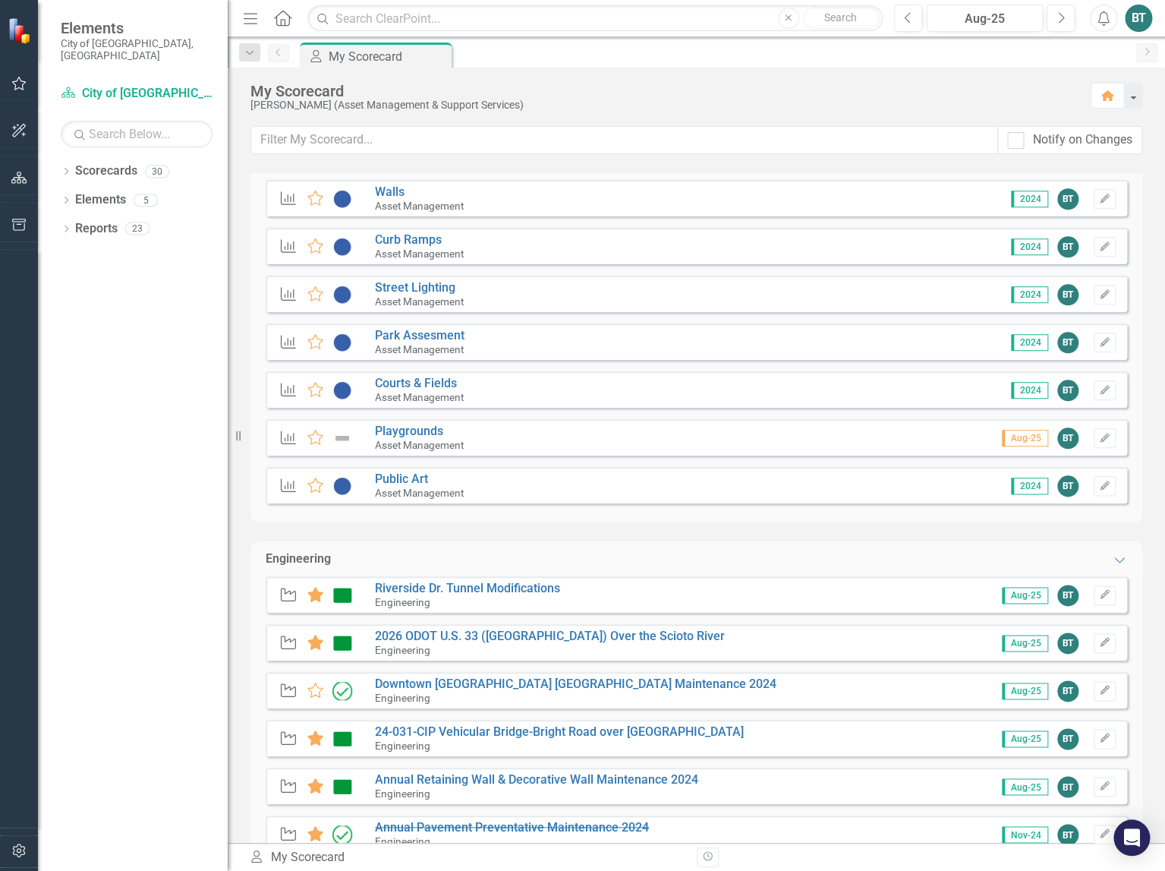
scroll to position [840, 0]
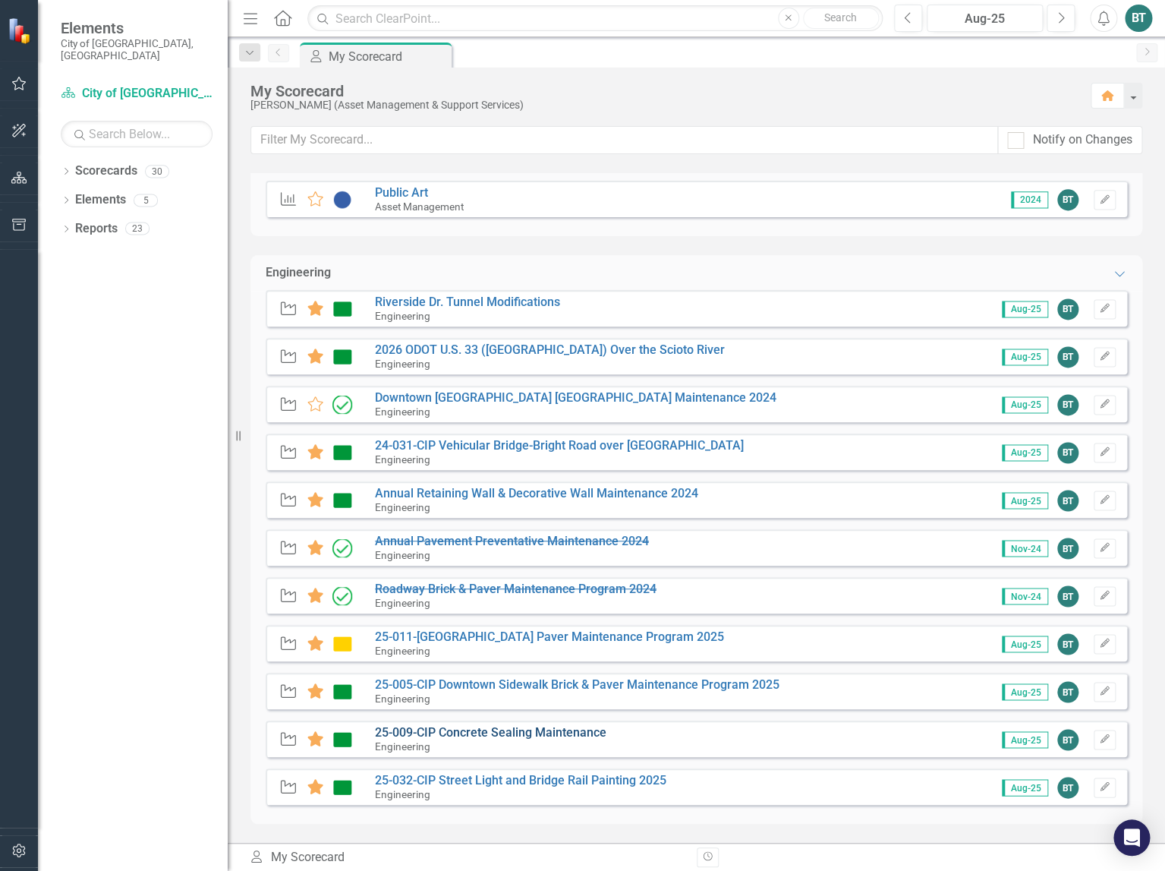
click at [560, 733] on link "25-009-CIP Concrete Sealing Maintenance" at bounding box center [491, 732] width 232 height 14
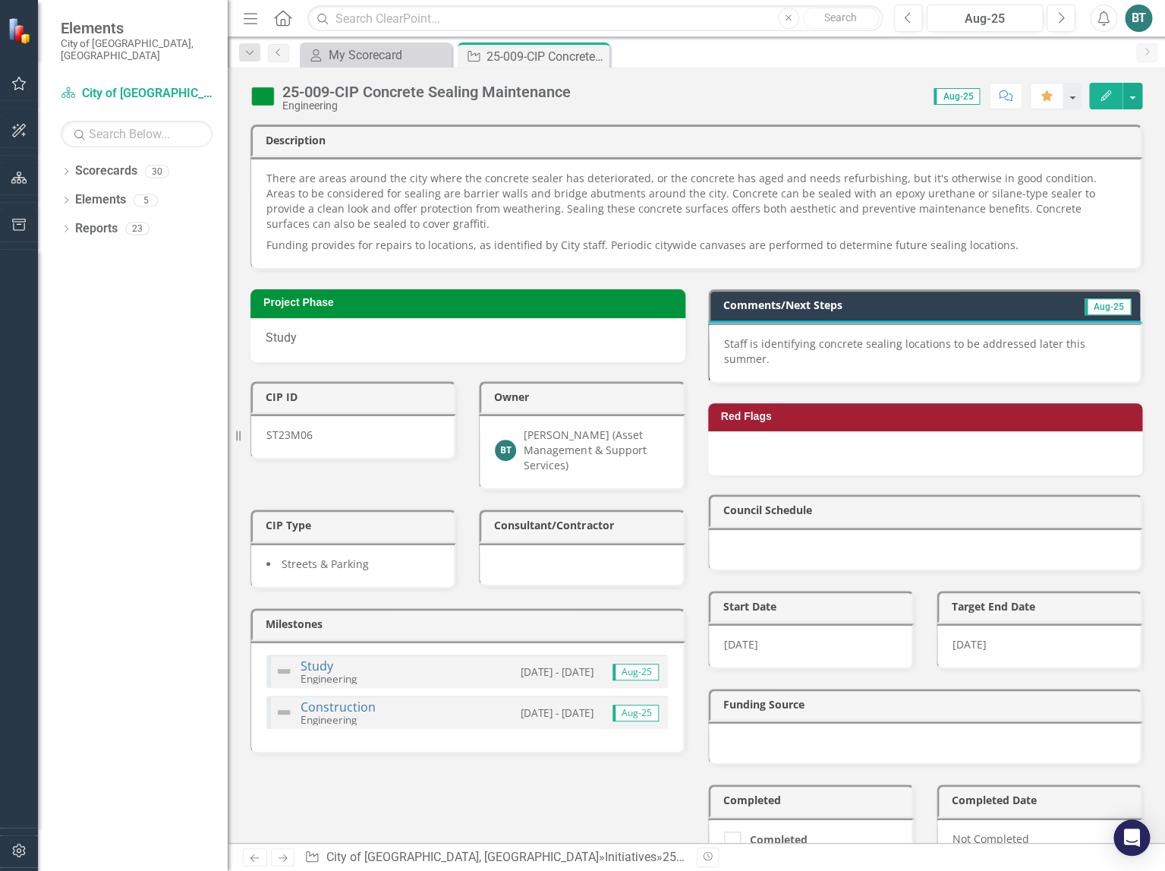
click at [980, 351] on p "Staff is identifying concrete sealing locations to be addressed later this summ…" at bounding box center [925, 351] width 402 height 30
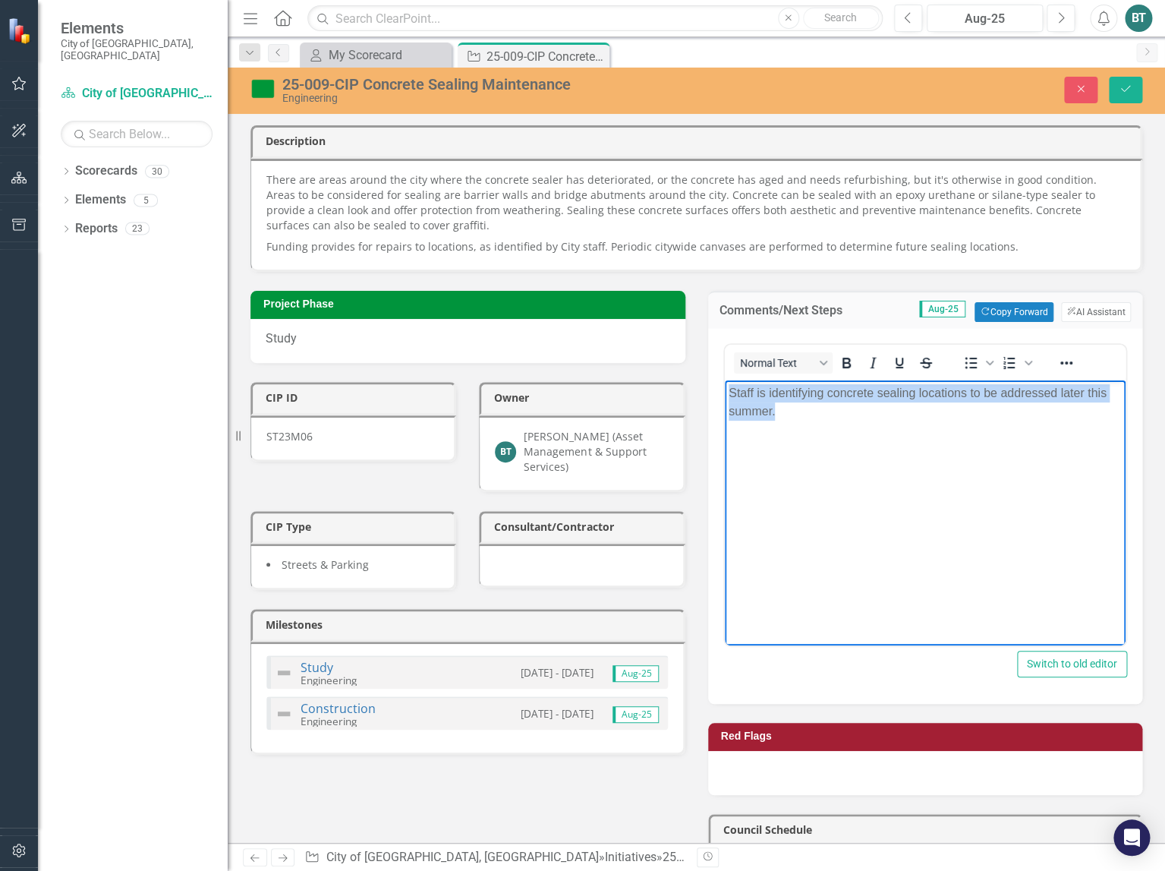
drag, startPoint x: 824, startPoint y: 414, endPoint x: 726, endPoint y: 393, distance: 100.2
click at [726, 393] on body "Staff is identifying concrete sealing locations to be addressed later this summ…" at bounding box center [925, 494] width 402 height 228
click at [336, 709] on link "Construction" at bounding box center [338, 708] width 75 height 17
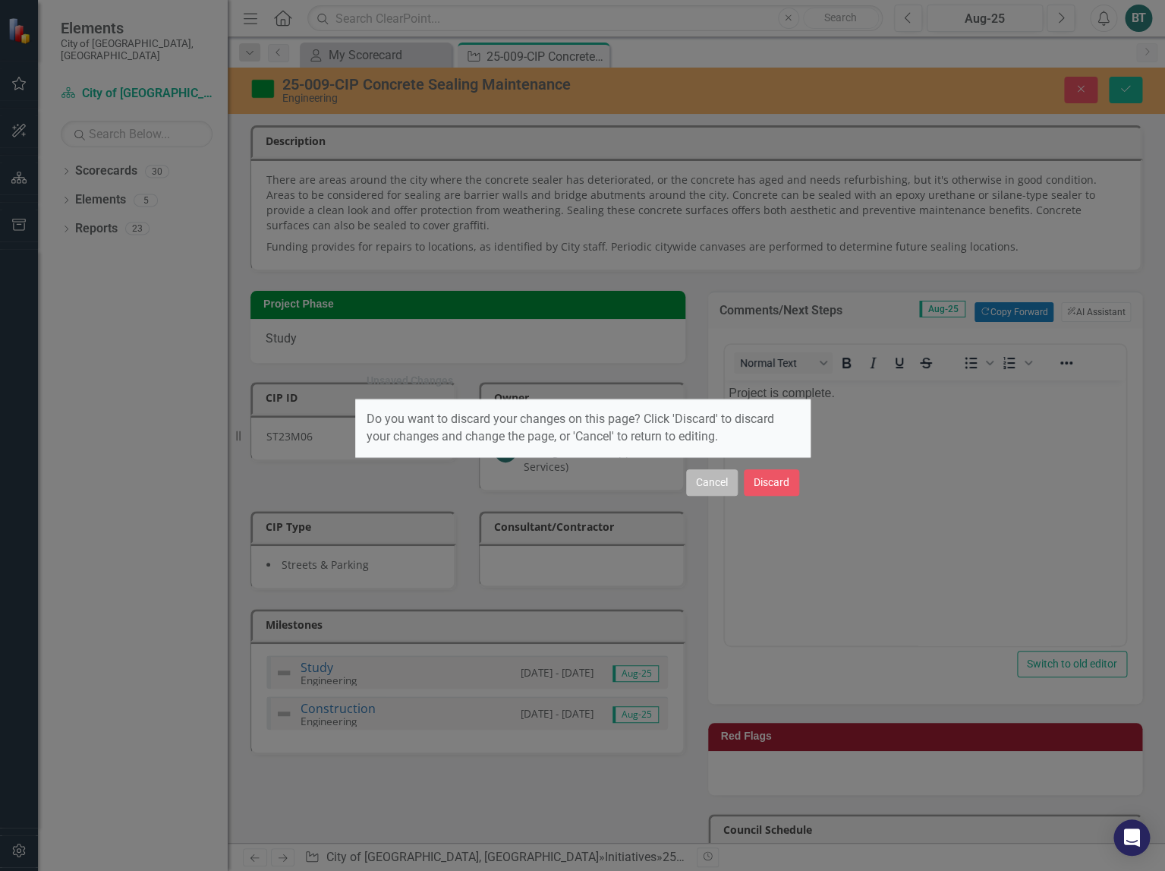
click at [715, 484] on button "Cancel" at bounding box center [712, 482] width 52 height 27
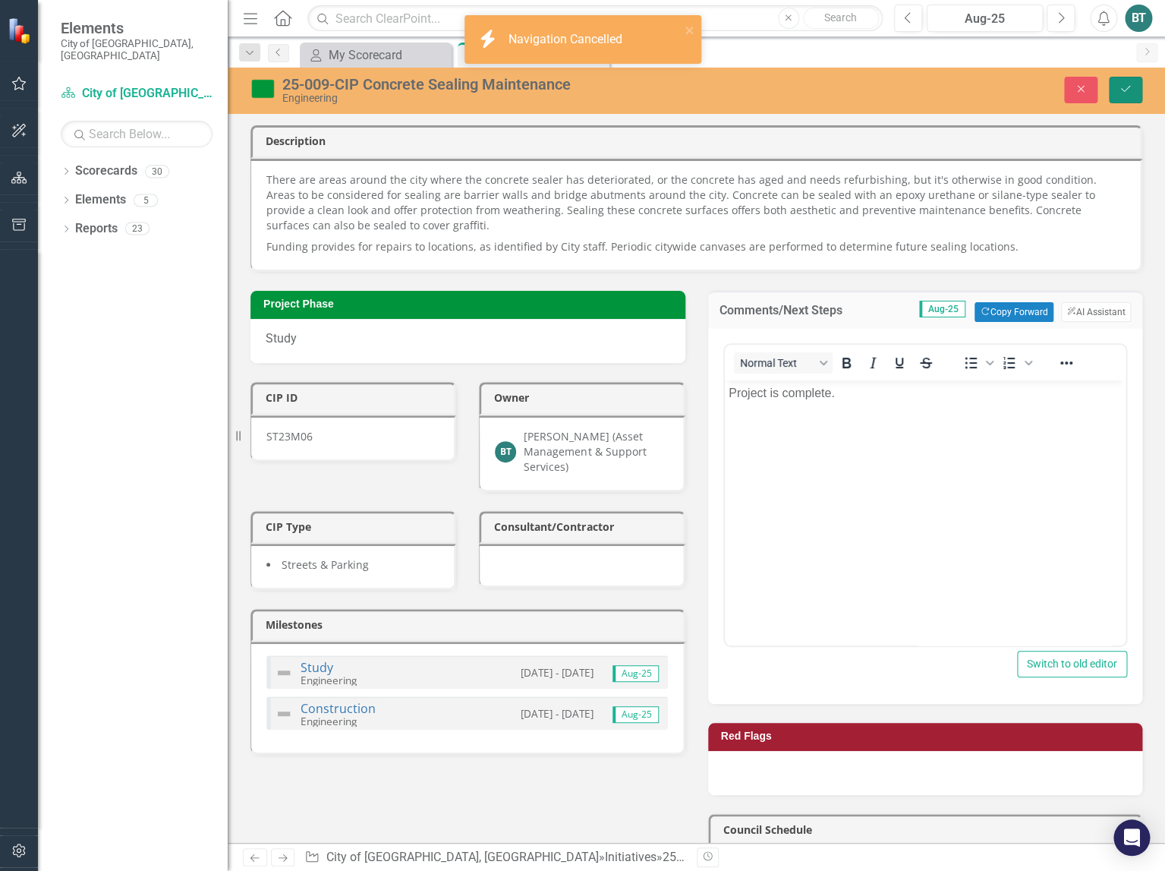
click at [1118, 100] on button "Save" at bounding box center [1125, 90] width 33 height 27
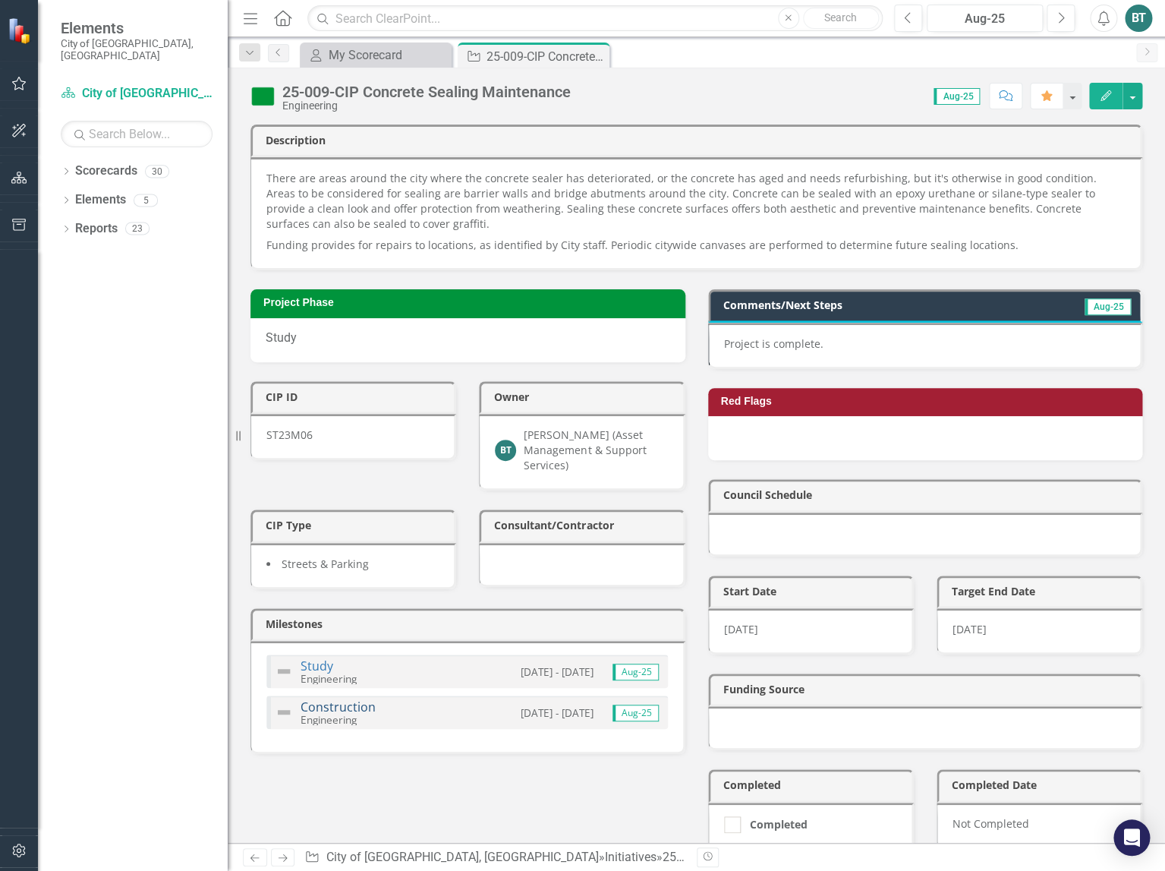
click at [314, 711] on link "Construction" at bounding box center [338, 706] width 75 height 17
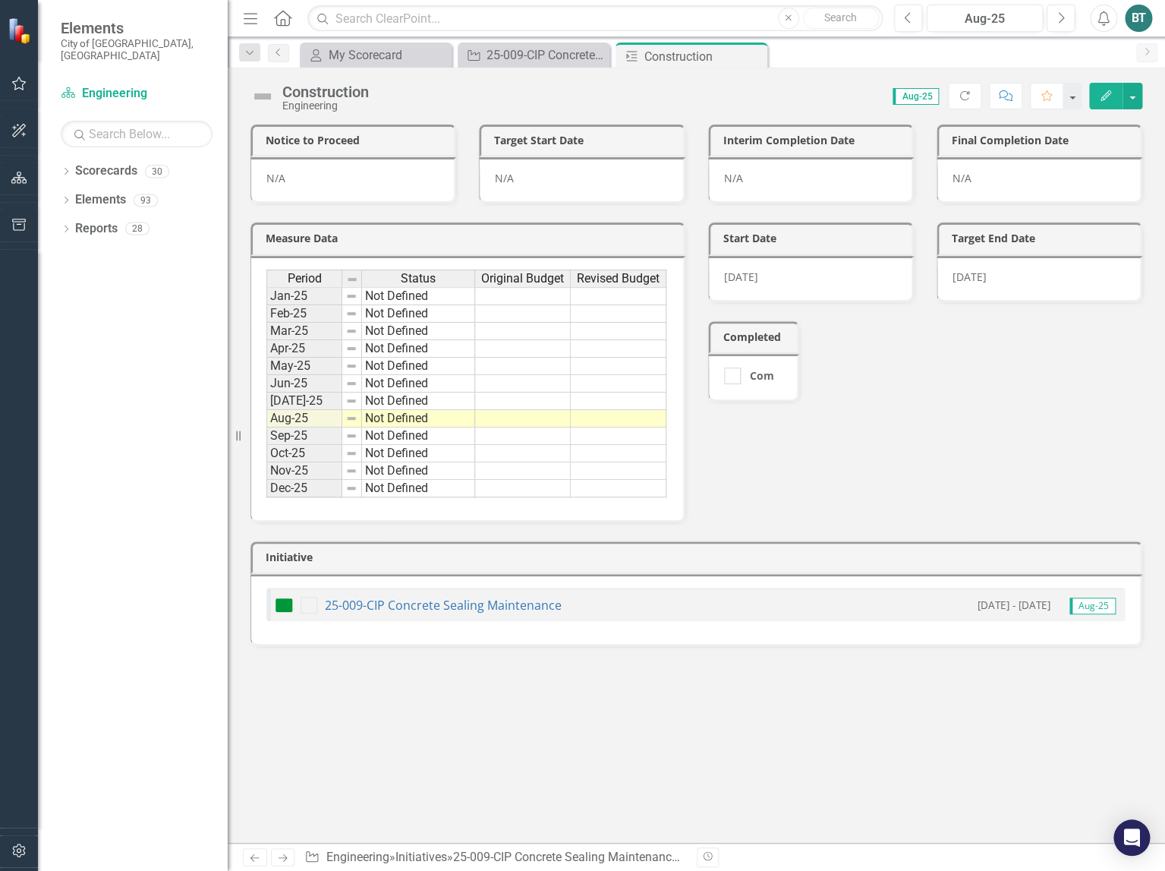
click at [288, 603] on img at bounding box center [284, 605] width 18 height 18
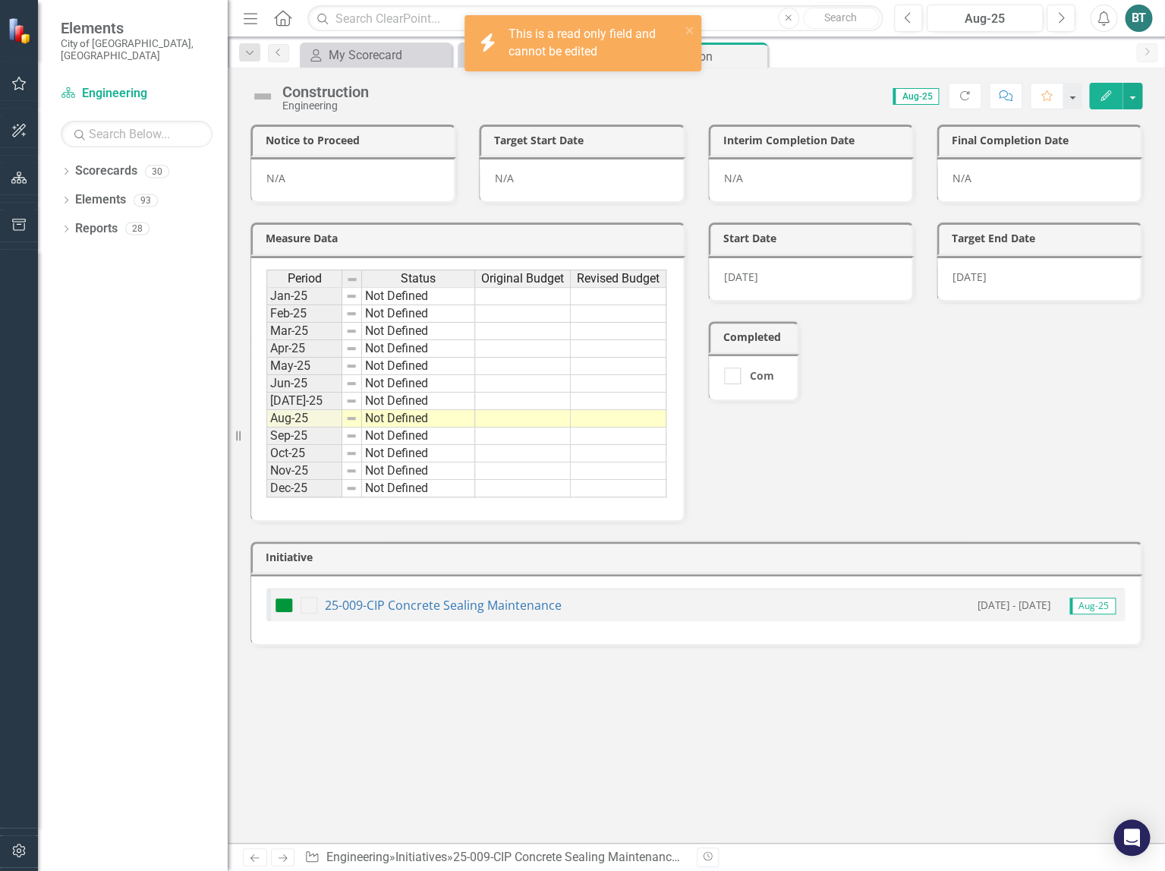
click at [901, 488] on div "Measure Data Last Calculated Period Status Original Budget Revised Budget Jan-2…" at bounding box center [696, 362] width 915 height 318
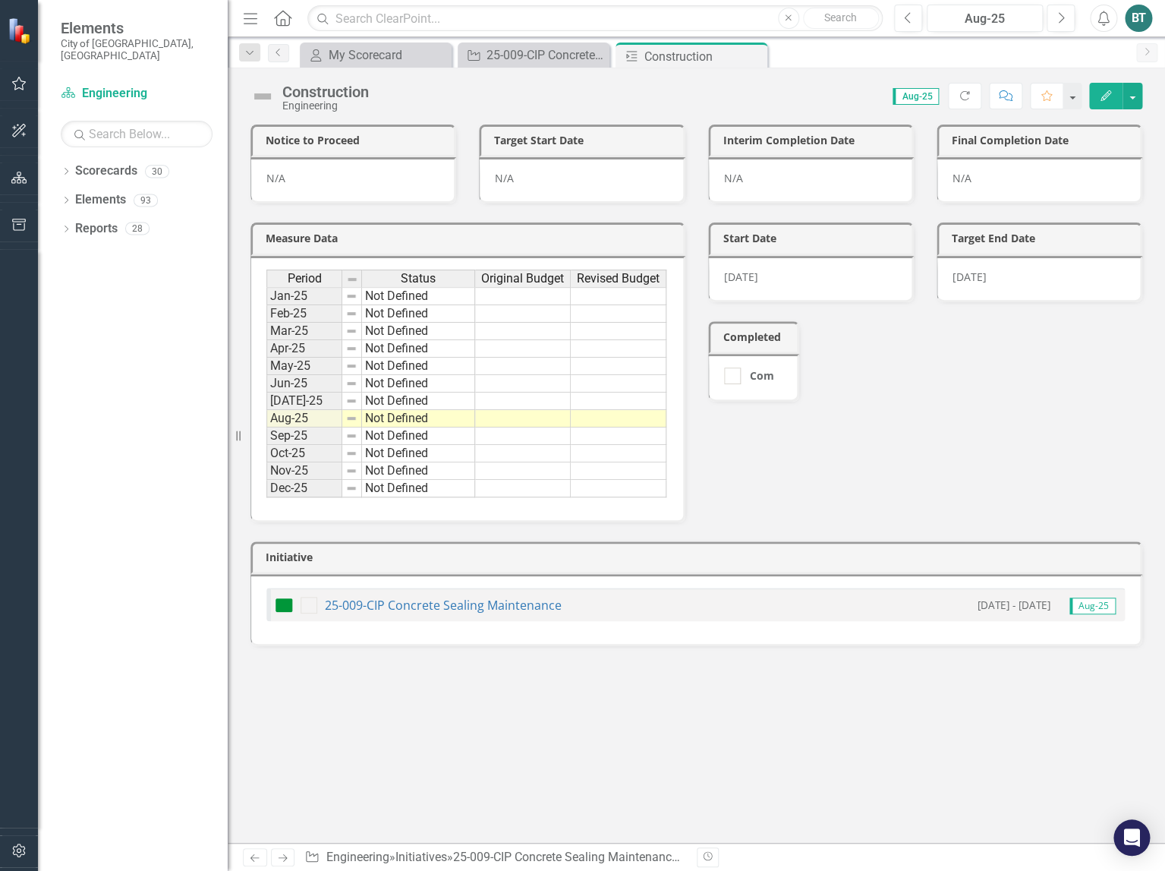
click at [260, 92] on img at bounding box center [262, 96] width 24 height 24
click at [263, 95] on img at bounding box center [262, 96] width 24 height 24
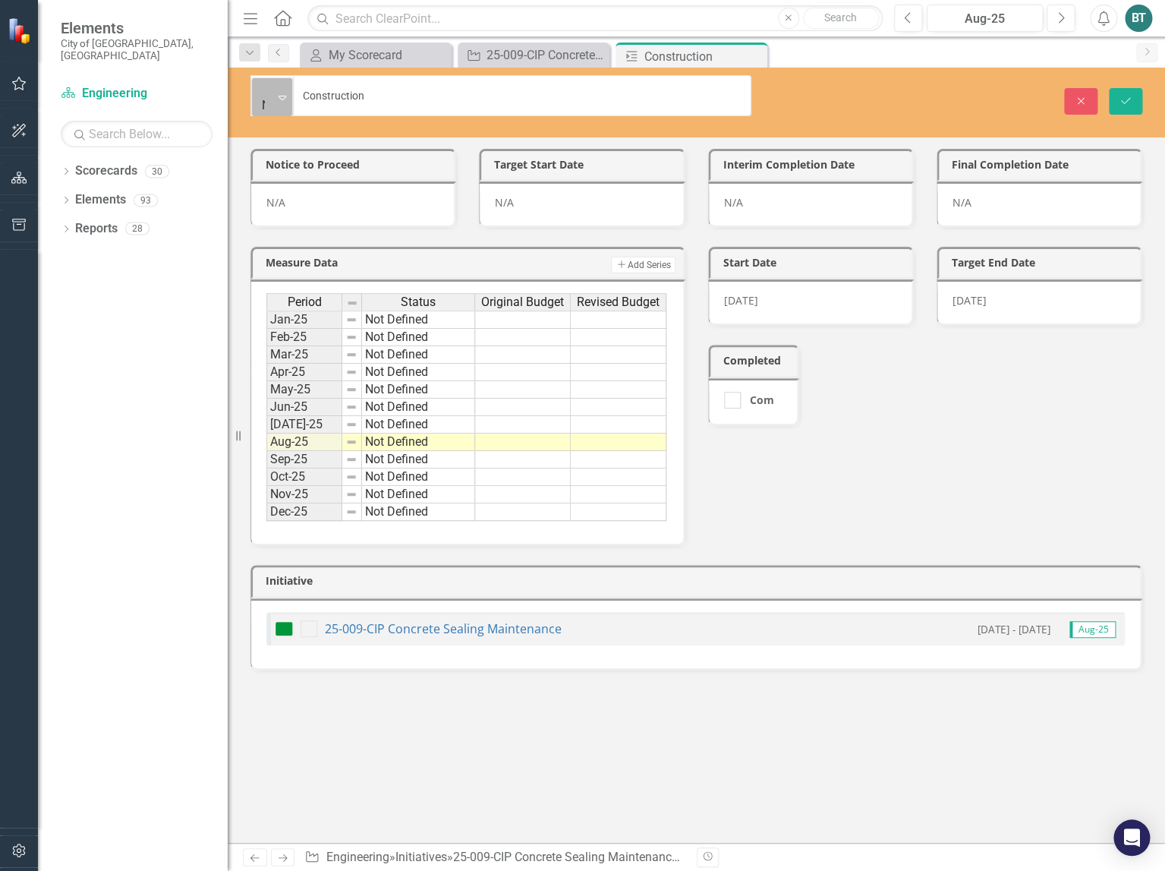
click at [285, 95] on icon "Expand" at bounding box center [283, 97] width 8 height 12
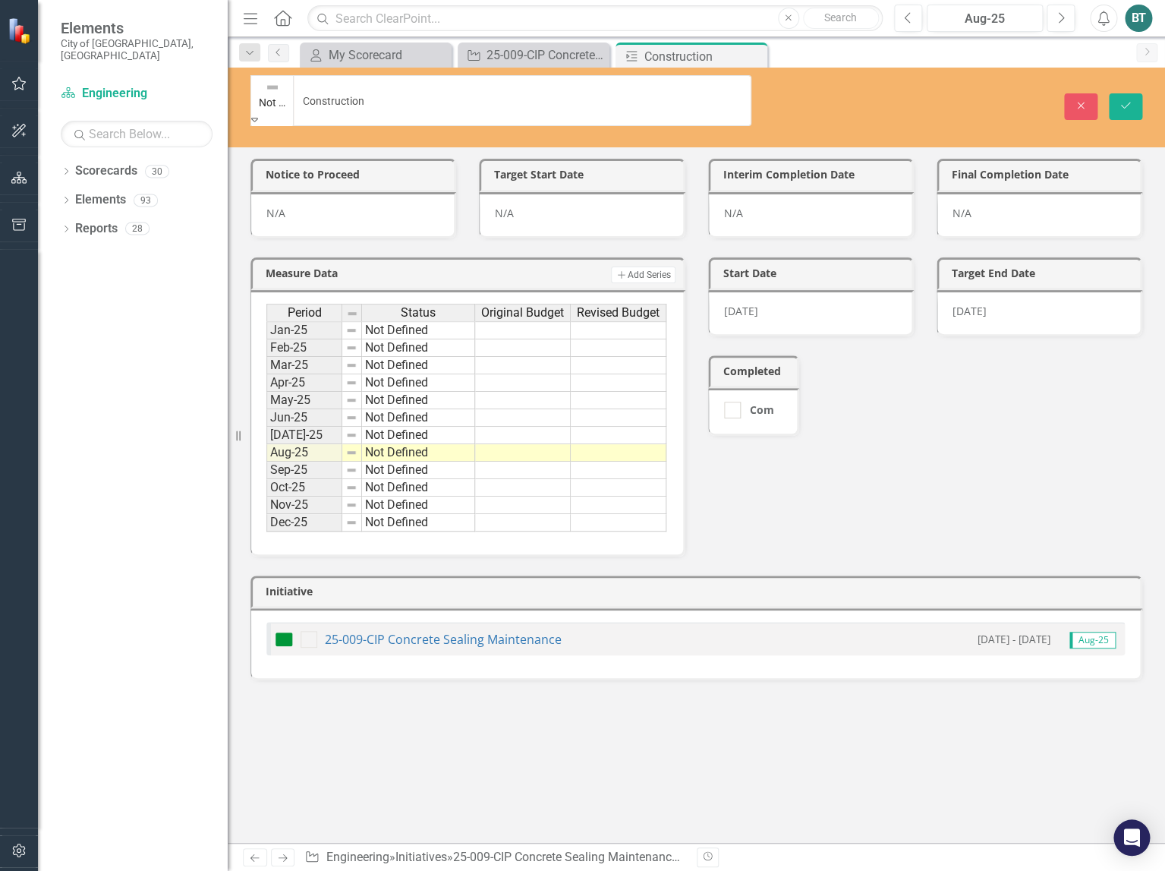
click at [1125, 102] on icon "submit" at bounding box center [1125, 105] width 9 height 6
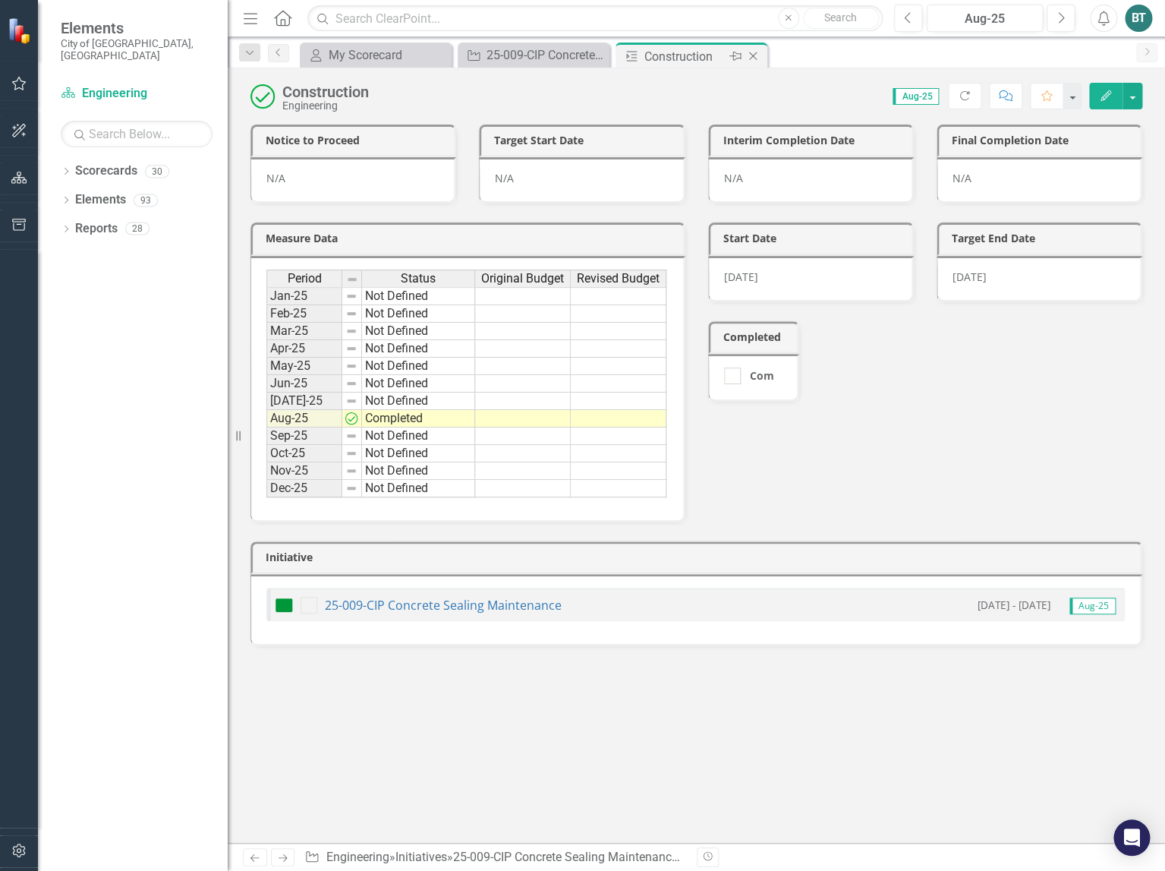
click at [758, 58] on icon "Close" at bounding box center [752, 56] width 15 height 12
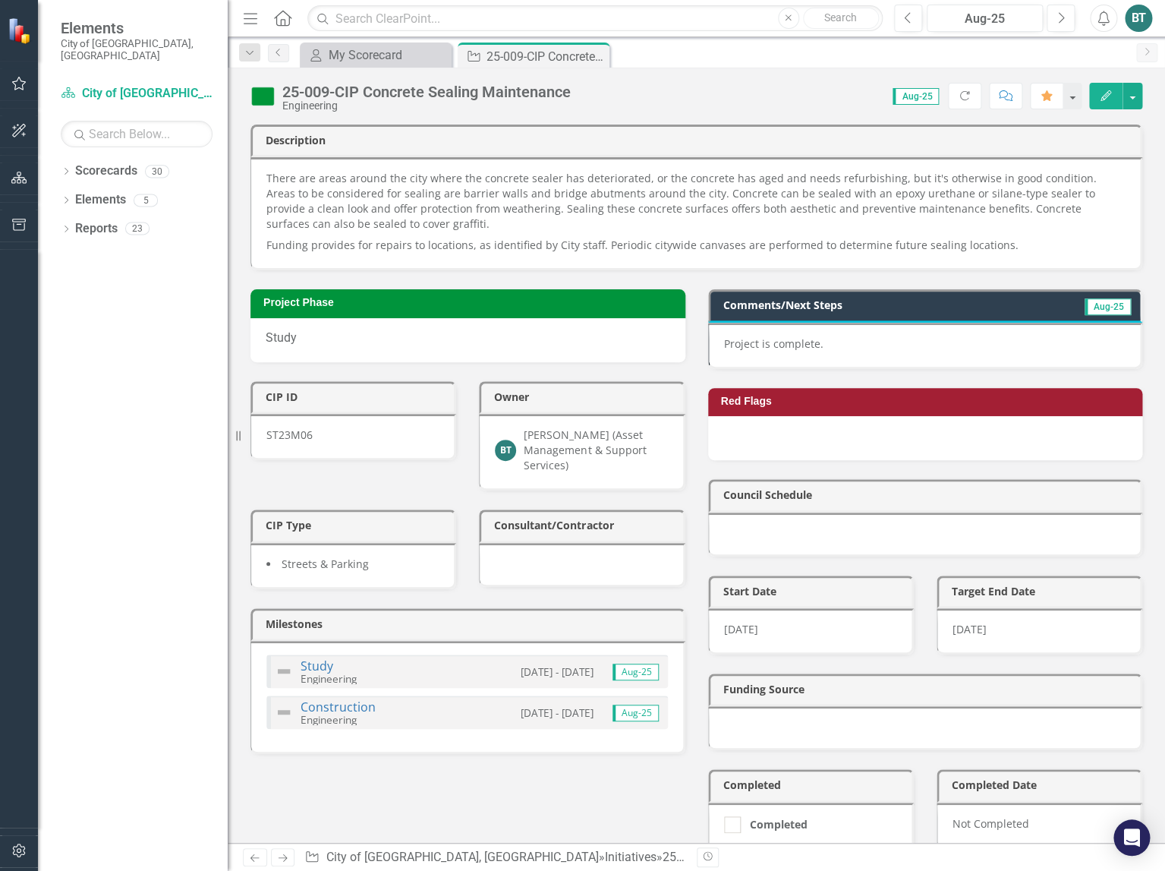
click at [275, 102] on img at bounding box center [262, 96] width 24 height 24
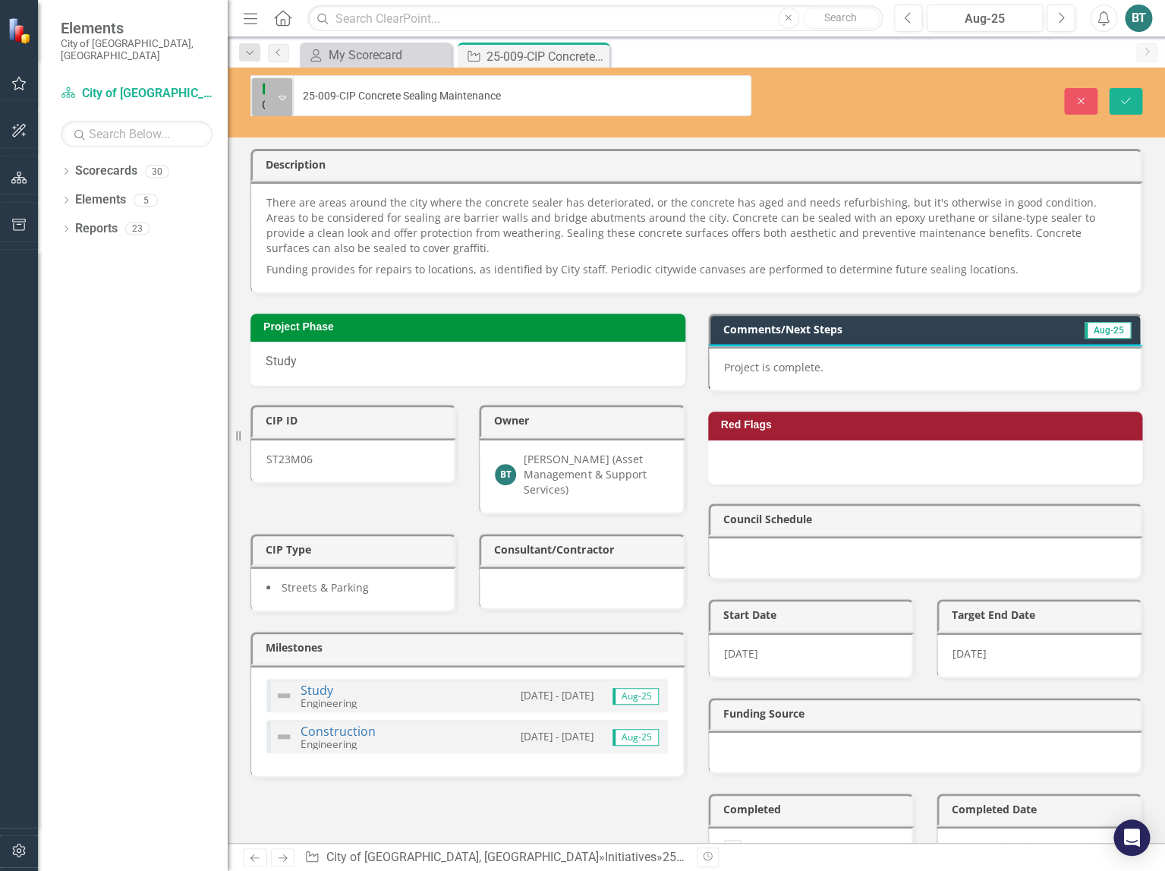
click at [285, 96] on icon at bounding box center [283, 98] width 8 height 5
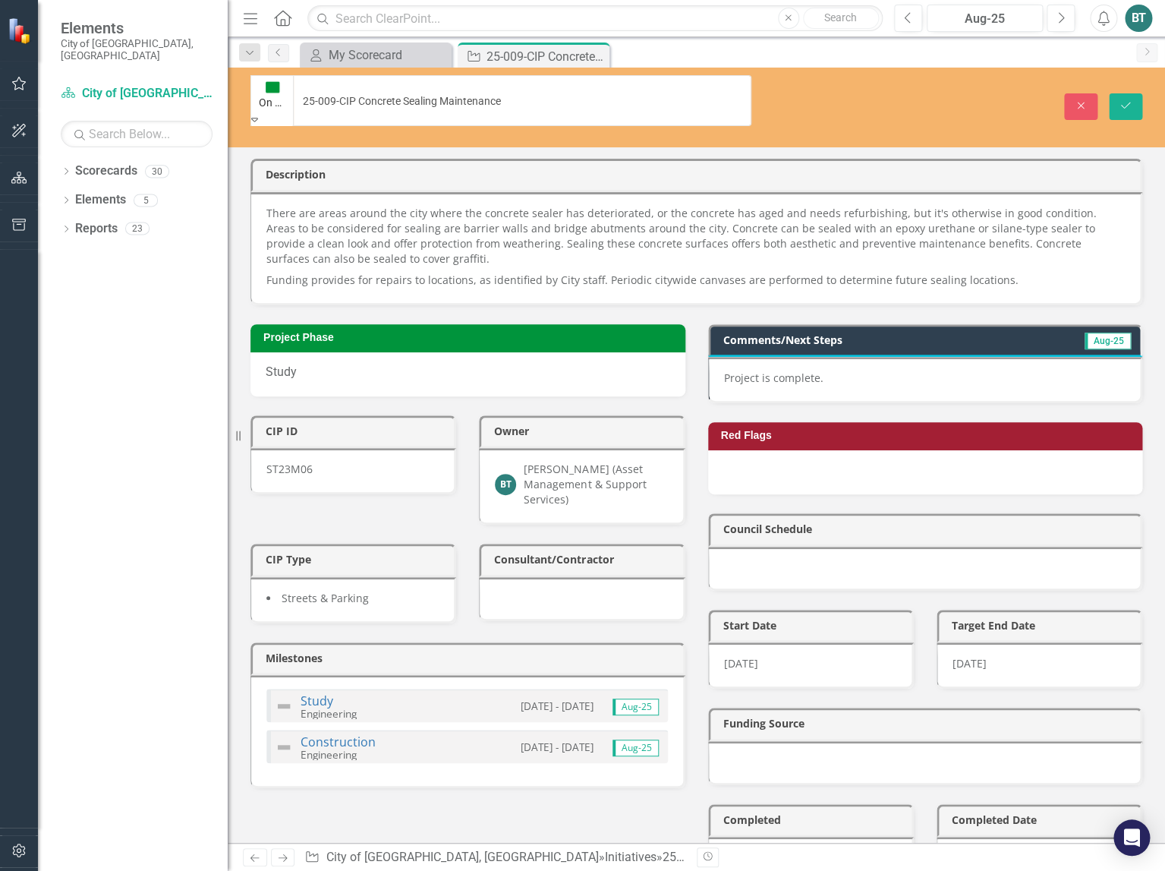
click at [1127, 100] on icon "Save" at bounding box center [1126, 105] width 14 height 11
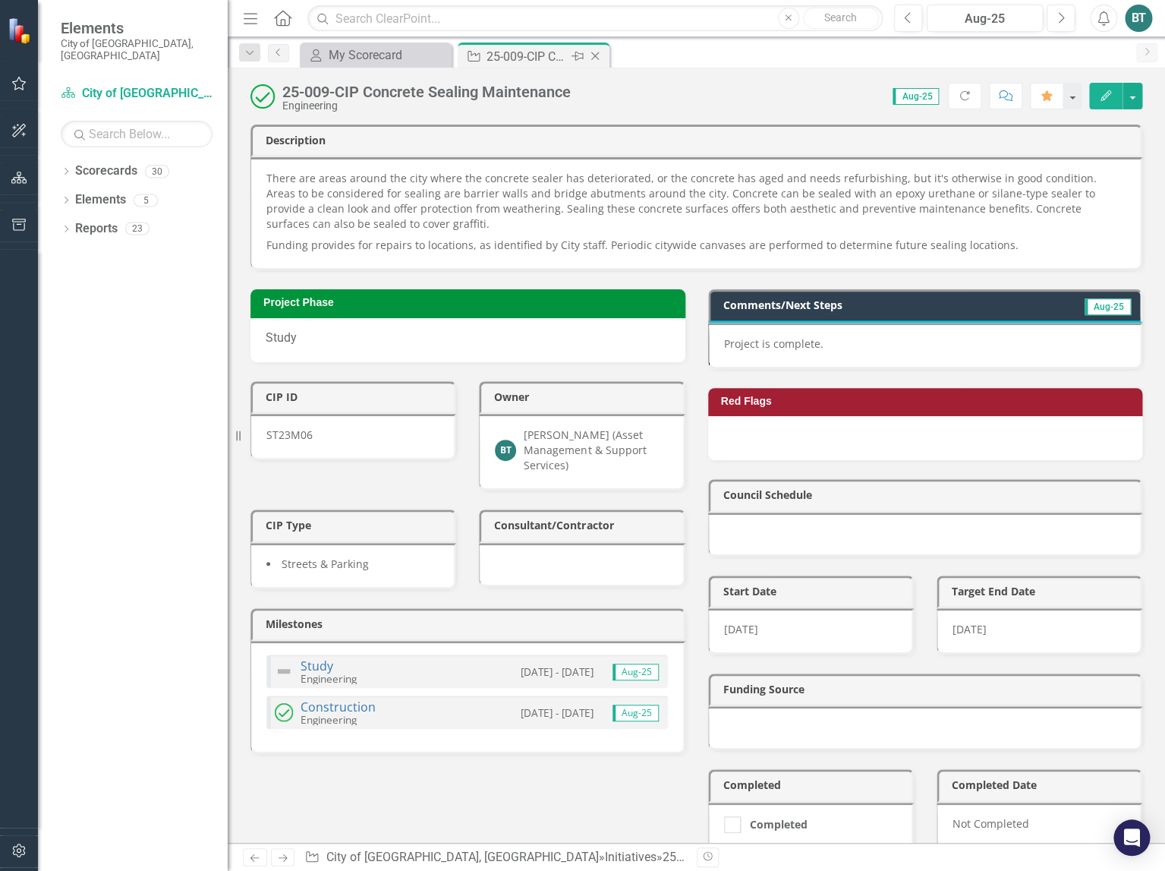
click at [597, 59] on icon at bounding box center [595, 56] width 8 height 8
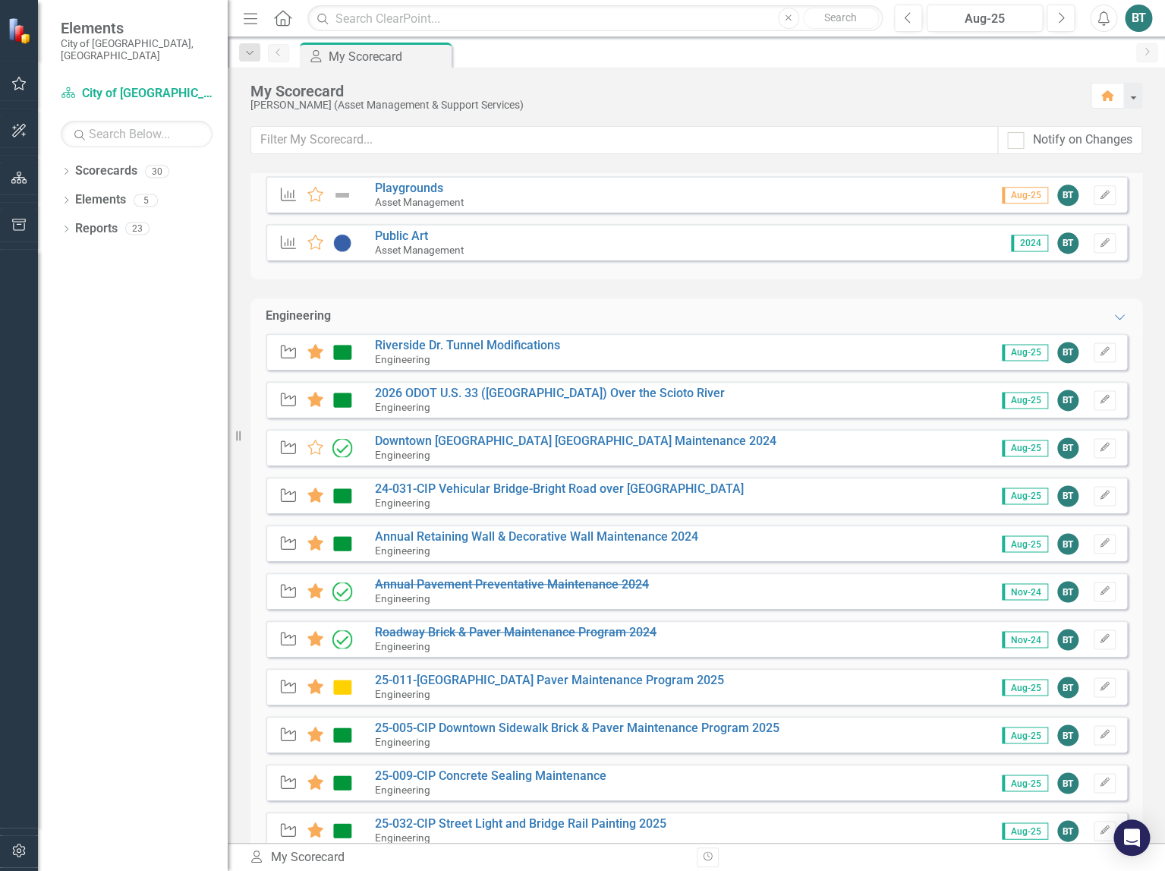
scroll to position [840, 0]
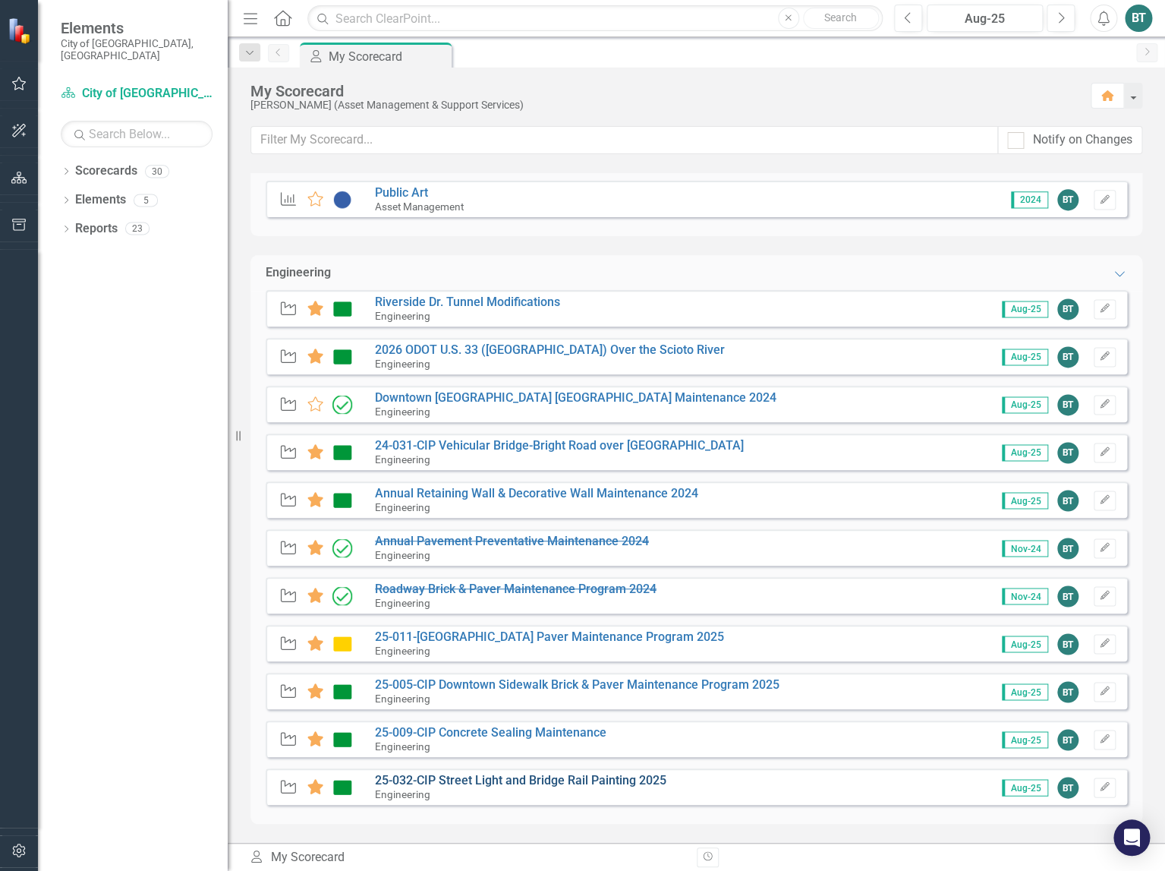
click at [530, 778] on link "25-032-CIP Street Light and Bridge Rail Painting 2025" at bounding box center [520, 780] width 291 height 14
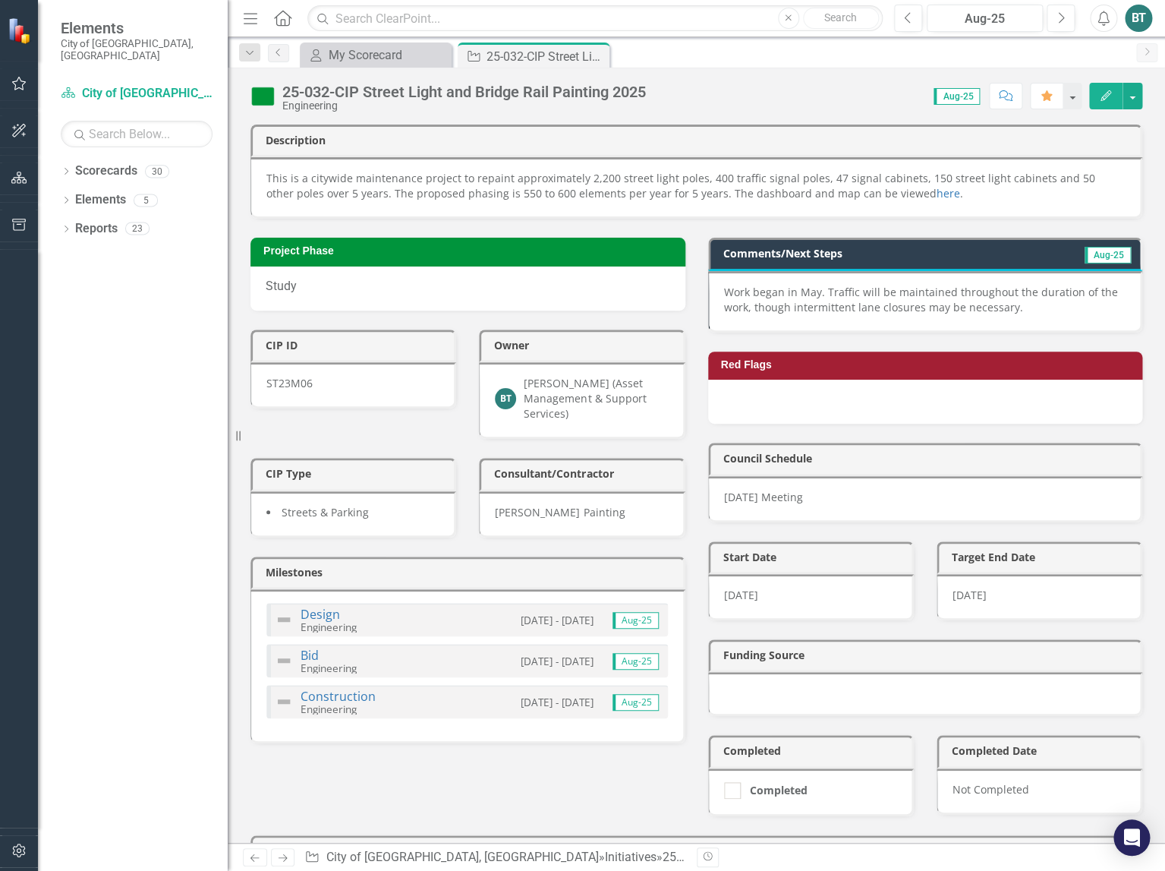
click at [1022, 313] on p "Work began in May. Traffic will be maintained throughout the duration of the wo…" at bounding box center [925, 300] width 402 height 30
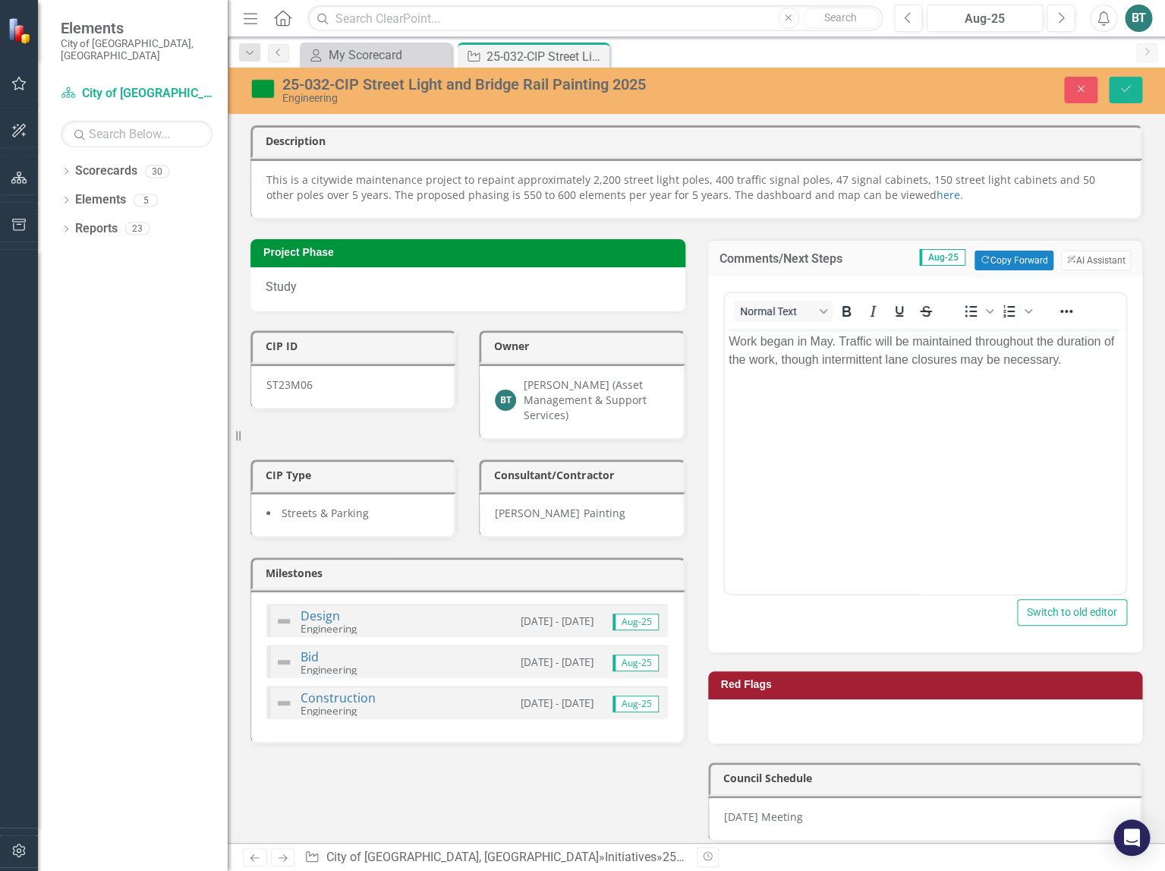
click at [1084, 358] on p "Work began in May. Traffic will be maintained throughout the duration of the wo…" at bounding box center [925, 350] width 394 height 36
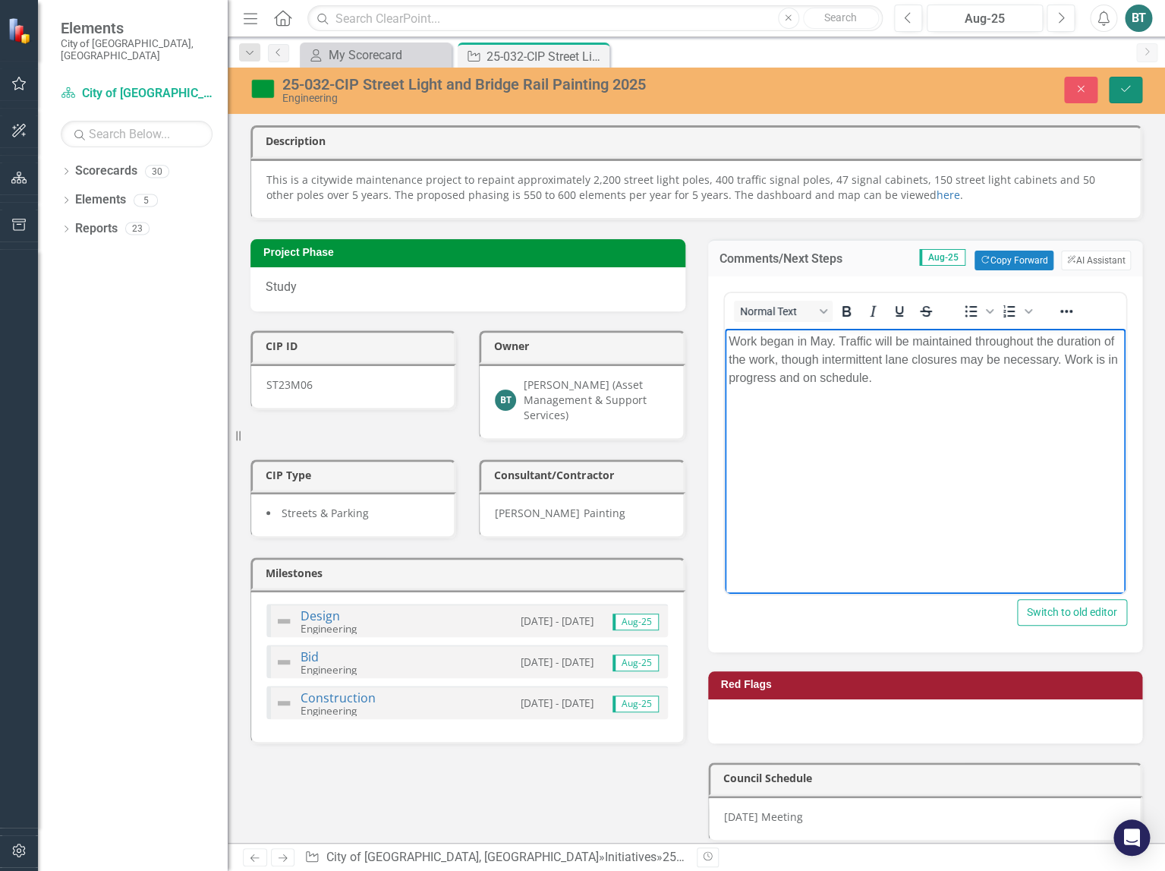
click at [1125, 95] on button "Save" at bounding box center [1125, 90] width 33 height 27
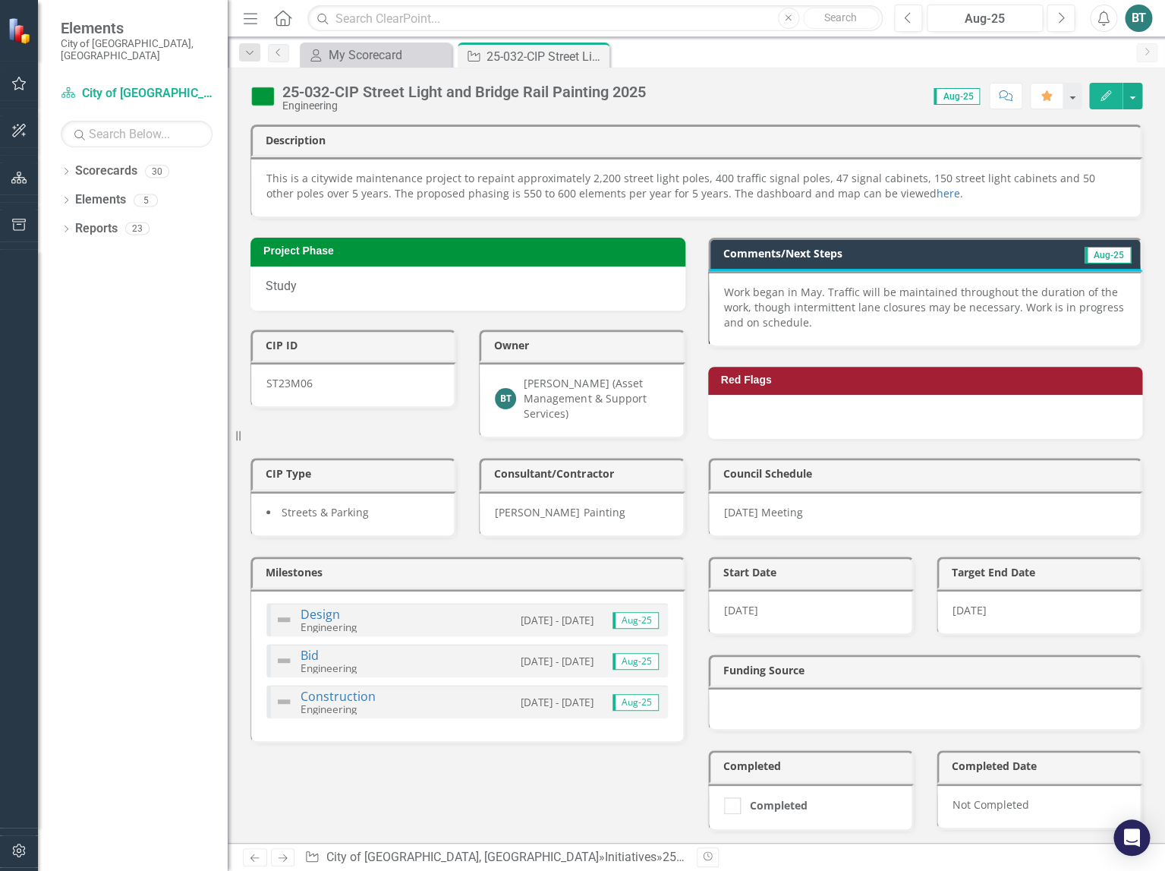
click at [288, 621] on img at bounding box center [284, 619] width 18 height 18
click at [285, 621] on img at bounding box center [284, 619] width 18 height 18
click at [285, 620] on img at bounding box center [284, 619] width 18 height 18
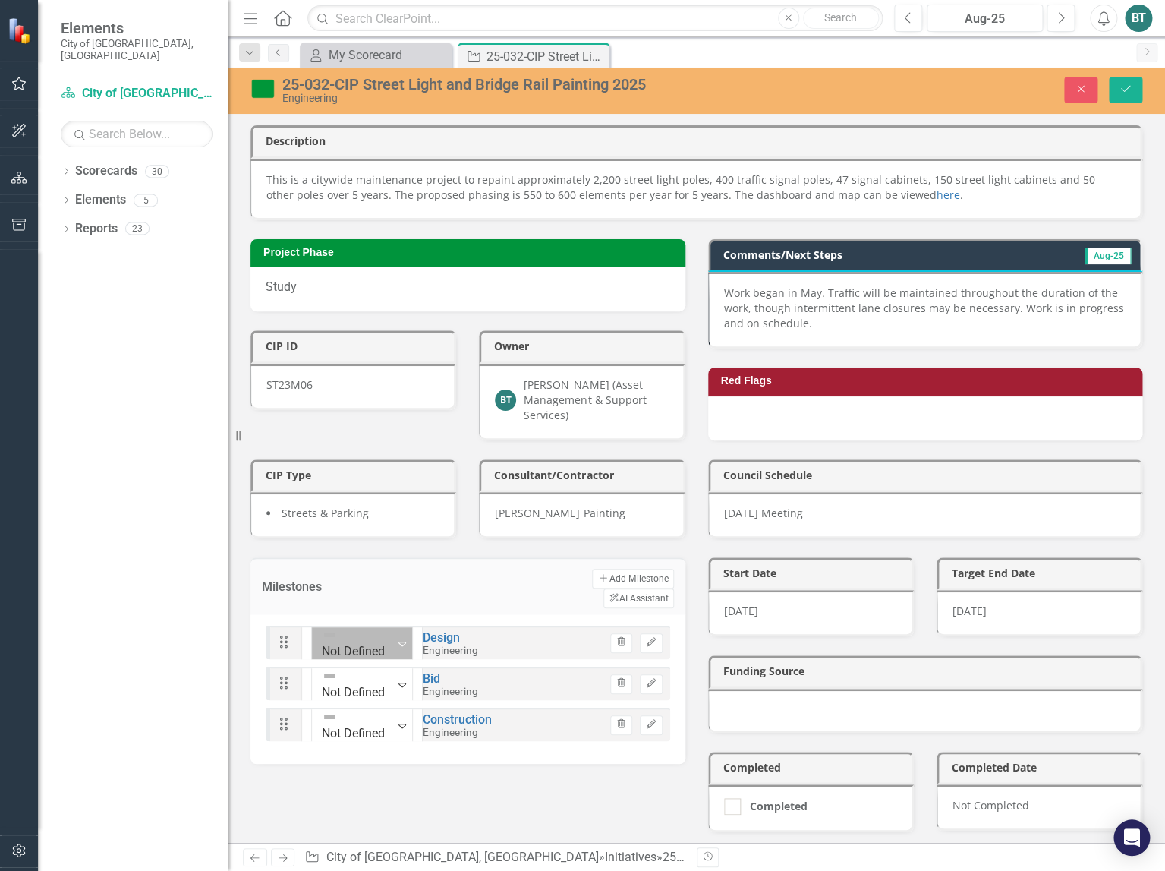
click at [322, 629] on img at bounding box center [329, 634] width 15 height 15
click at [399, 678] on icon "Expand" at bounding box center [403, 684] width 8 height 12
click at [399, 719] on icon "Expand" at bounding box center [403, 725] width 8 height 12
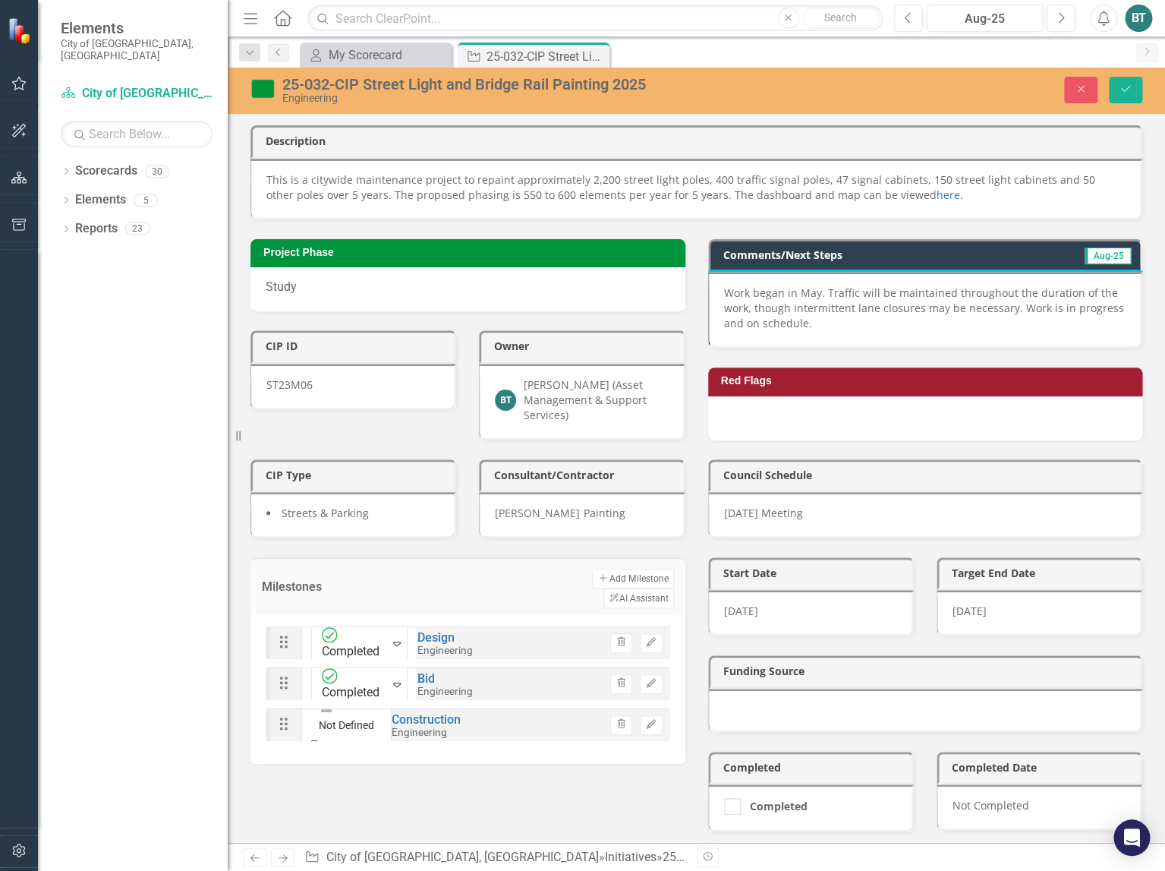
click at [1125, 95] on button "Save" at bounding box center [1125, 90] width 33 height 27
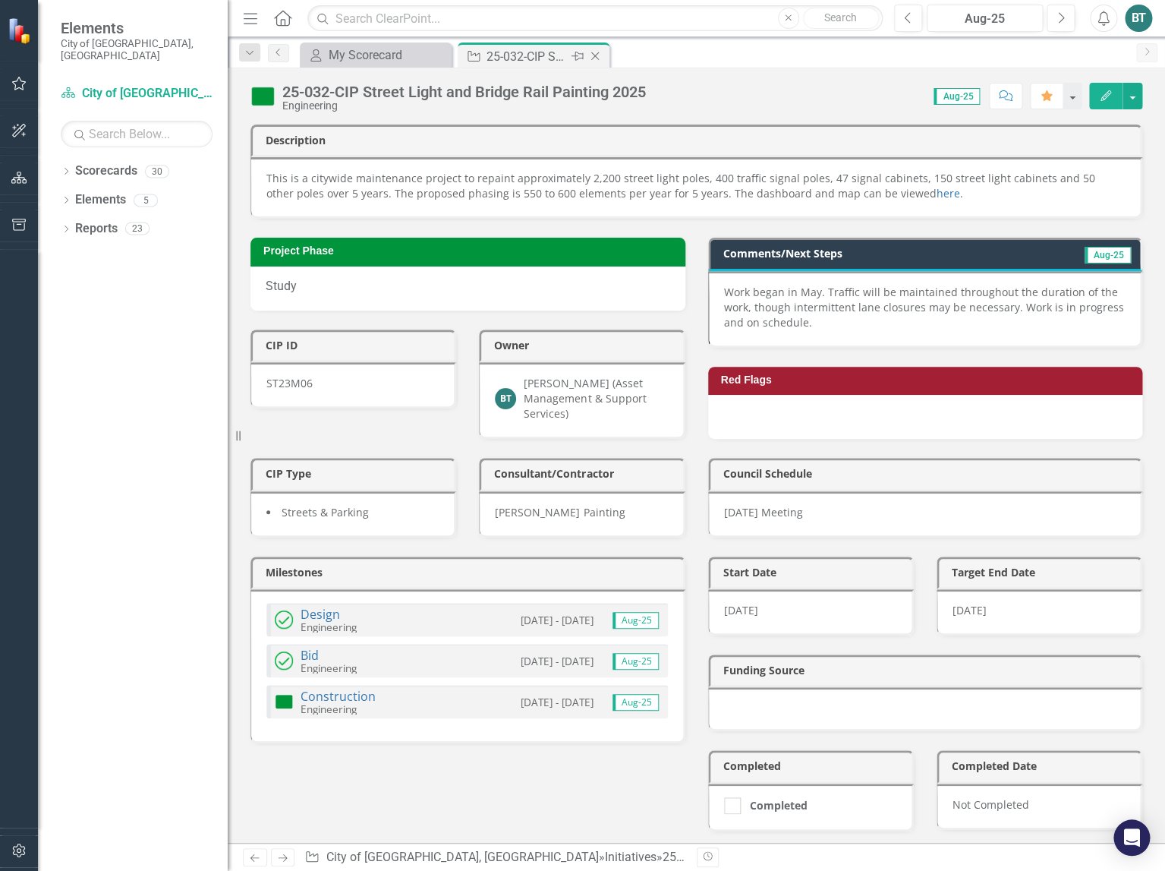
click at [595, 56] on icon at bounding box center [595, 56] width 8 height 8
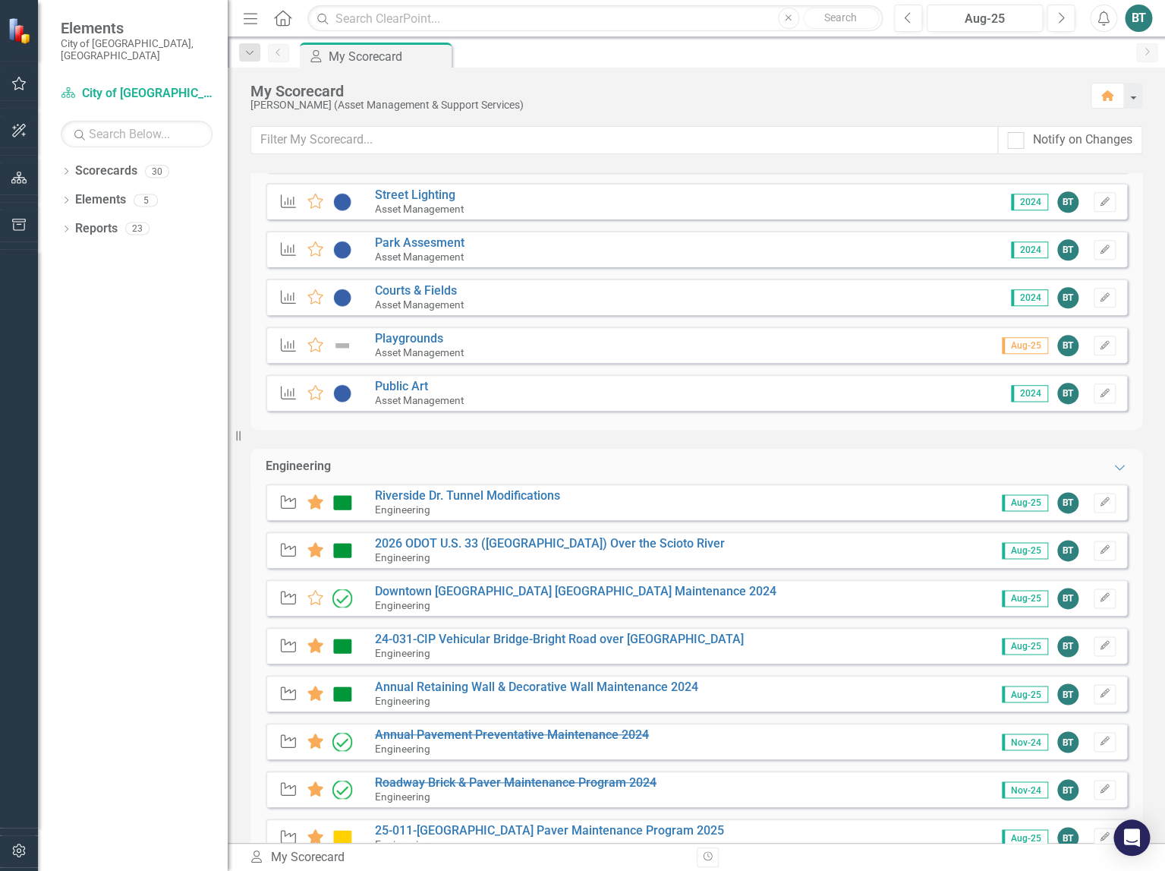
scroll to position [840, 0]
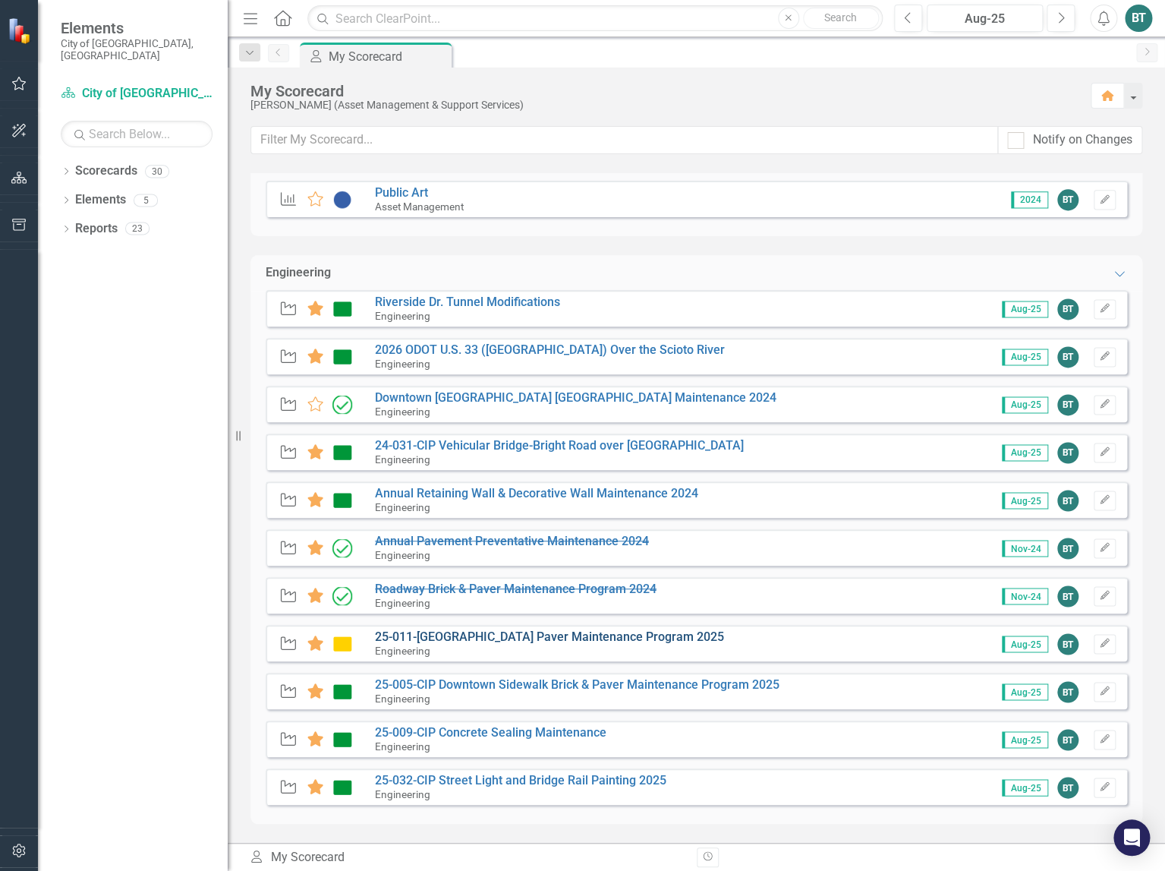
click at [642, 635] on link "25-011-[GEOGRAPHIC_DATA] Paver Maintenance Program 2025" at bounding box center [549, 636] width 349 height 14
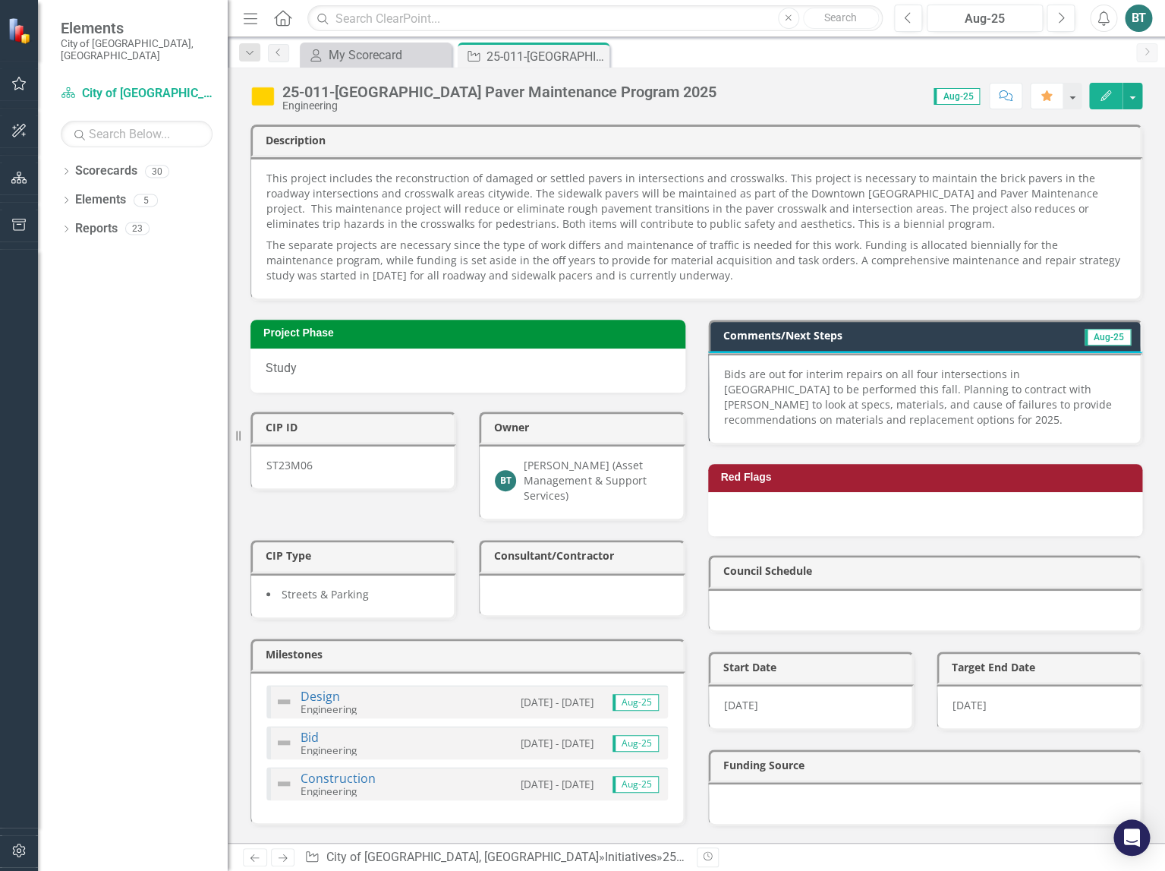
click at [285, 698] on img at bounding box center [284, 701] width 18 height 18
click at [285, 702] on img at bounding box center [284, 701] width 18 height 18
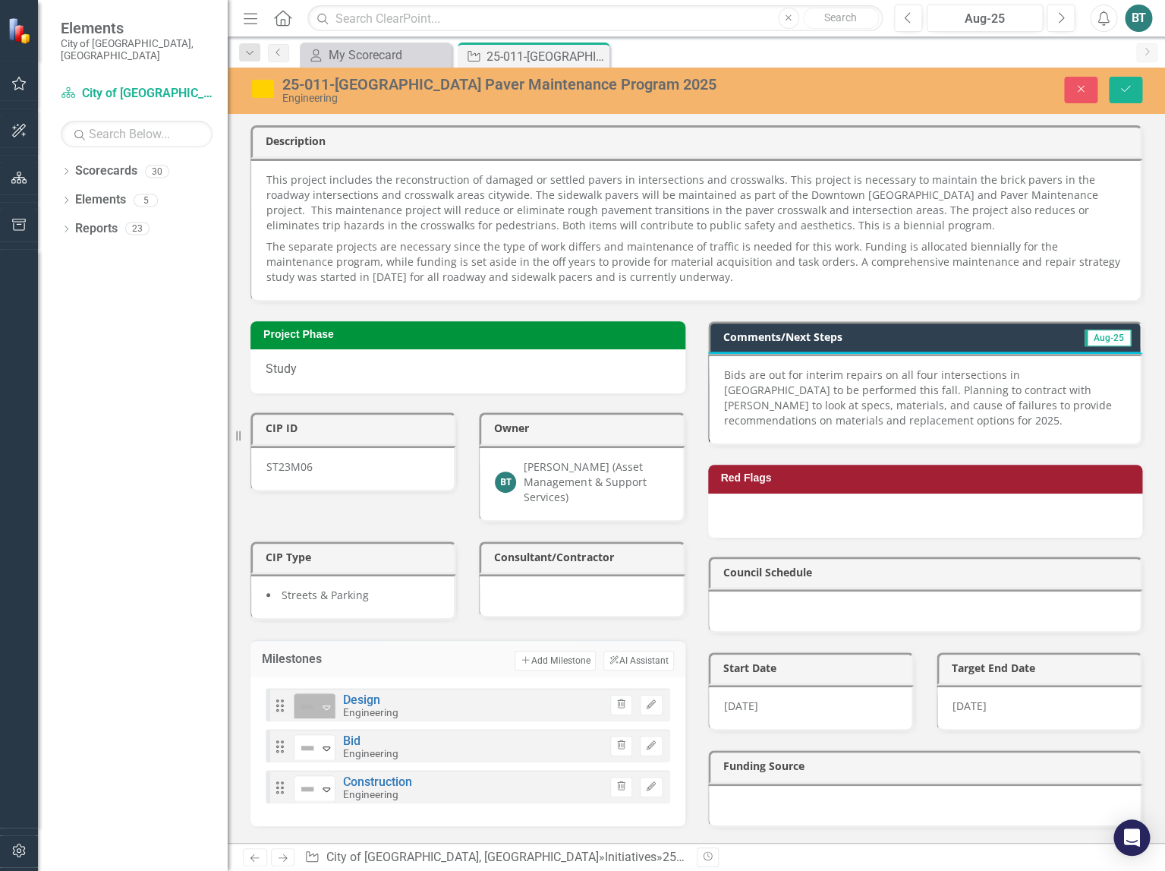
click at [331, 707] on icon "Expand" at bounding box center [326, 707] width 15 height 12
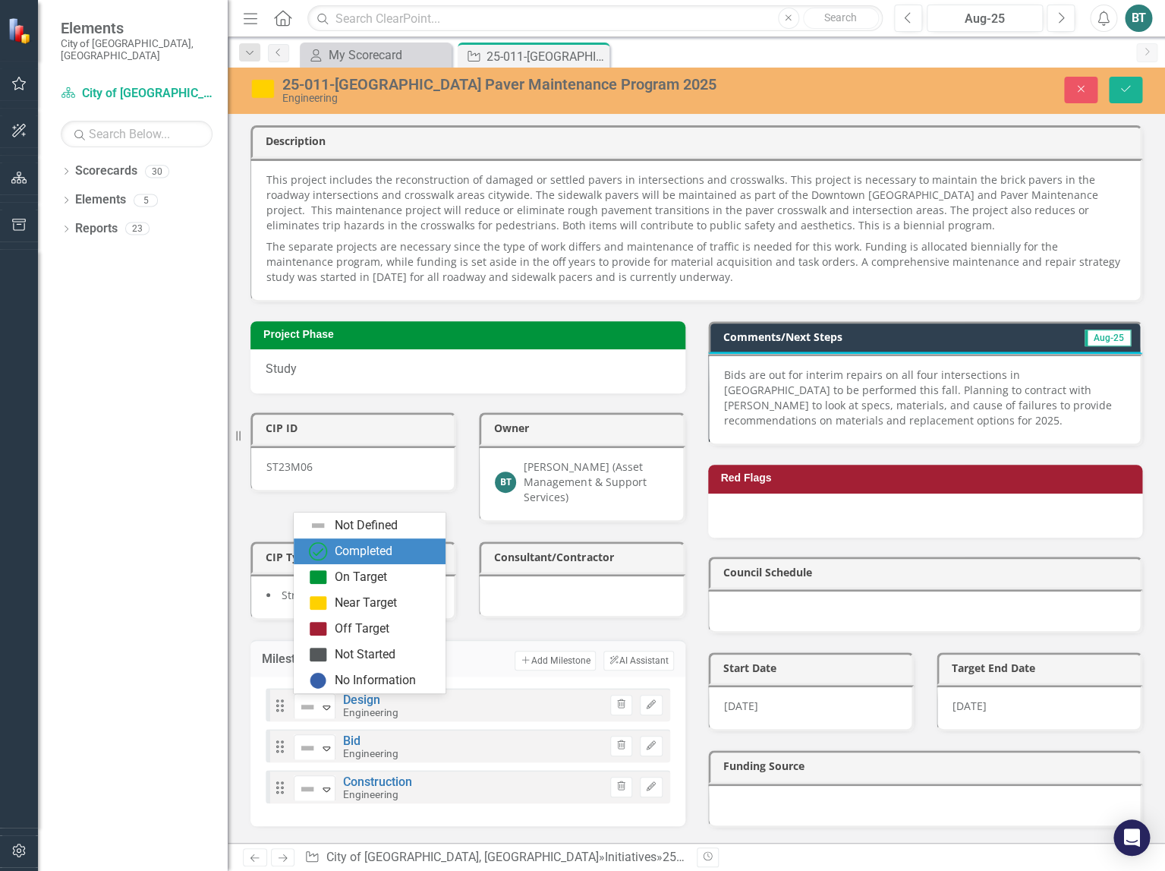
click at [345, 560] on div "Completed" at bounding box center [373, 551] width 128 height 18
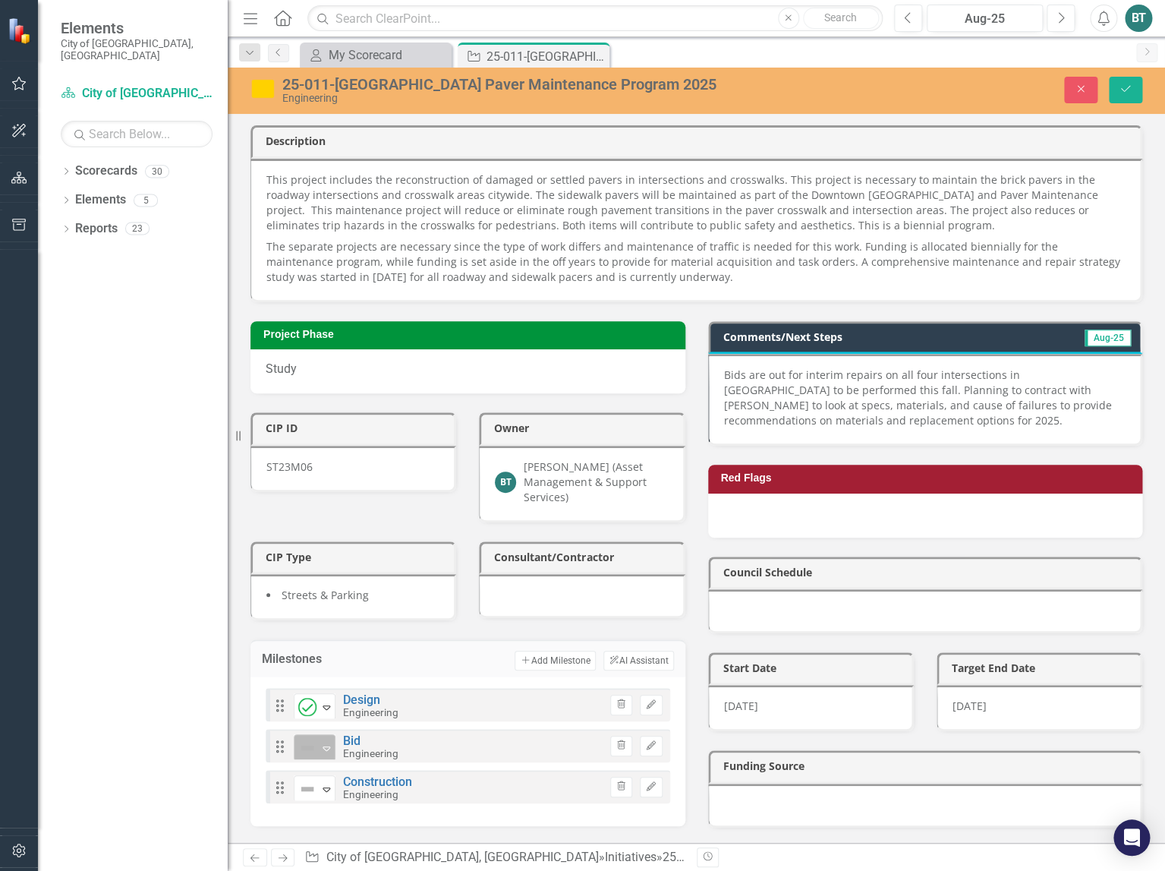
click at [328, 745] on icon "Expand" at bounding box center [326, 748] width 15 height 12
click at [331, 788] on icon "Expand" at bounding box center [326, 789] width 15 height 12
click at [1131, 89] on icon "Save" at bounding box center [1126, 88] width 14 height 11
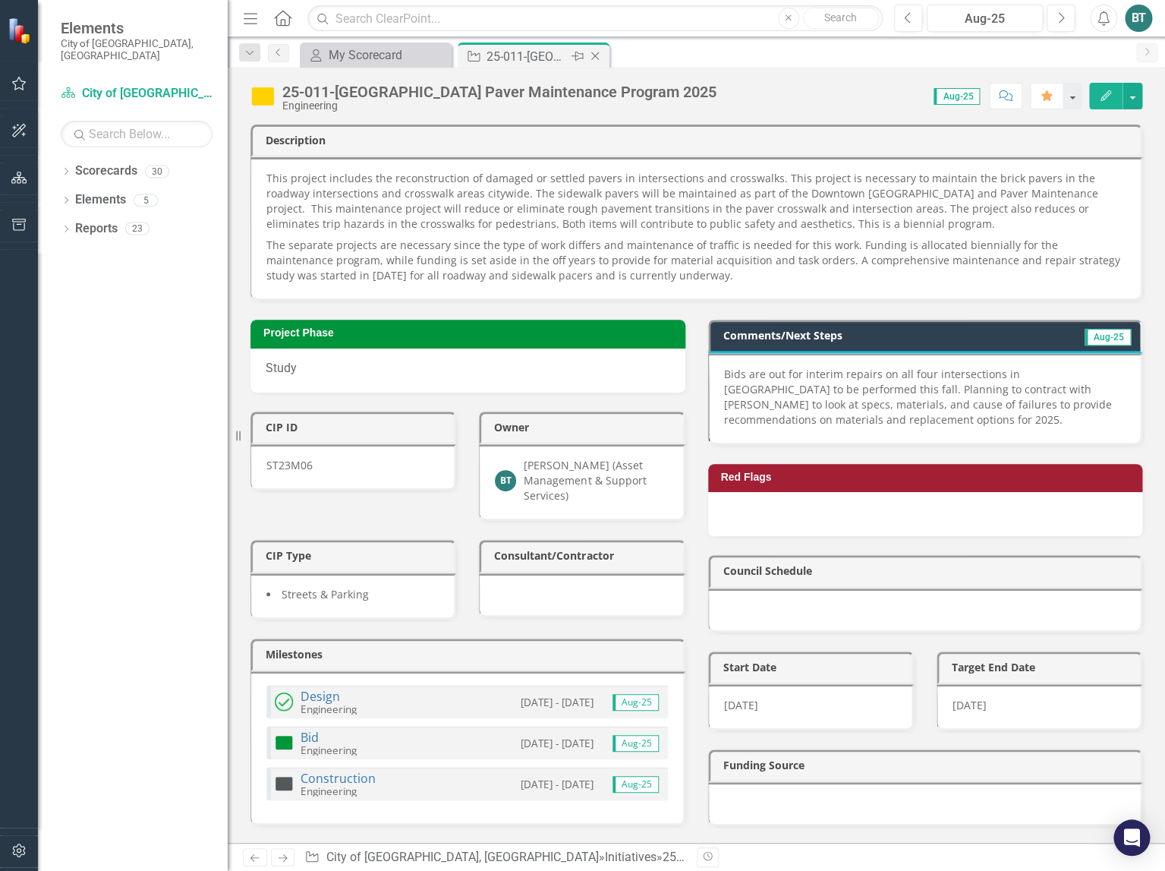
click at [597, 57] on icon "Close" at bounding box center [595, 56] width 15 height 12
